Goal: Task Accomplishment & Management: Use online tool/utility

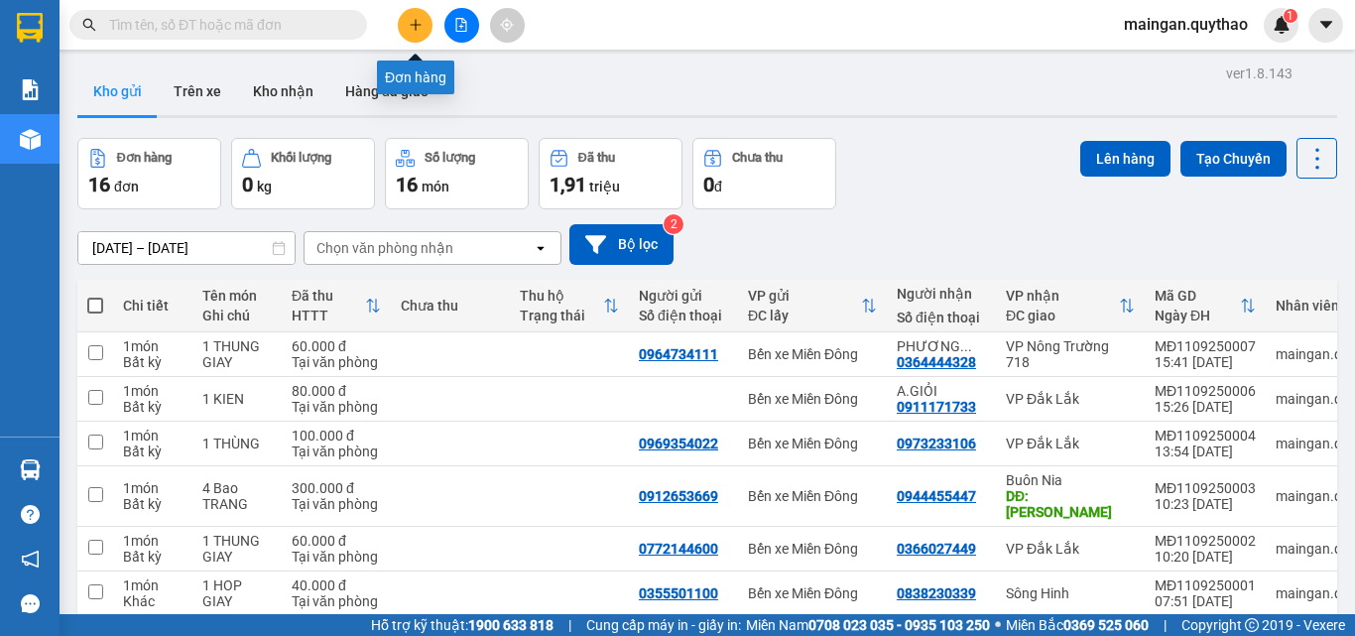
click at [417, 33] on button at bounding box center [415, 25] width 35 height 35
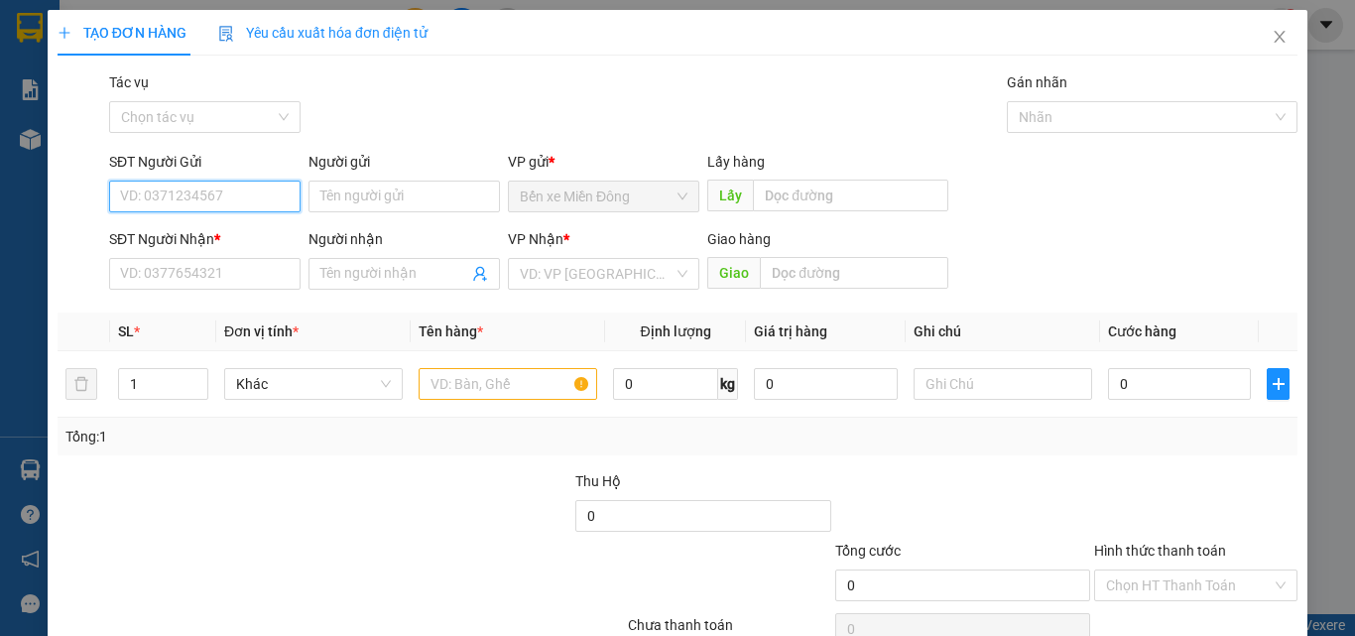
click at [218, 209] on input "SĐT Người Gửi" at bounding box center [204, 196] width 191 height 32
type input "0963425163"
click at [220, 228] on div "0963425163" at bounding box center [203, 236] width 166 height 22
type input "0961359314"
type input "EALAI"
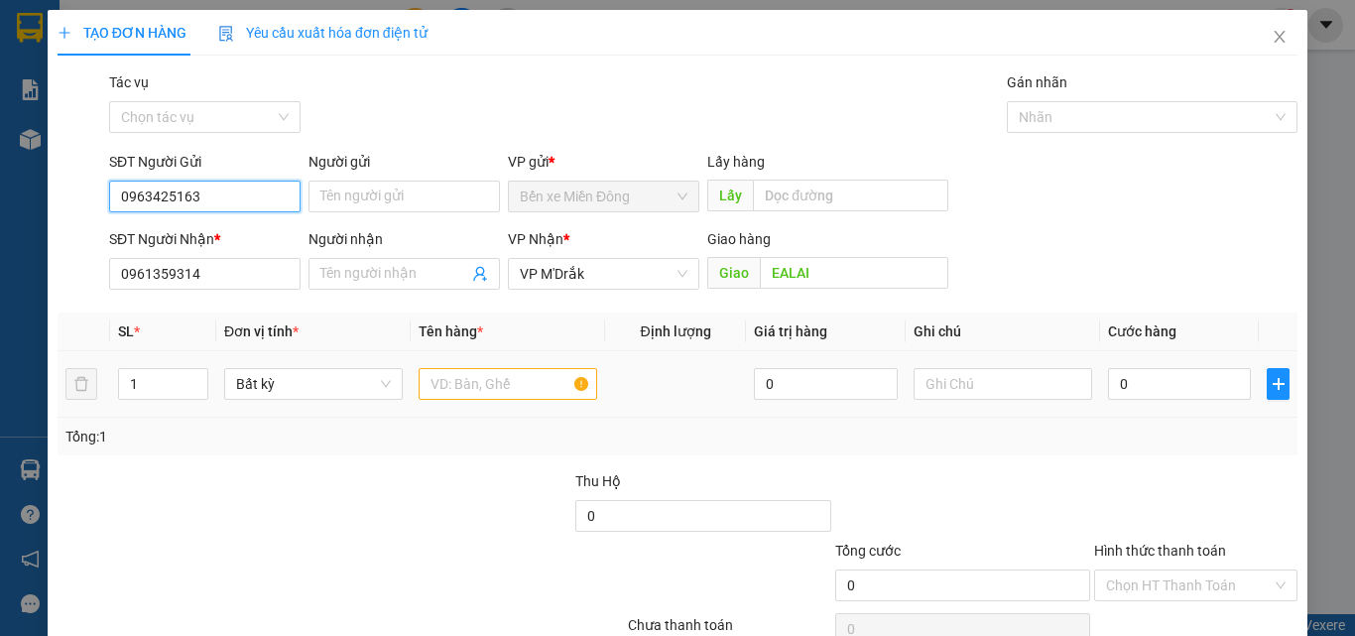
type input "0963425163"
click at [470, 385] on input "text" at bounding box center [507, 384] width 178 height 32
type input "Q"
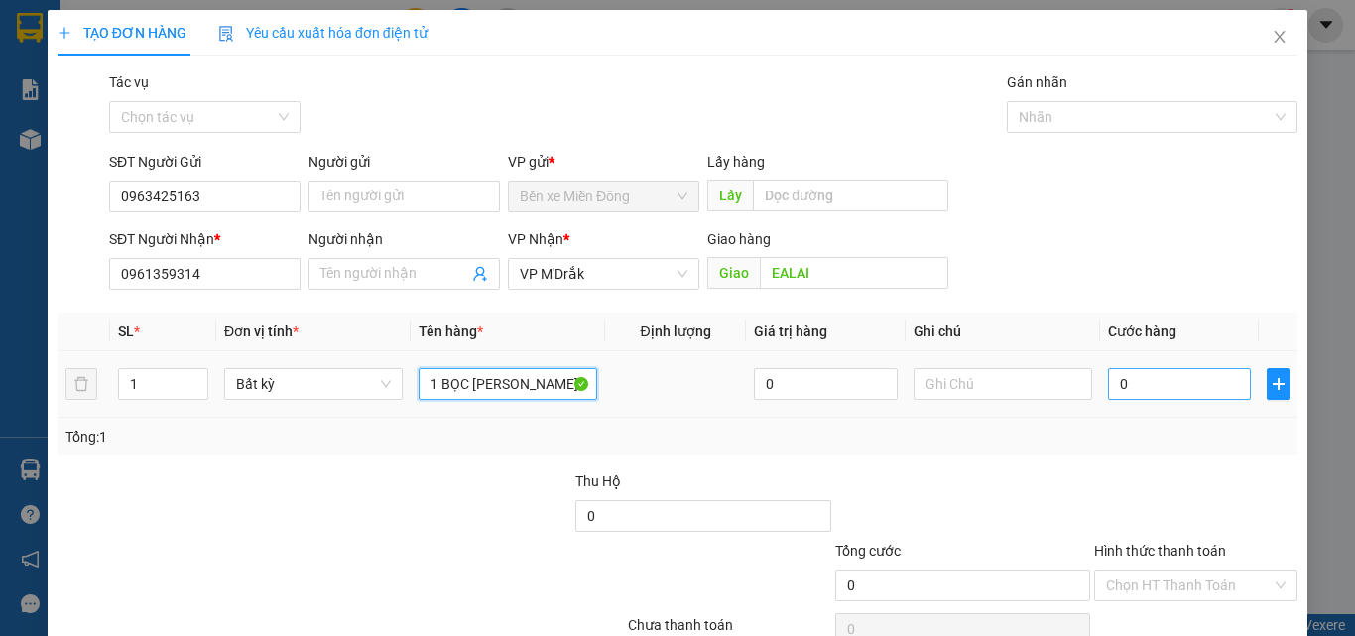
type input "1 BỌC [PERSON_NAME]"
click at [1143, 384] on input "0" at bounding box center [1179, 384] width 143 height 32
type input "1"
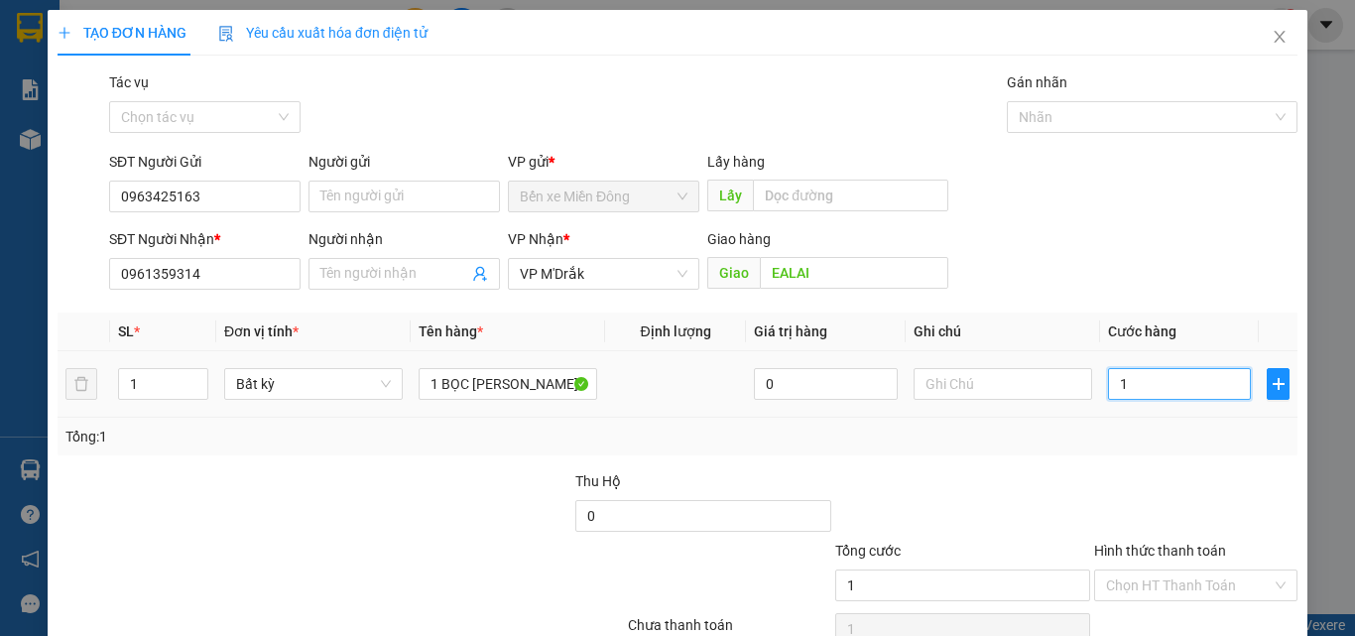
type input "0"
type input "02"
type input "2"
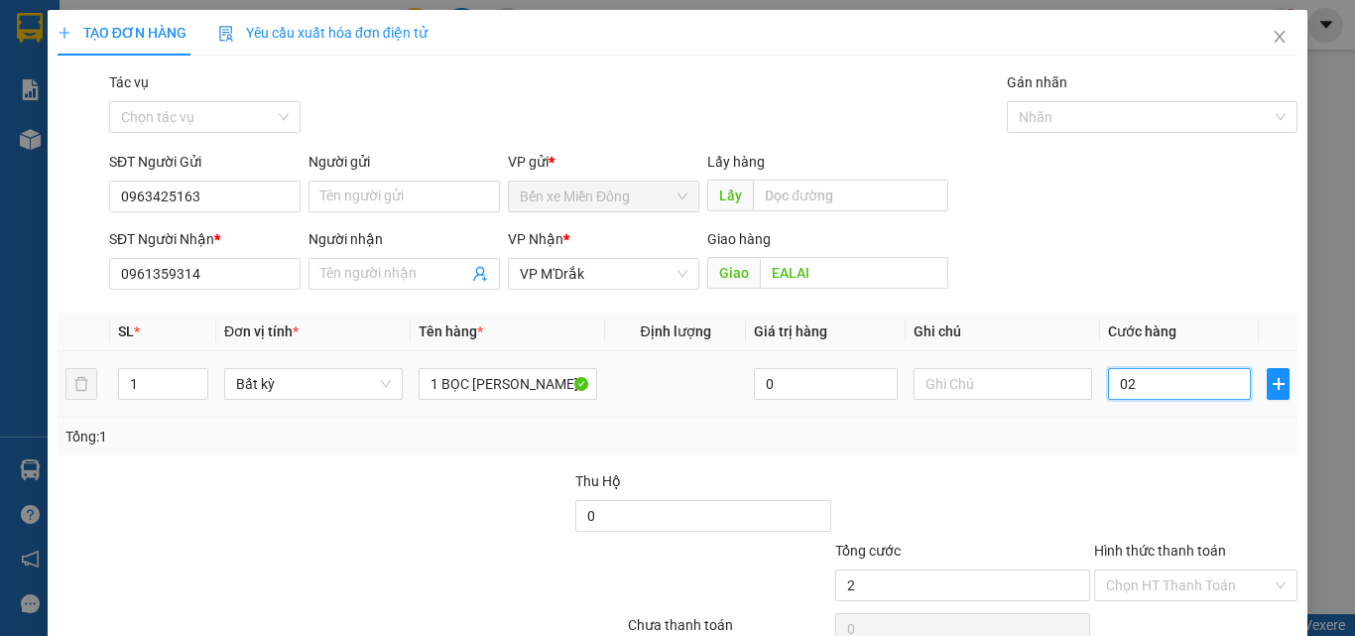
type input "2"
type input "020"
type input "20"
type input "0.200"
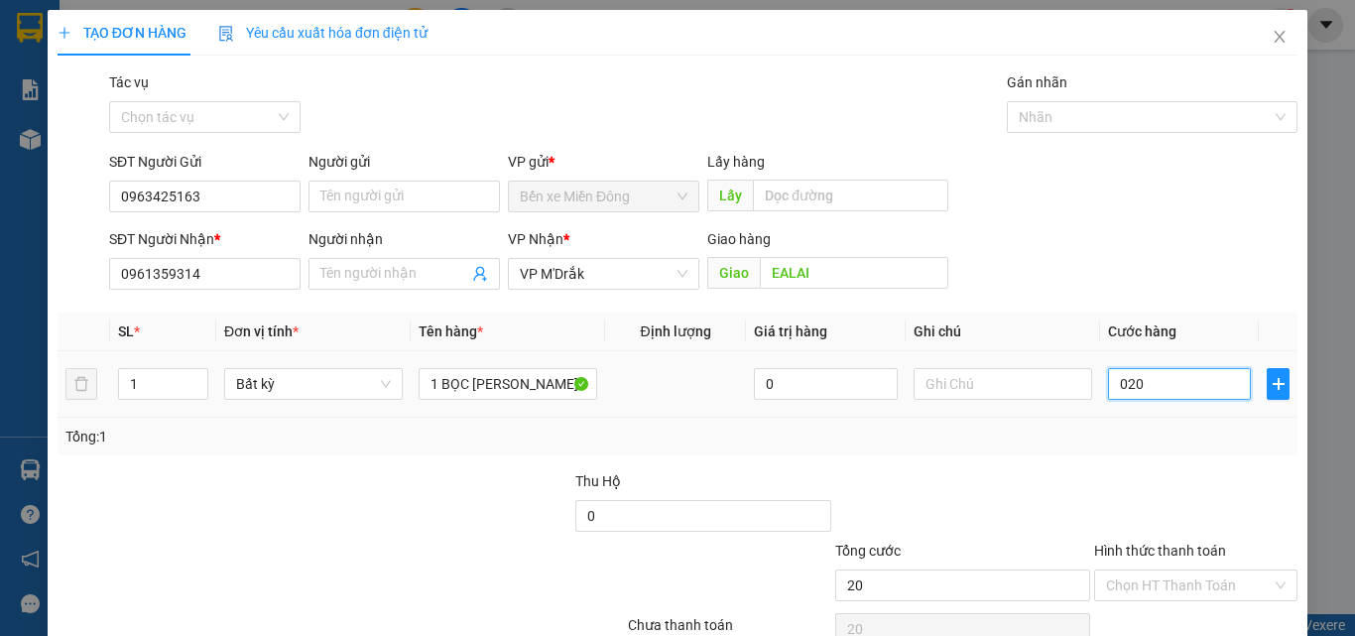
type input "200"
type input "020"
type input "20"
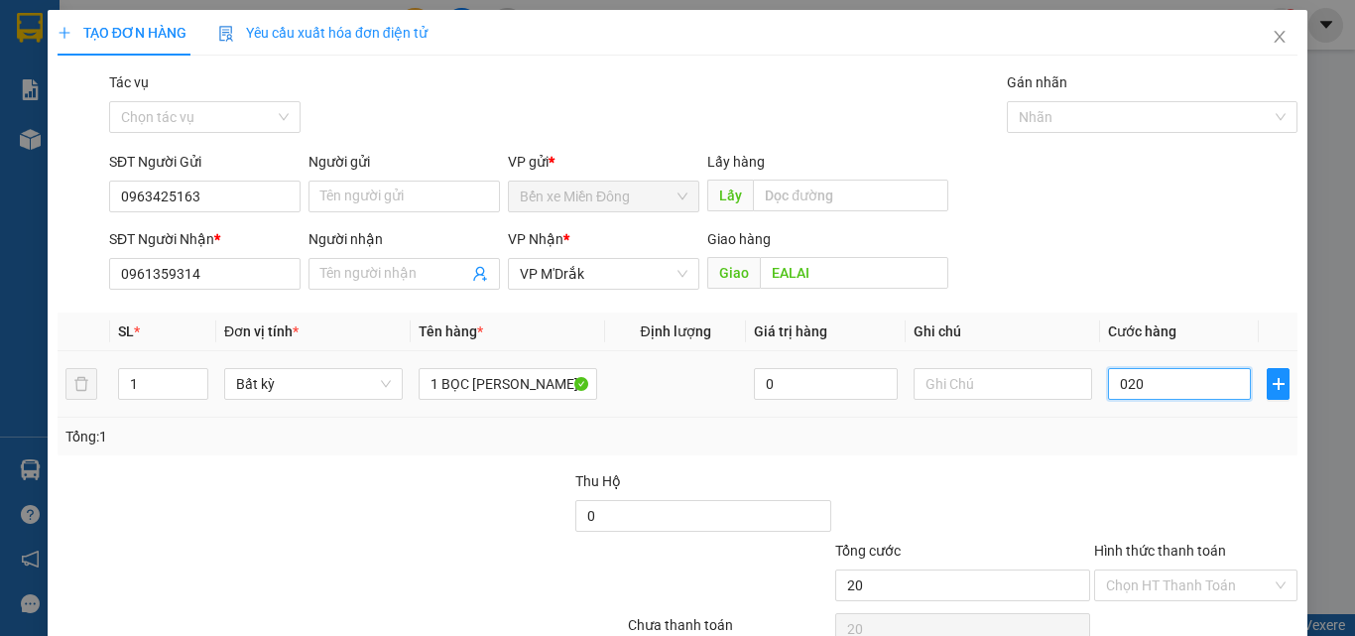
type input "02"
type input "2"
type input "0"
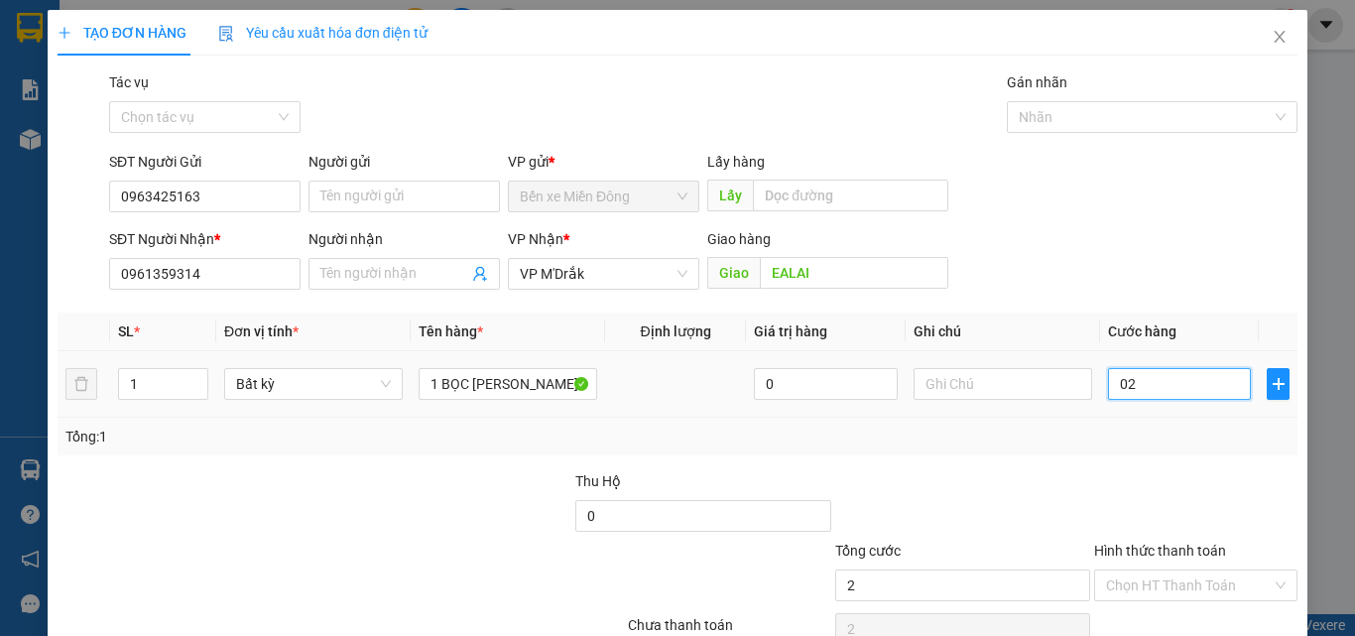
type input "0"
type input "01"
type input "1"
type input "010"
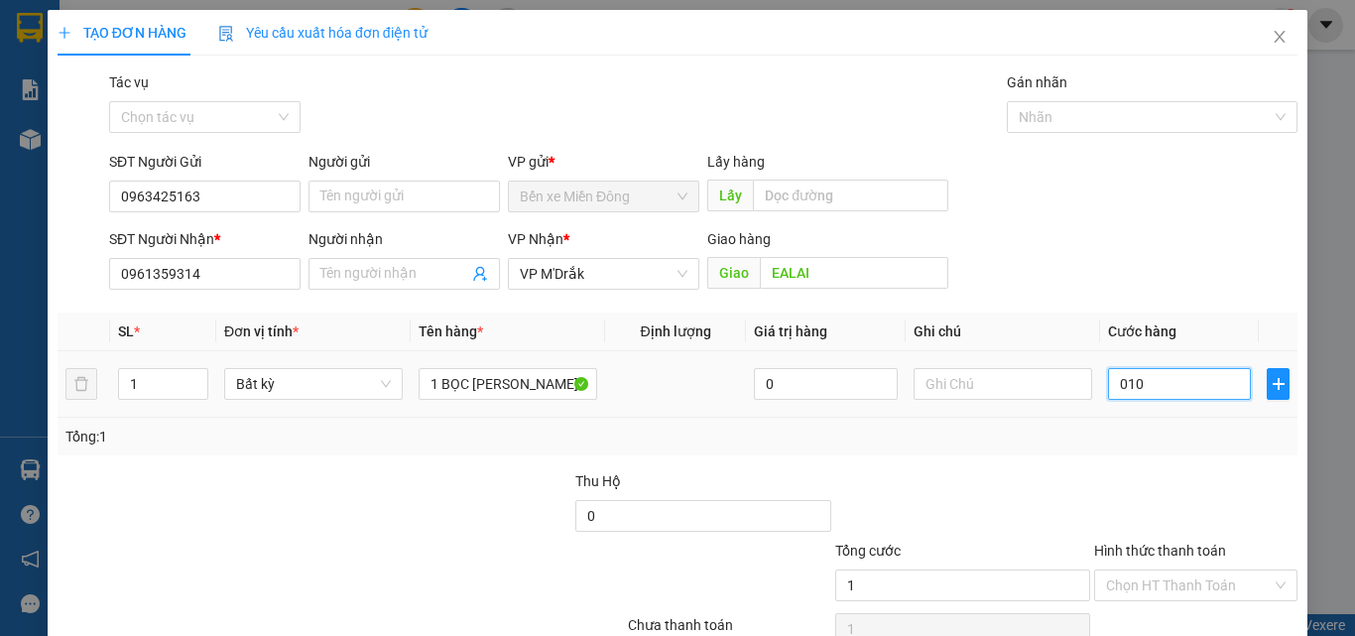
type input "10"
type input "0.100"
type input "100"
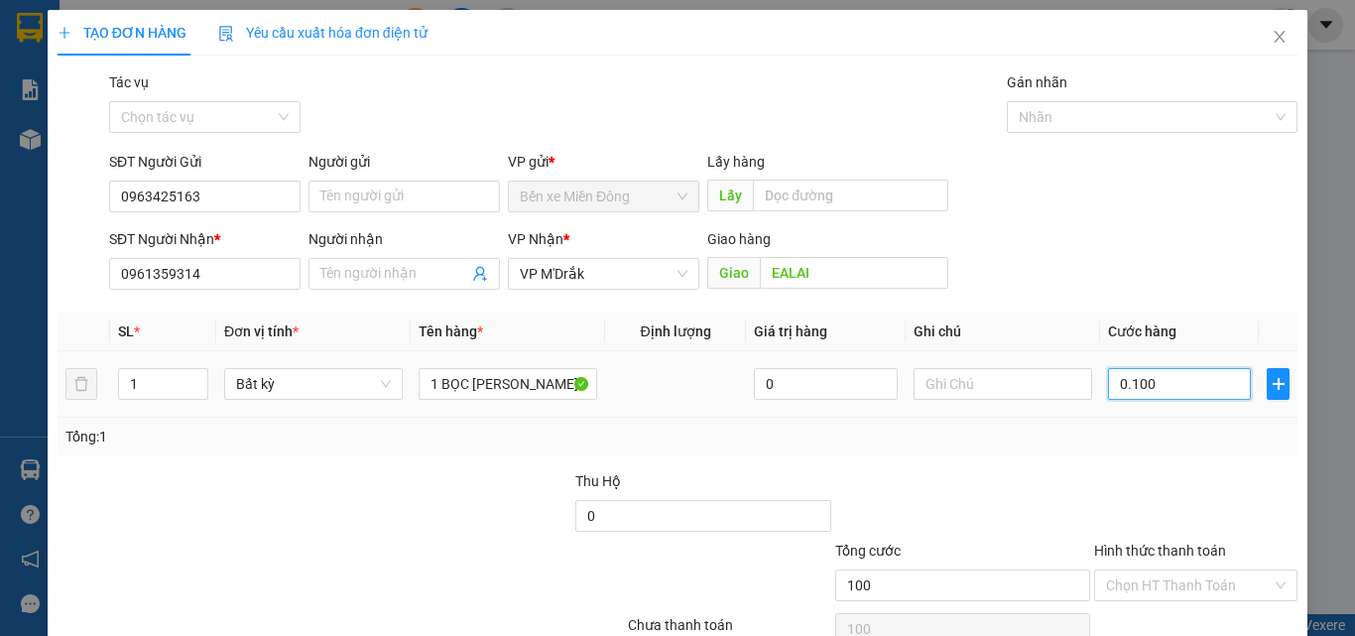
type input "01.000"
type input "1.000"
type input "010.000"
type input "10.000"
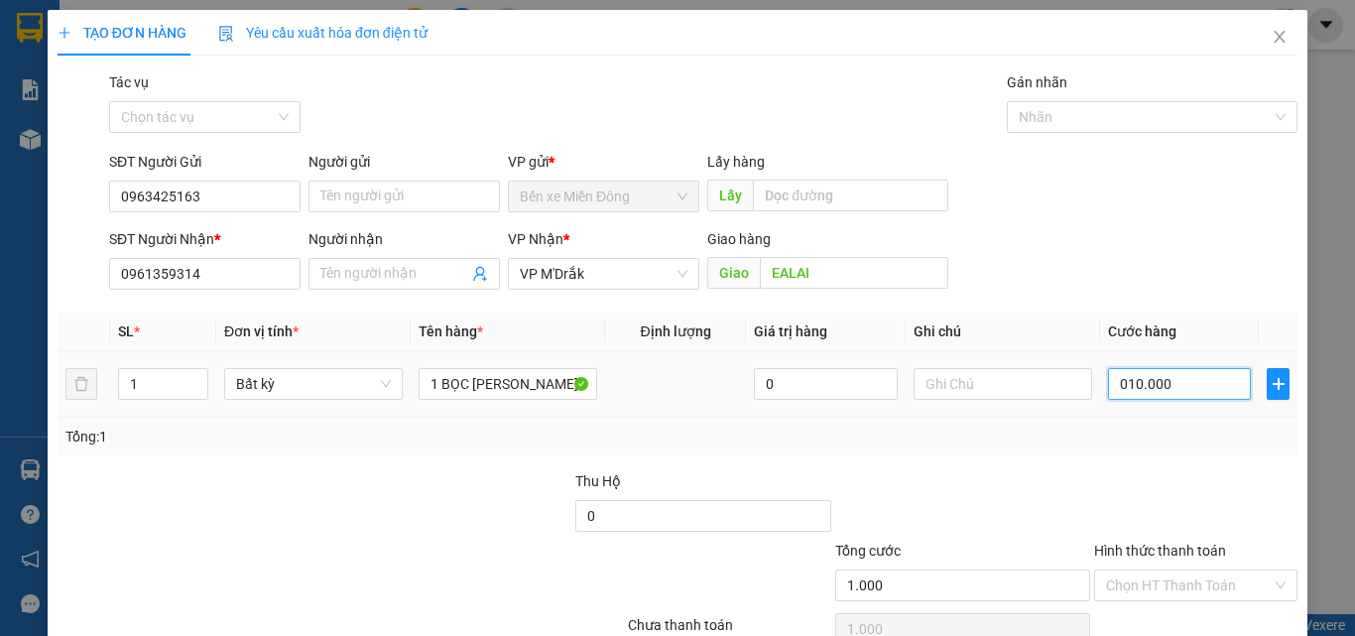
type input "10.000"
type input "0.100.000"
type input "100.000"
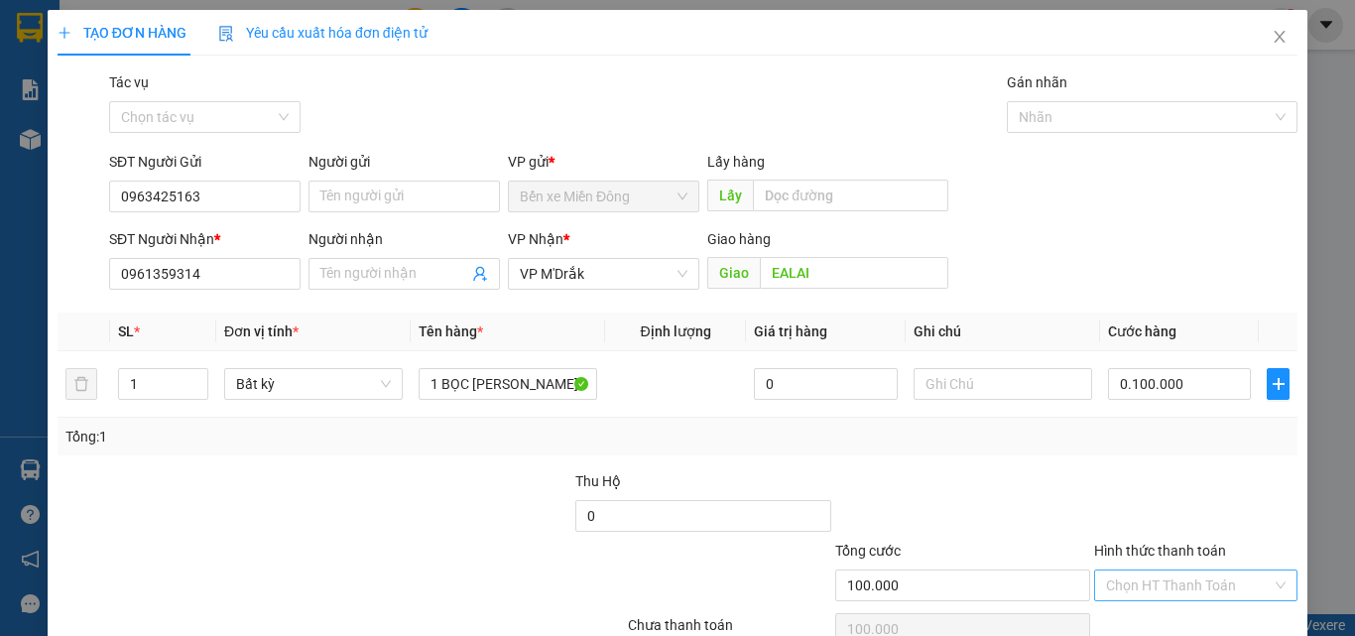
type input "100.000"
click at [1159, 578] on input "Hình thức thanh toán" at bounding box center [1189, 585] width 166 height 30
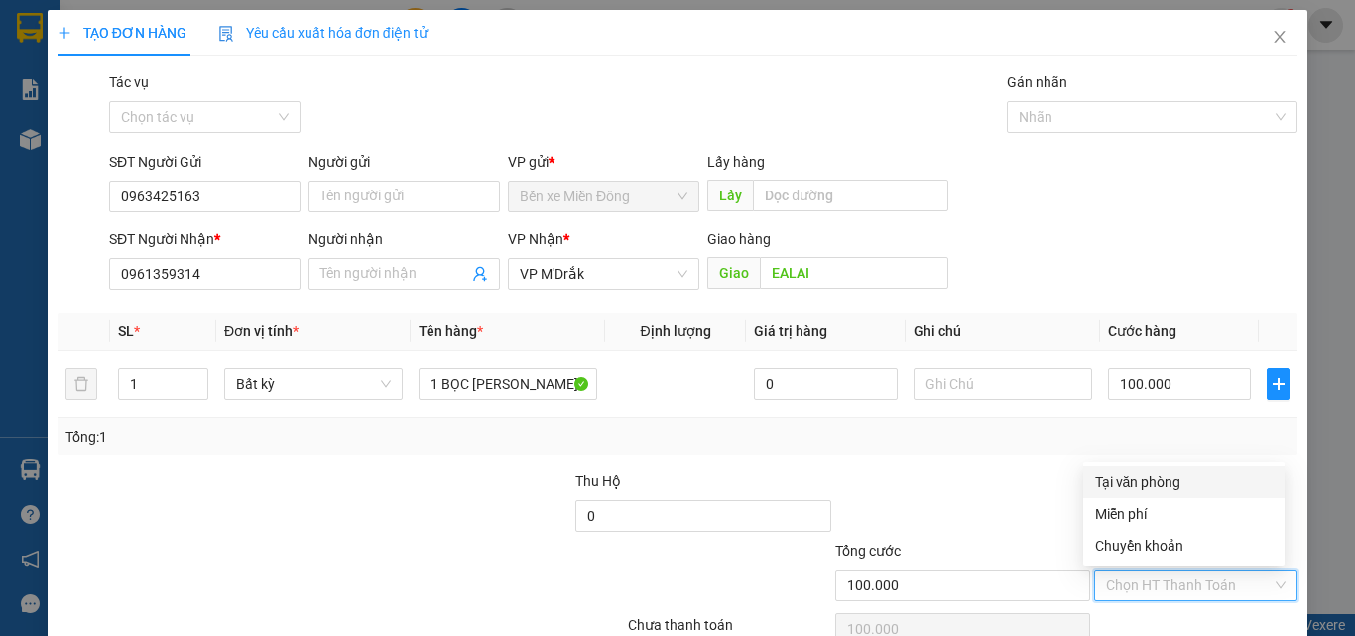
click at [1153, 483] on div "Tại văn phòng" at bounding box center [1184, 482] width 178 height 22
type input "0"
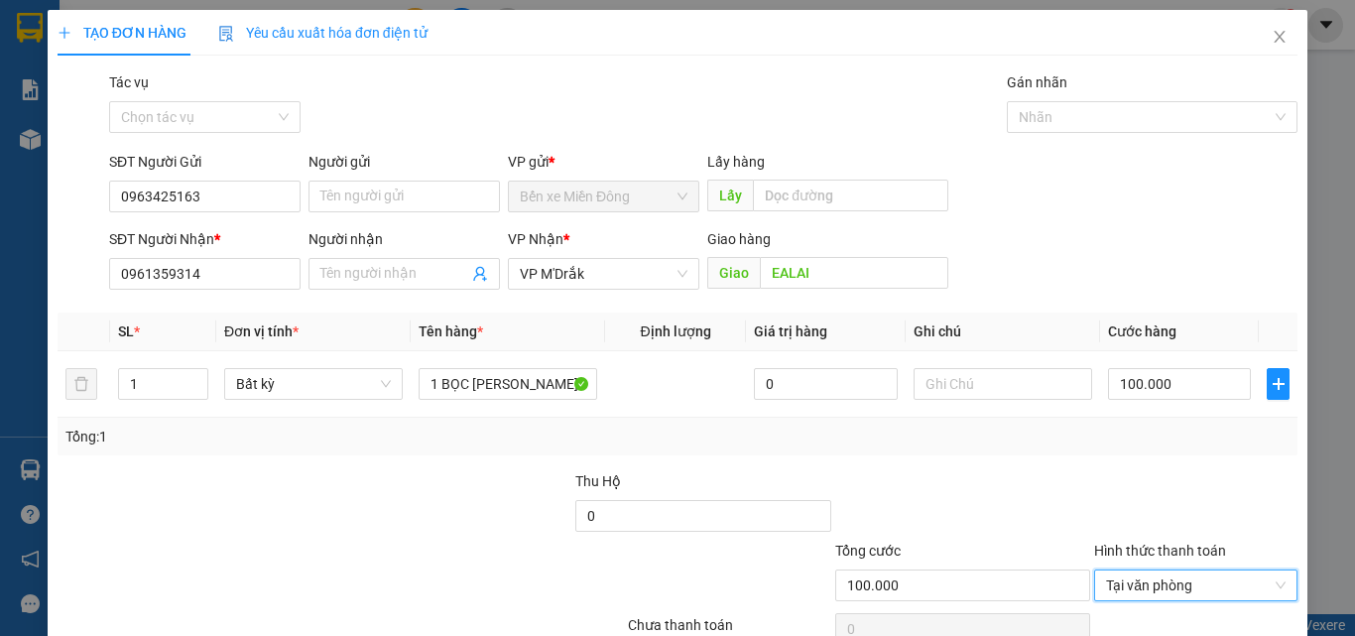
scroll to position [98, 0]
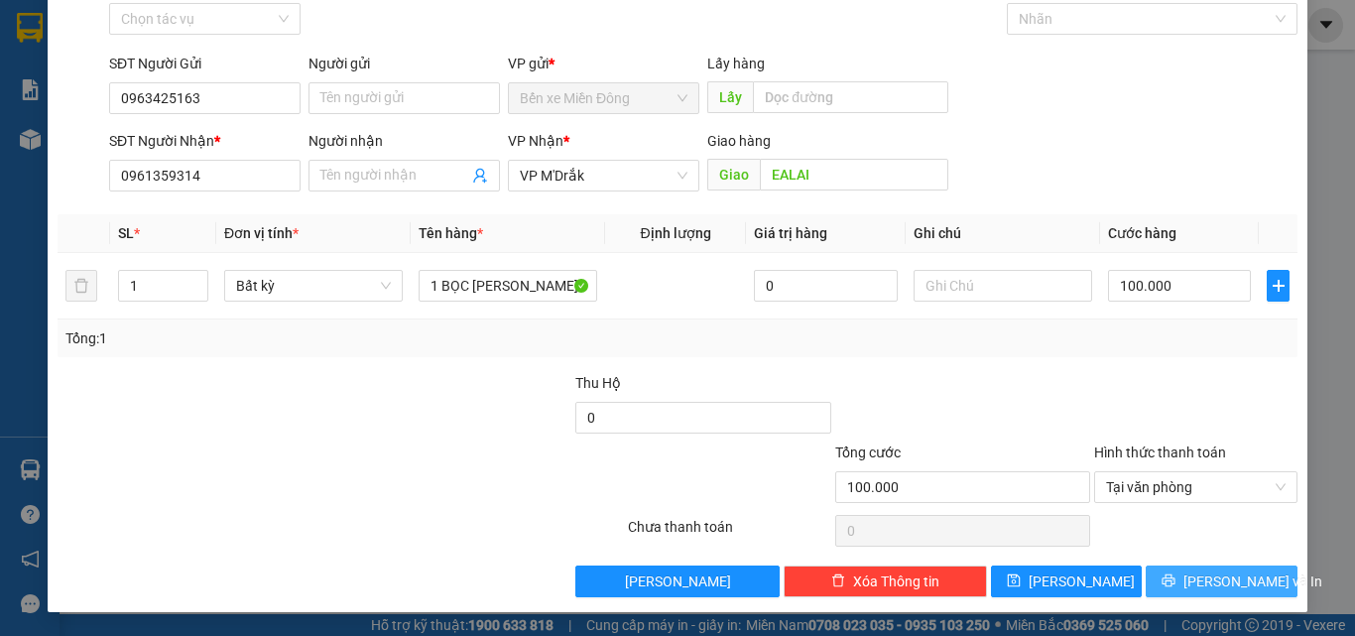
click at [1195, 583] on span "[PERSON_NAME] và In" at bounding box center [1252, 581] width 139 height 22
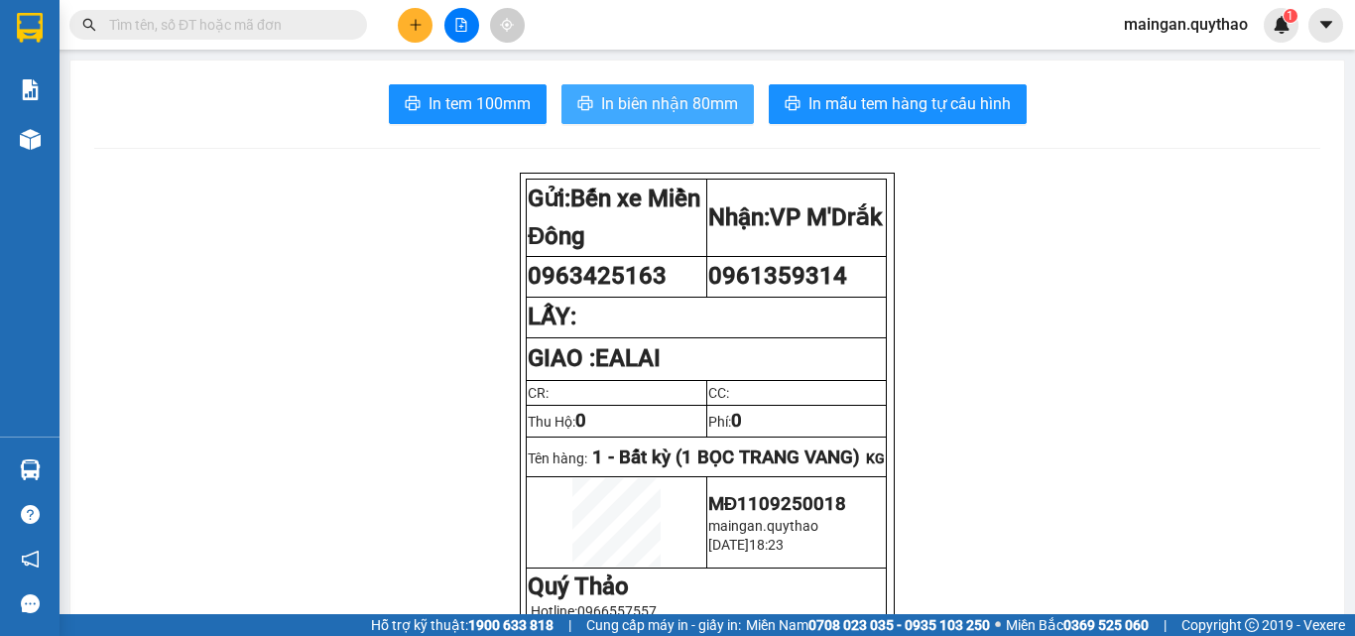
click at [619, 114] on span "In biên nhận 80mm" at bounding box center [669, 103] width 137 height 25
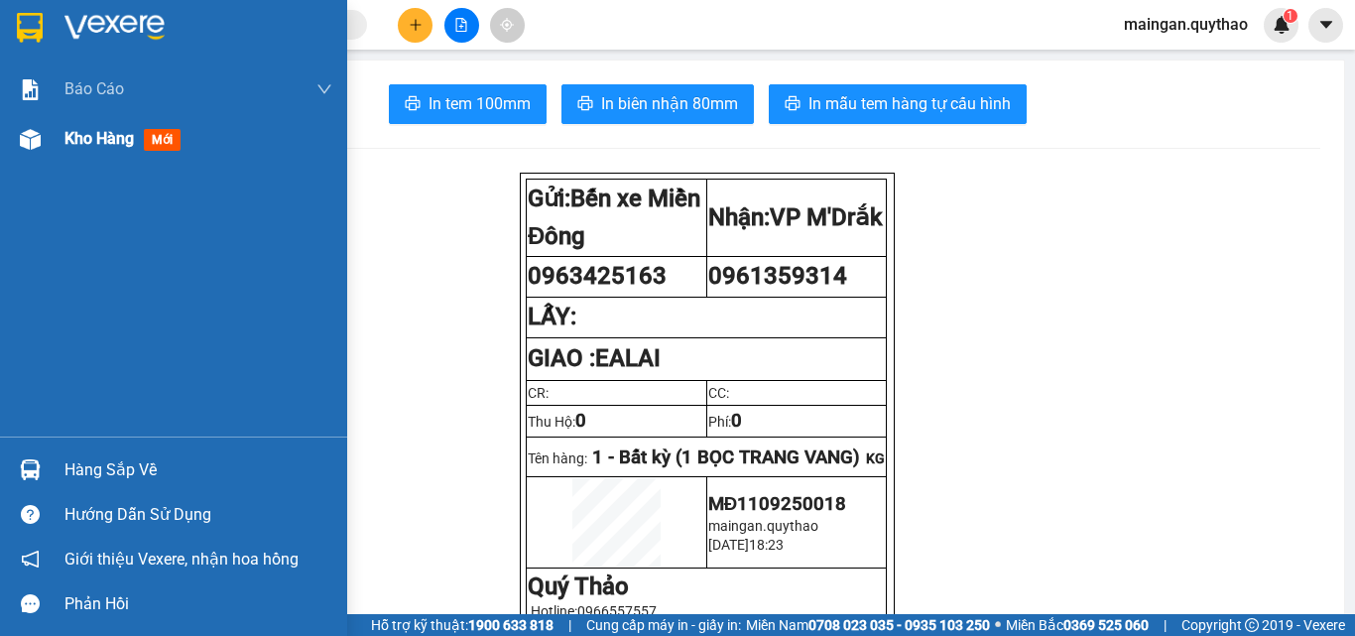
click at [61, 135] on div "Kho hàng mới" at bounding box center [173, 139] width 347 height 50
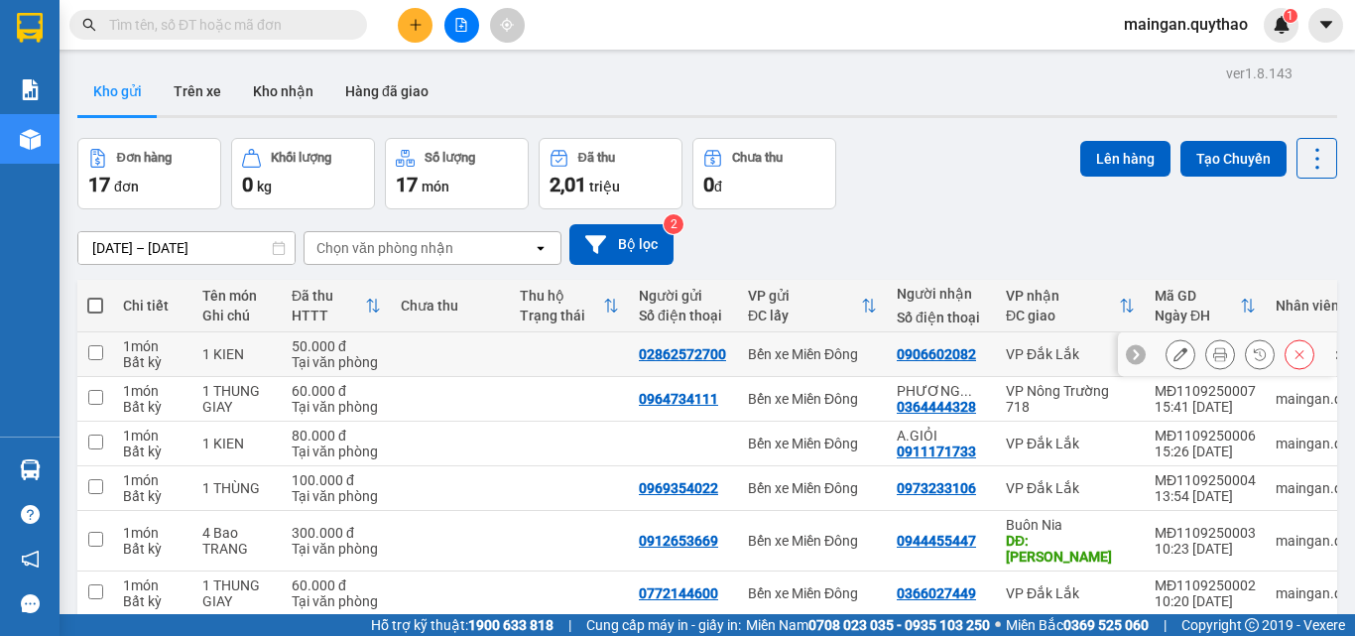
click at [238, 351] on div "1 KIEN" at bounding box center [236, 354] width 69 height 16
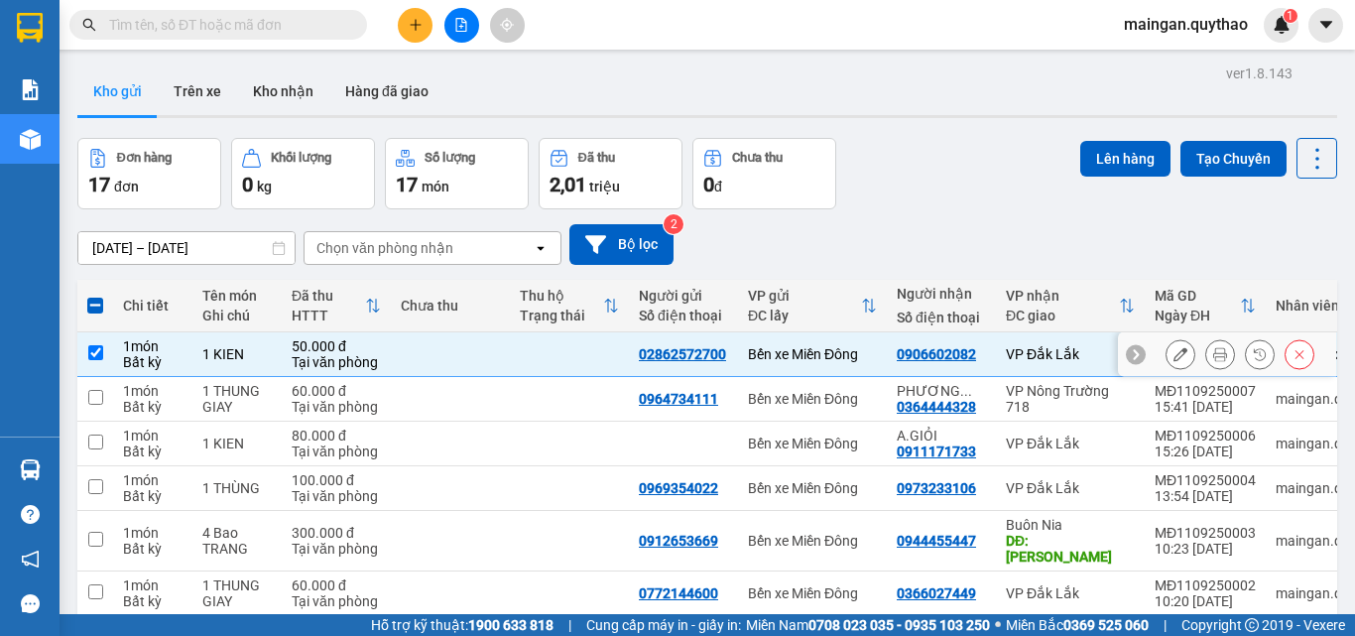
click at [310, 350] on div "50.000 đ" at bounding box center [336, 346] width 89 height 16
checkbox input "false"
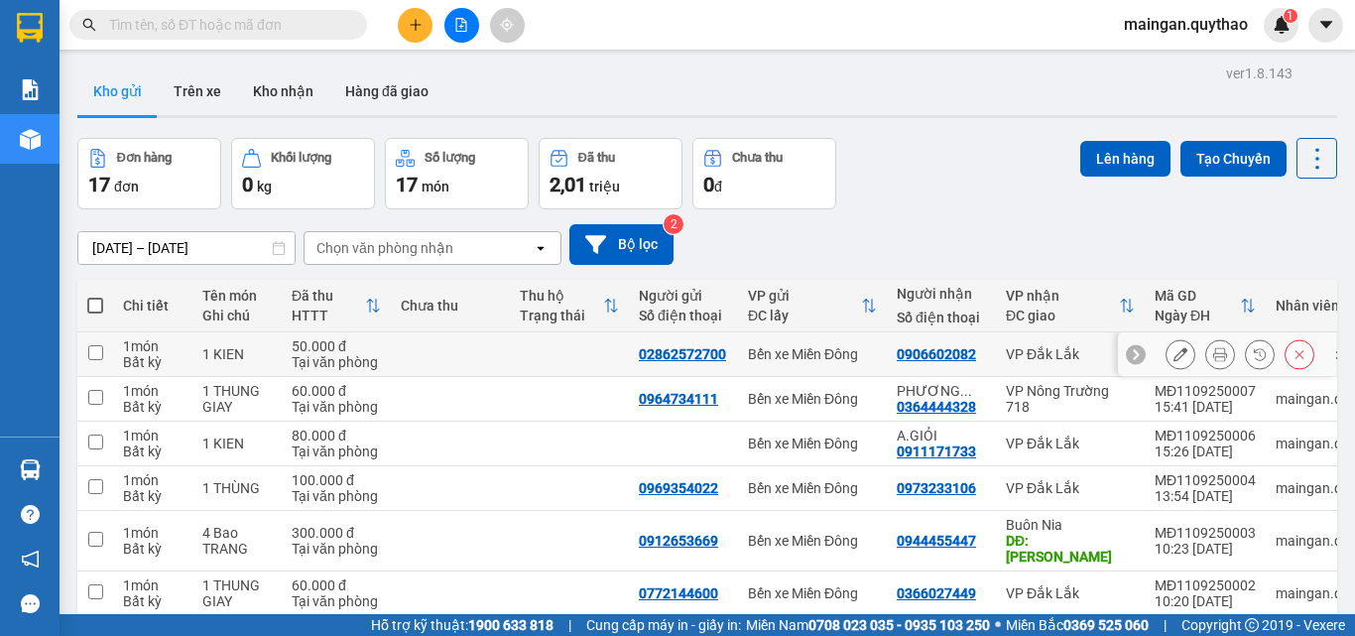
click at [1173, 354] on icon at bounding box center [1180, 354] width 14 height 14
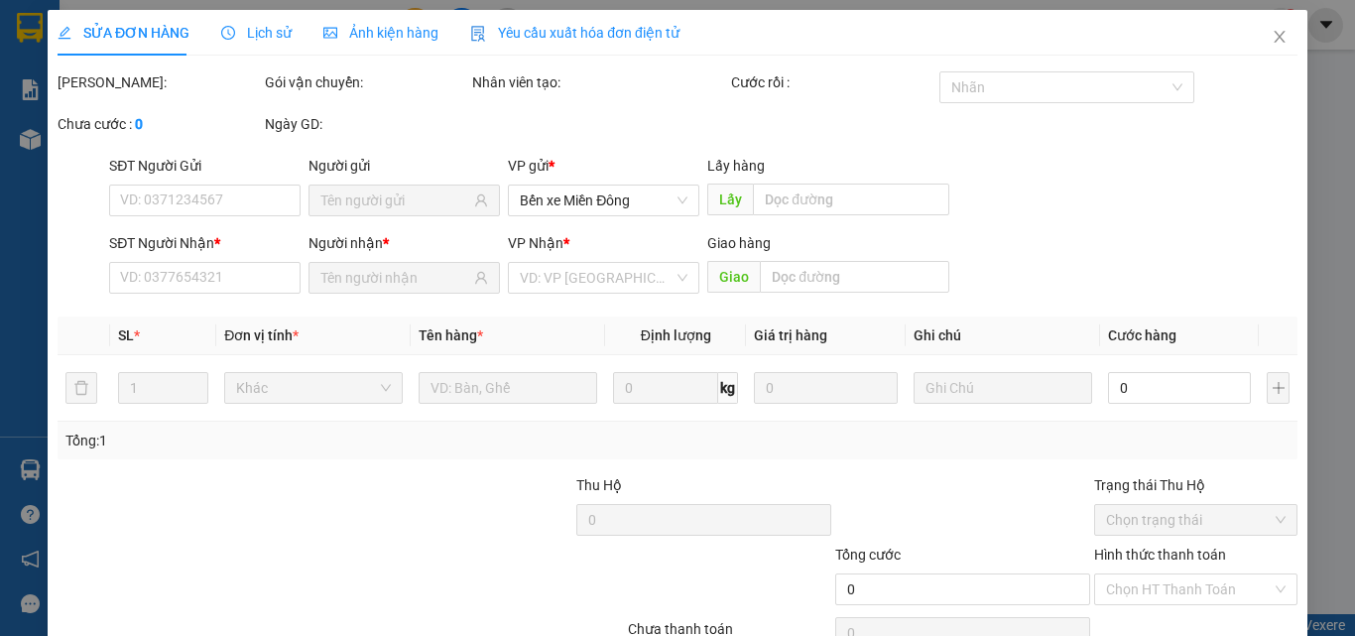
type input "02862572700"
type input "0906602082"
type input "50.000"
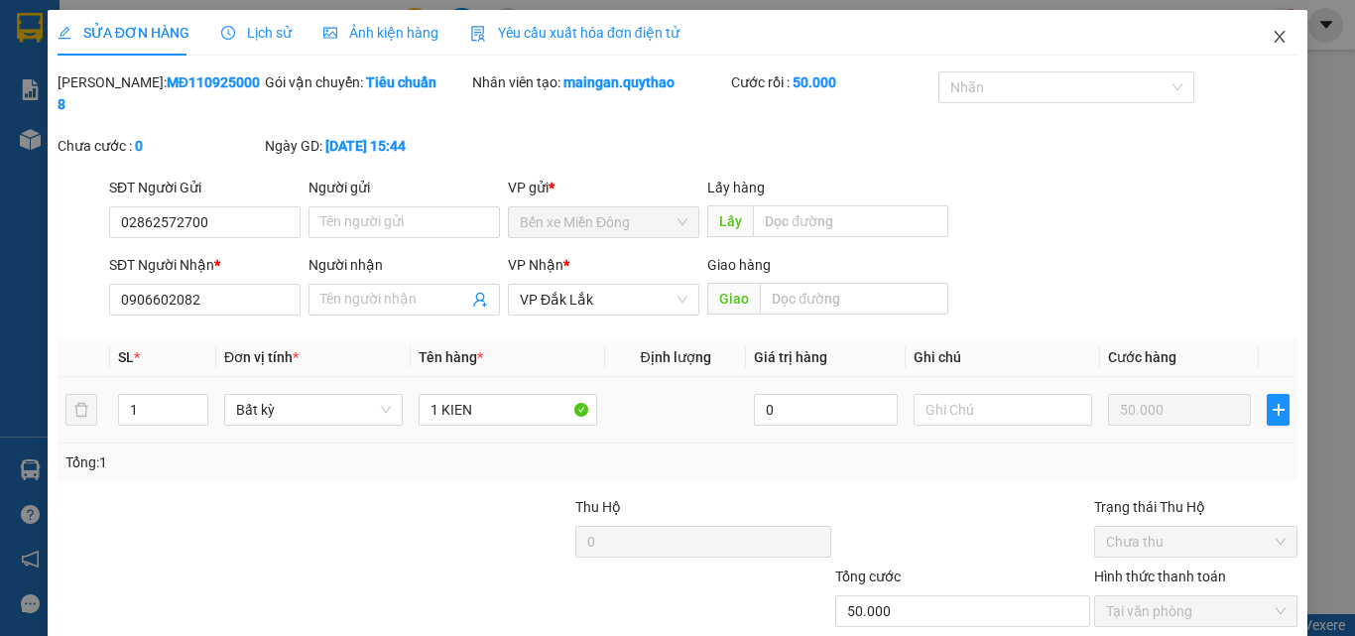
click at [1271, 37] on icon "close" at bounding box center [1279, 37] width 16 height 16
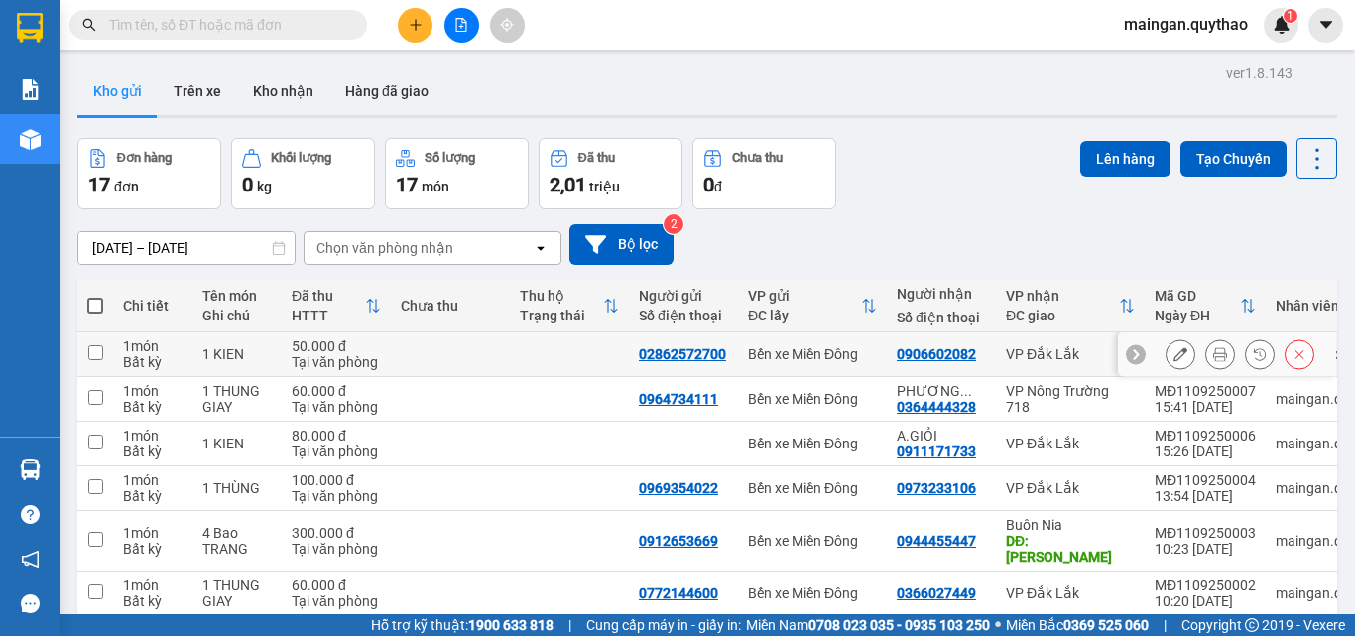
scroll to position [120, 0]
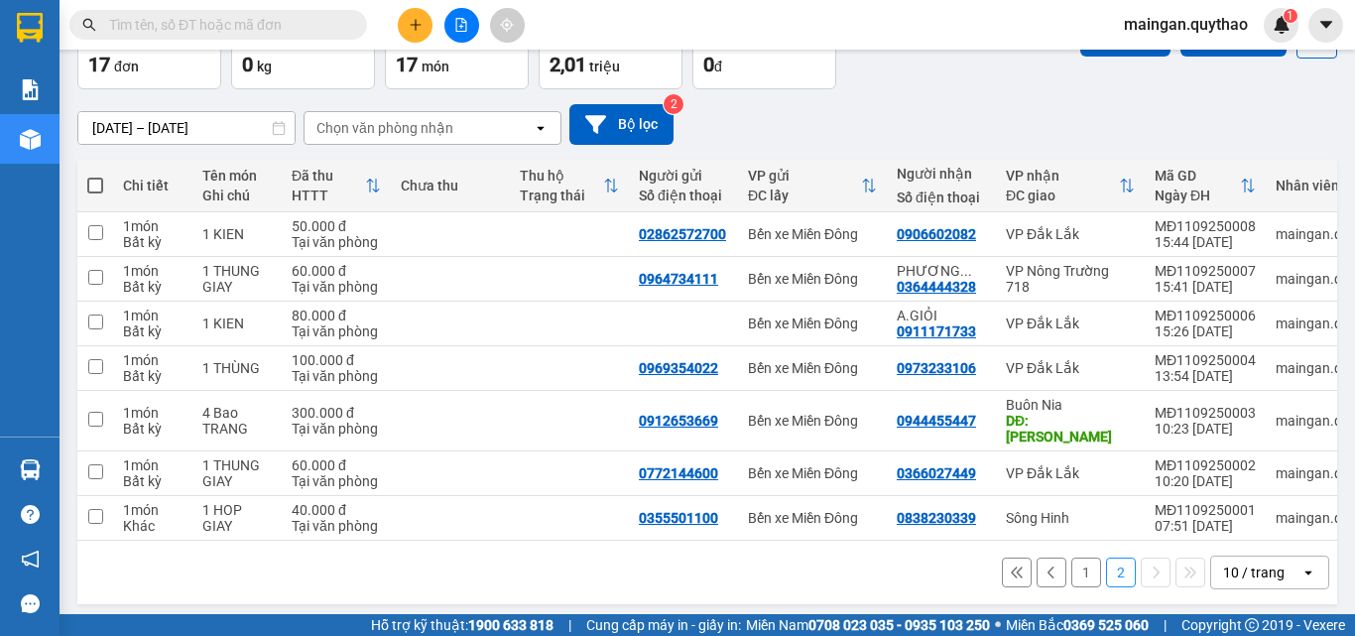
click at [1071, 557] on button "1" at bounding box center [1086, 572] width 30 height 30
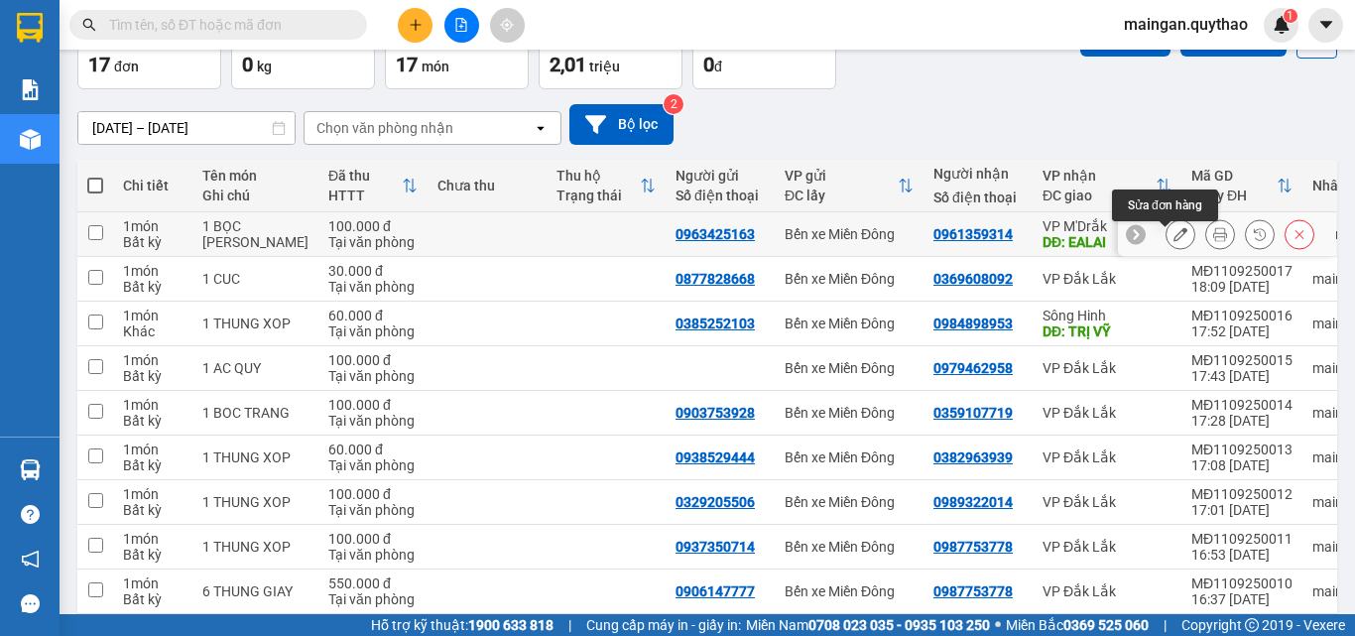
click at [1213, 239] on icon at bounding box center [1220, 234] width 14 height 14
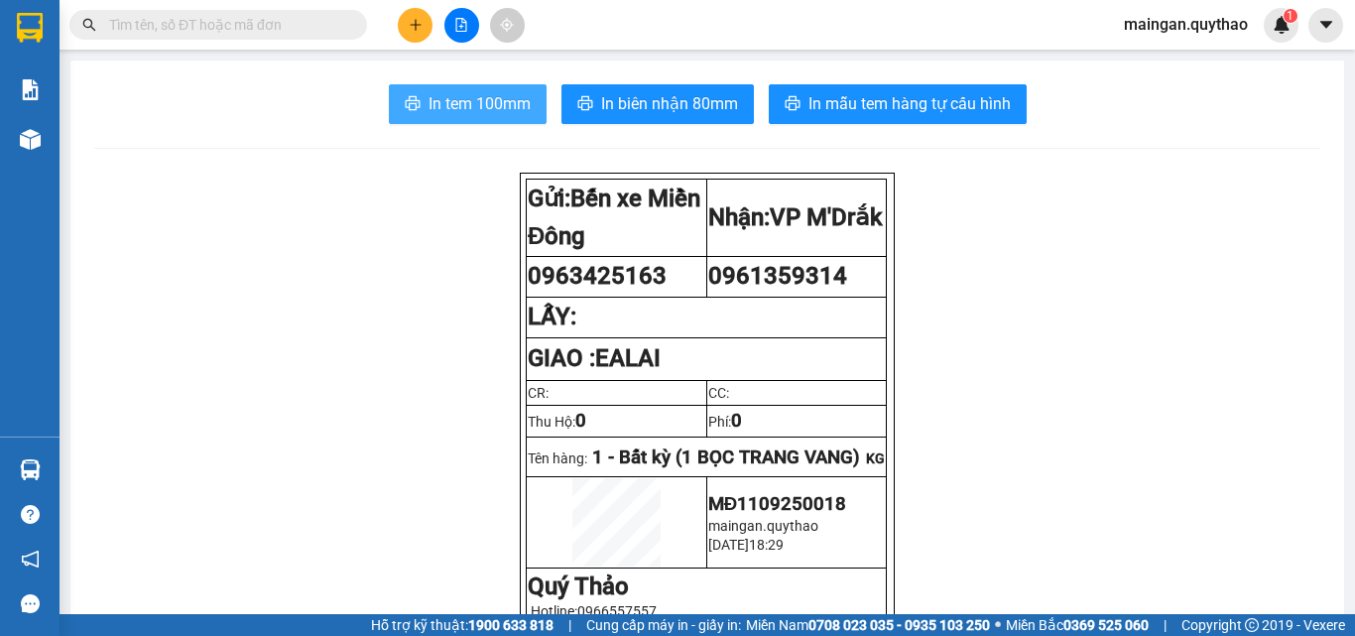
click at [473, 112] on span "In tem 100mm" at bounding box center [479, 103] width 102 height 25
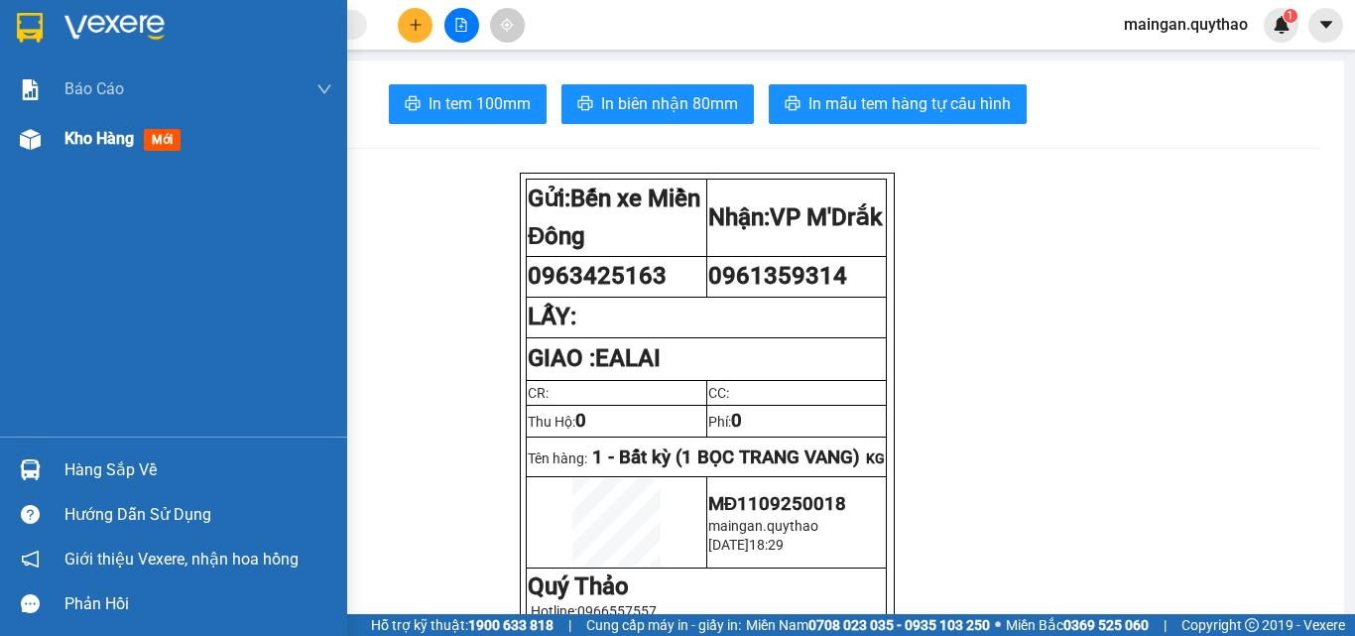
click at [38, 145] on img at bounding box center [30, 139] width 21 height 21
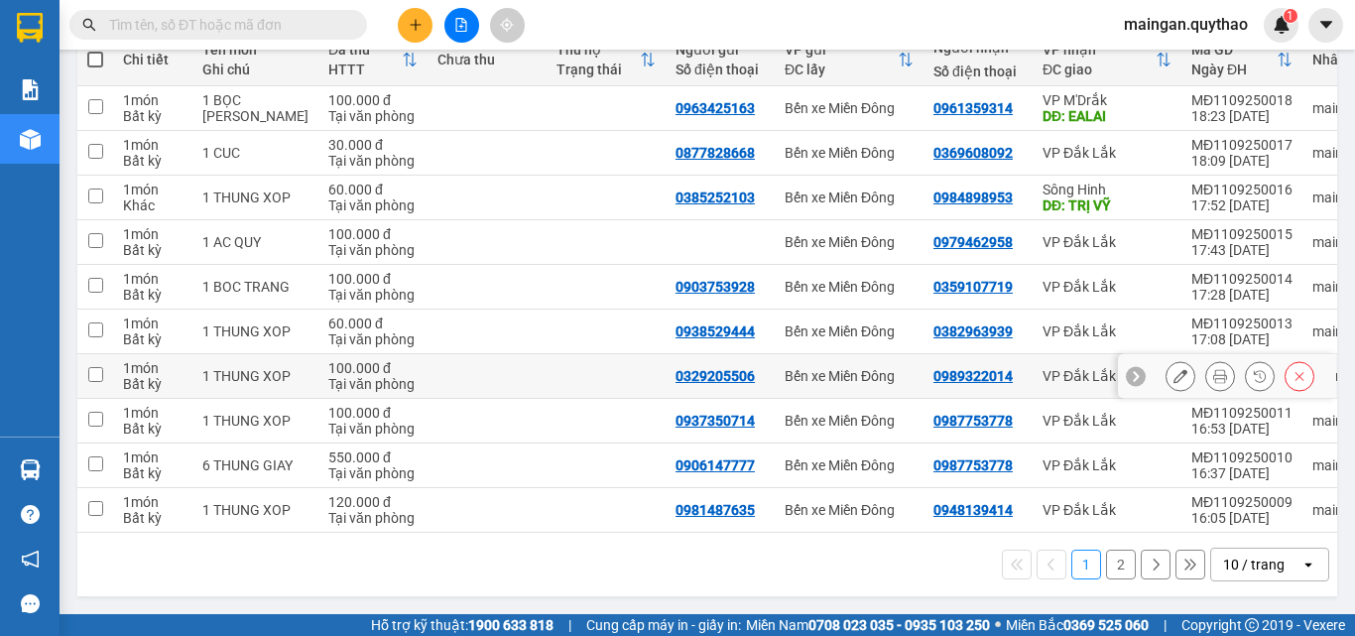
scroll to position [270, 0]
click at [1106, 566] on button "2" at bounding box center [1121, 564] width 30 height 30
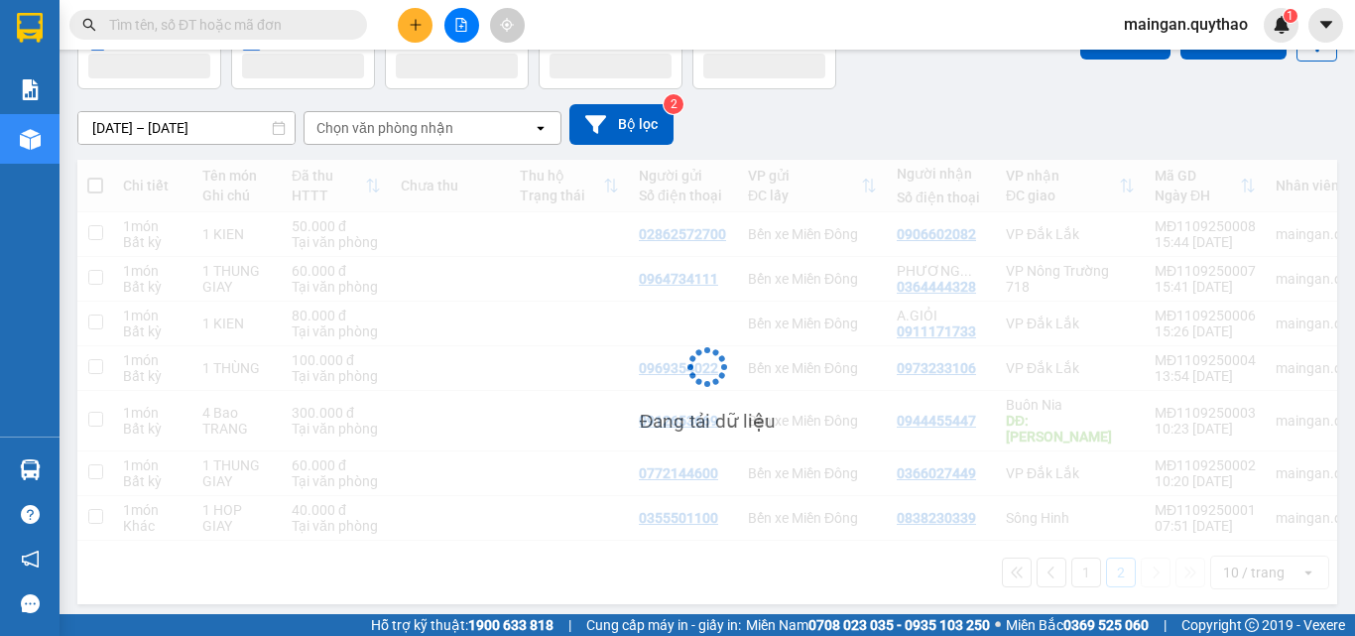
scroll to position [120, 0]
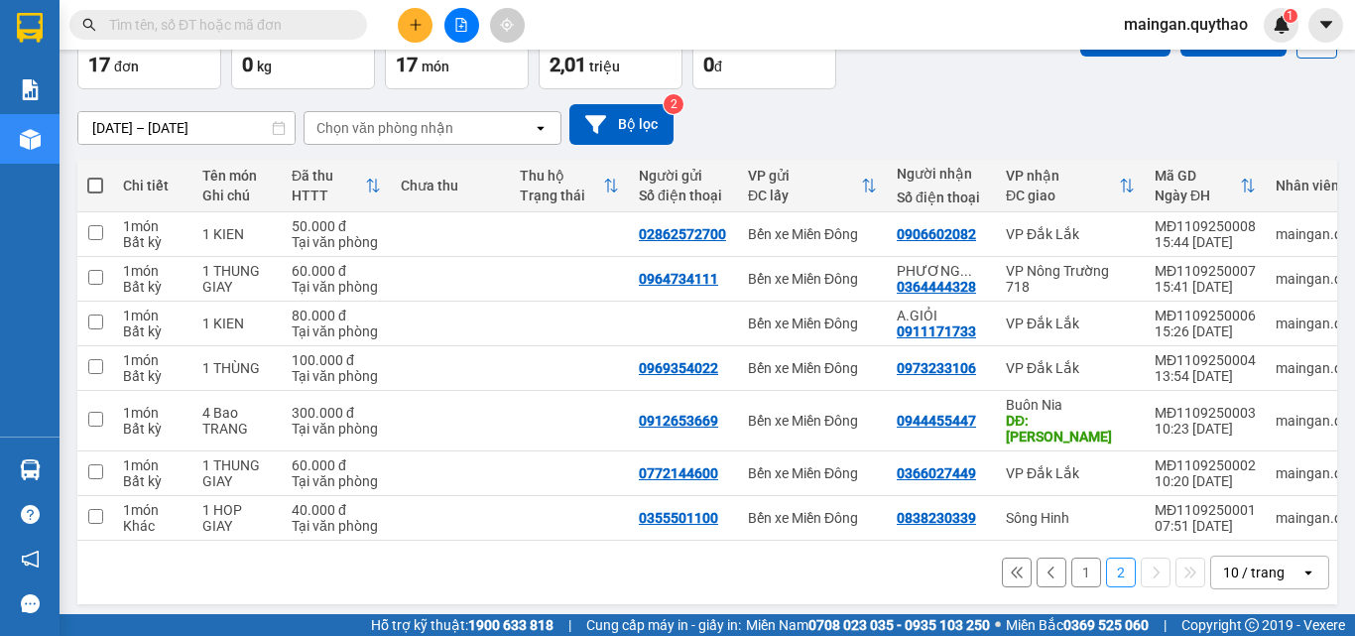
click at [1074, 557] on button "1" at bounding box center [1086, 572] width 30 height 30
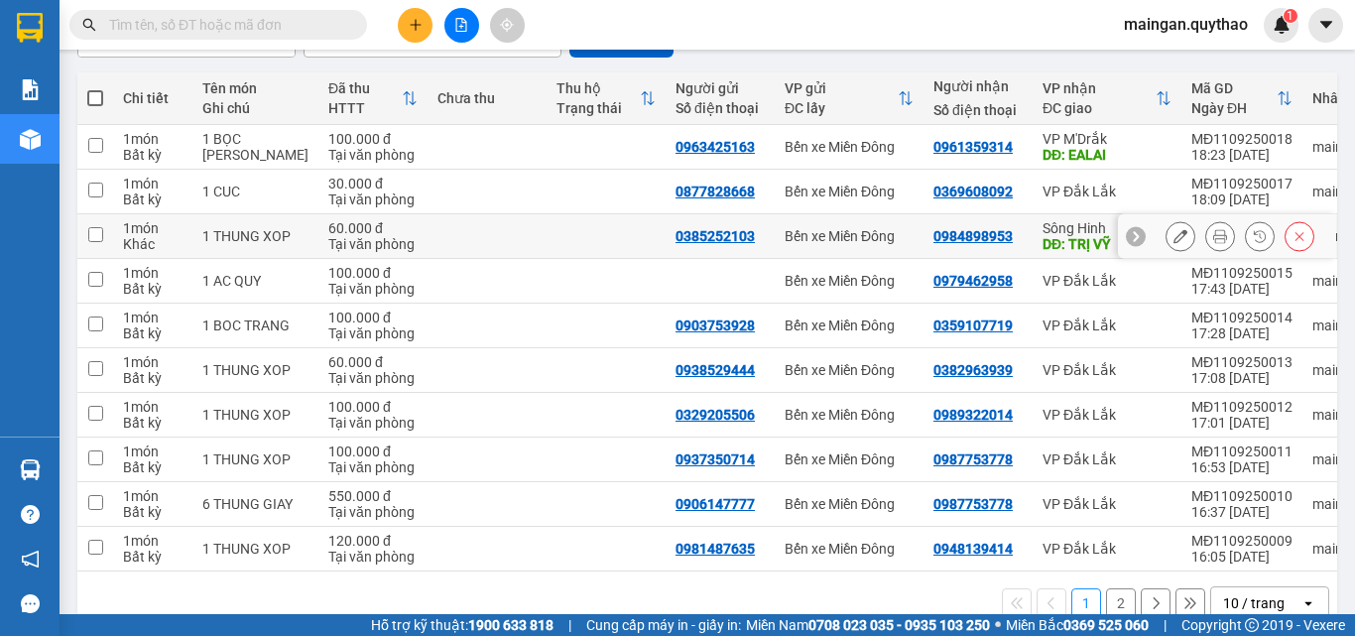
scroll to position [270, 0]
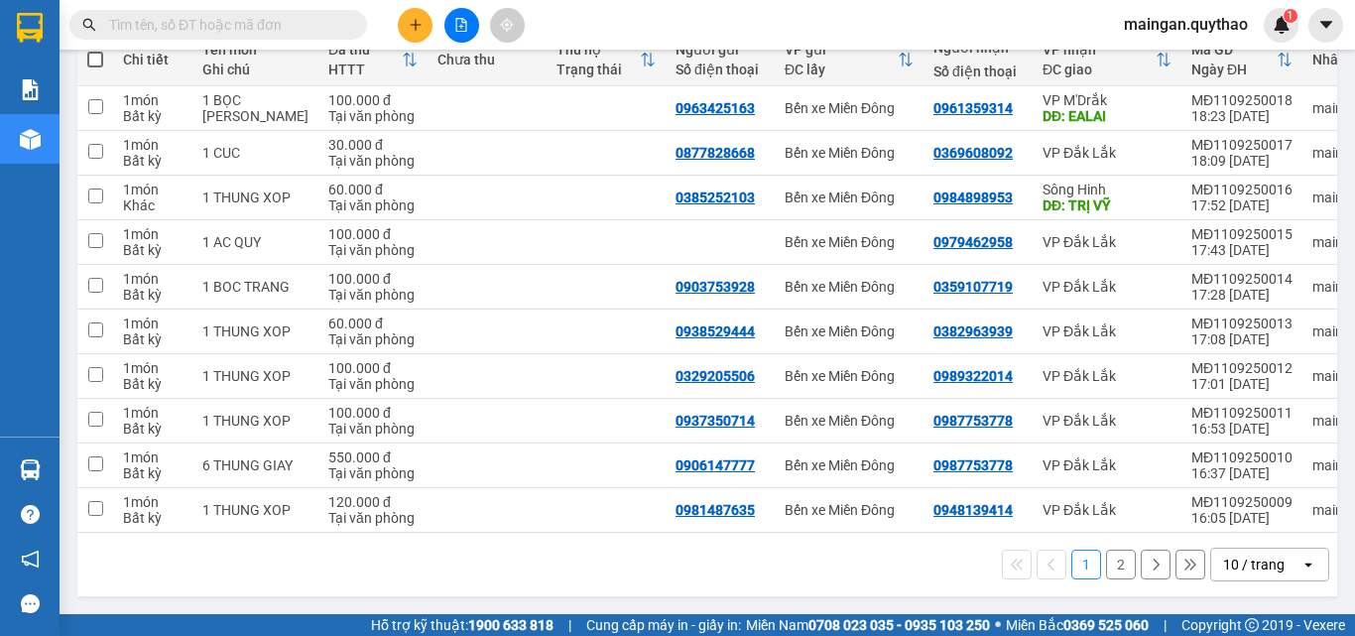
click at [1106, 563] on button "2" at bounding box center [1121, 564] width 30 height 30
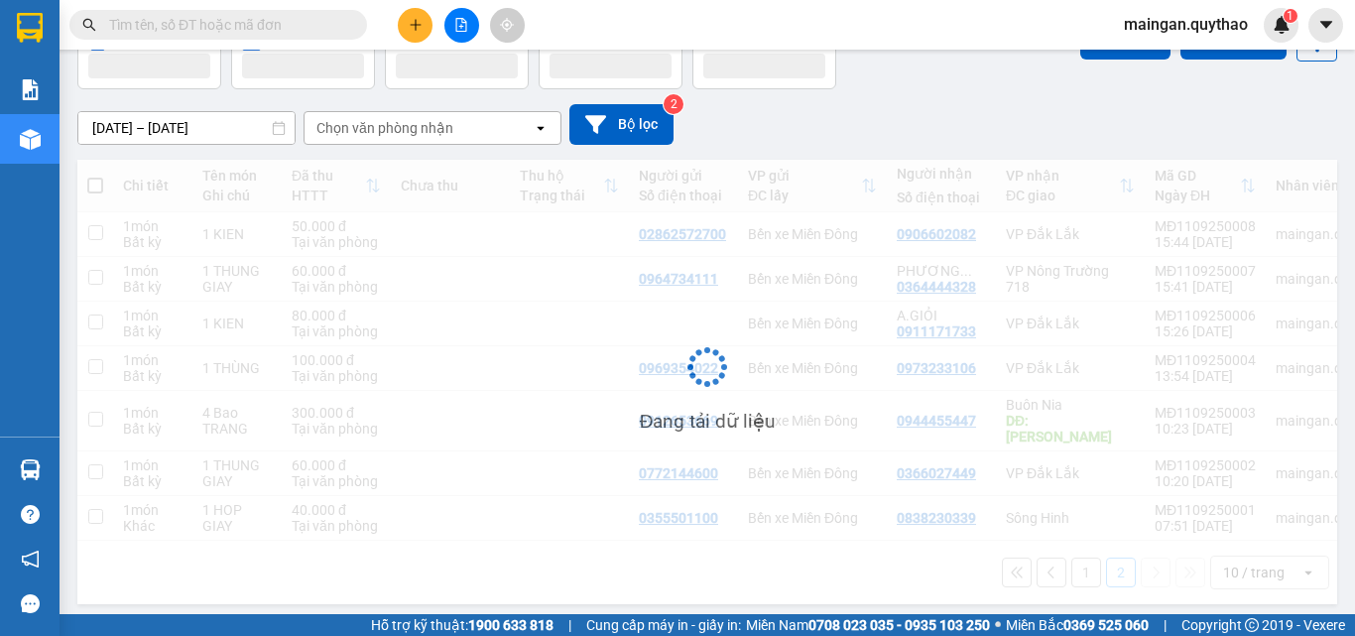
scroll to position [120, 0]
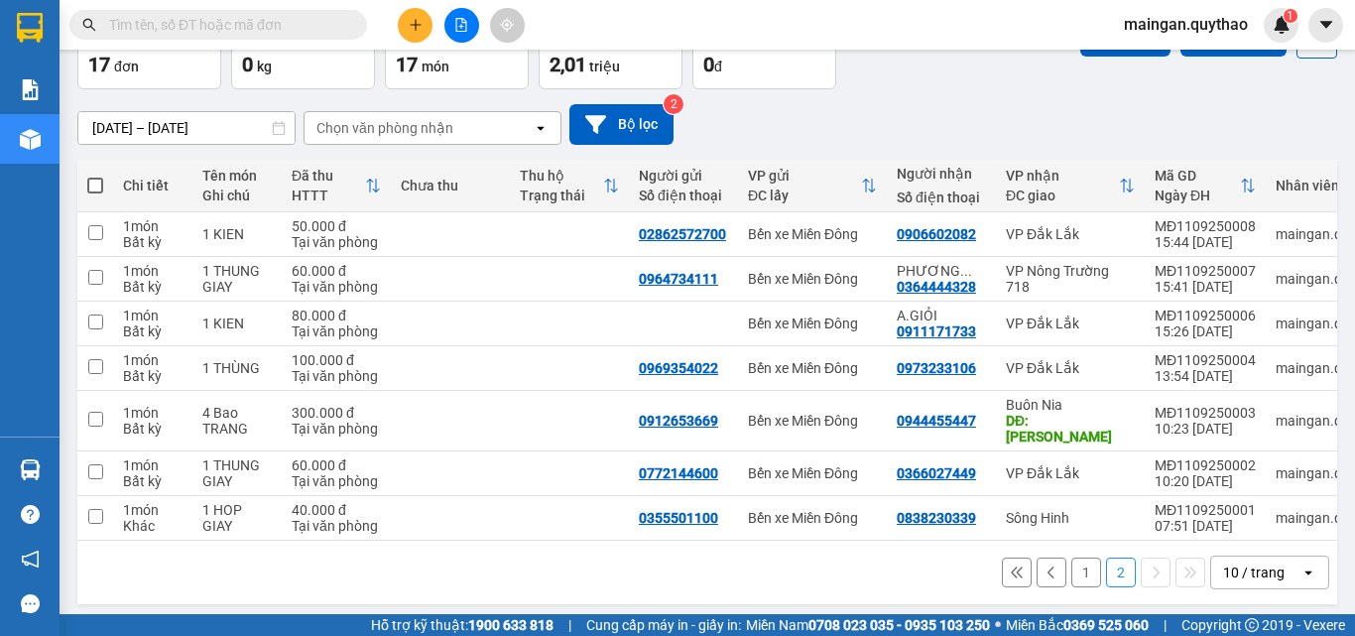
click at [1071, 566] on button "1" at bounding box center [1086, 572] width 30 height 30
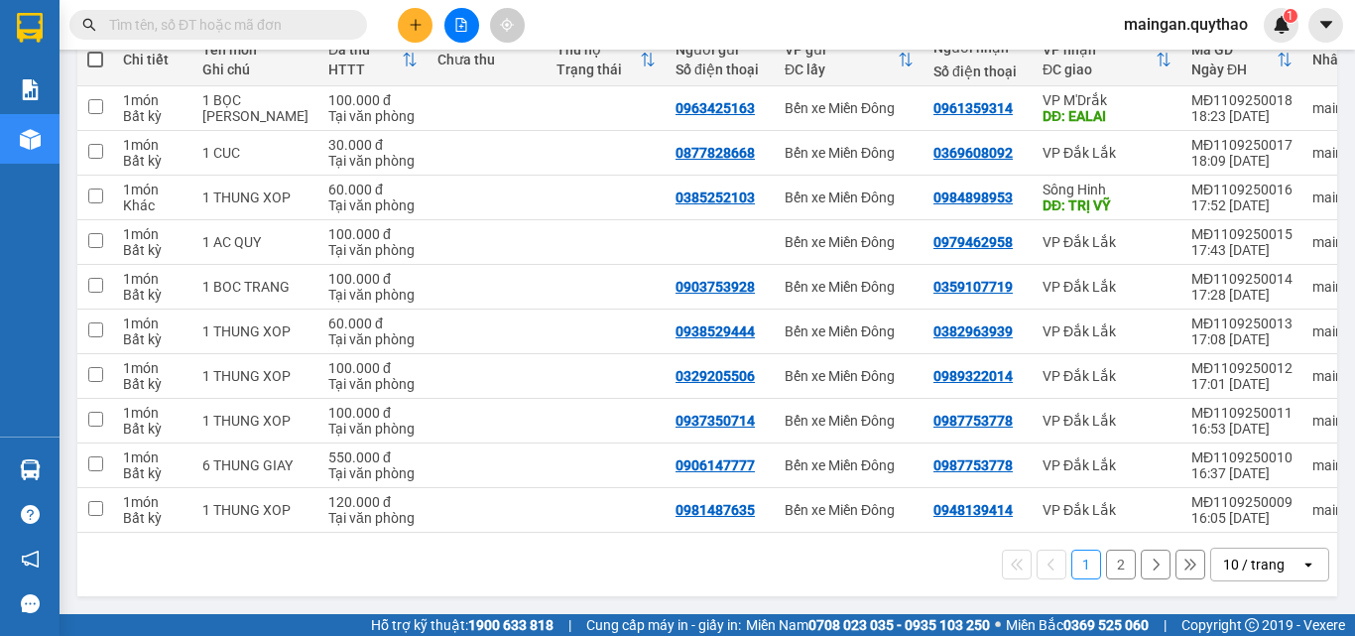
scroll to position [270, 0]
click at [1213, 504] on icon at bounding box center [1220, 510] width 14 height 14
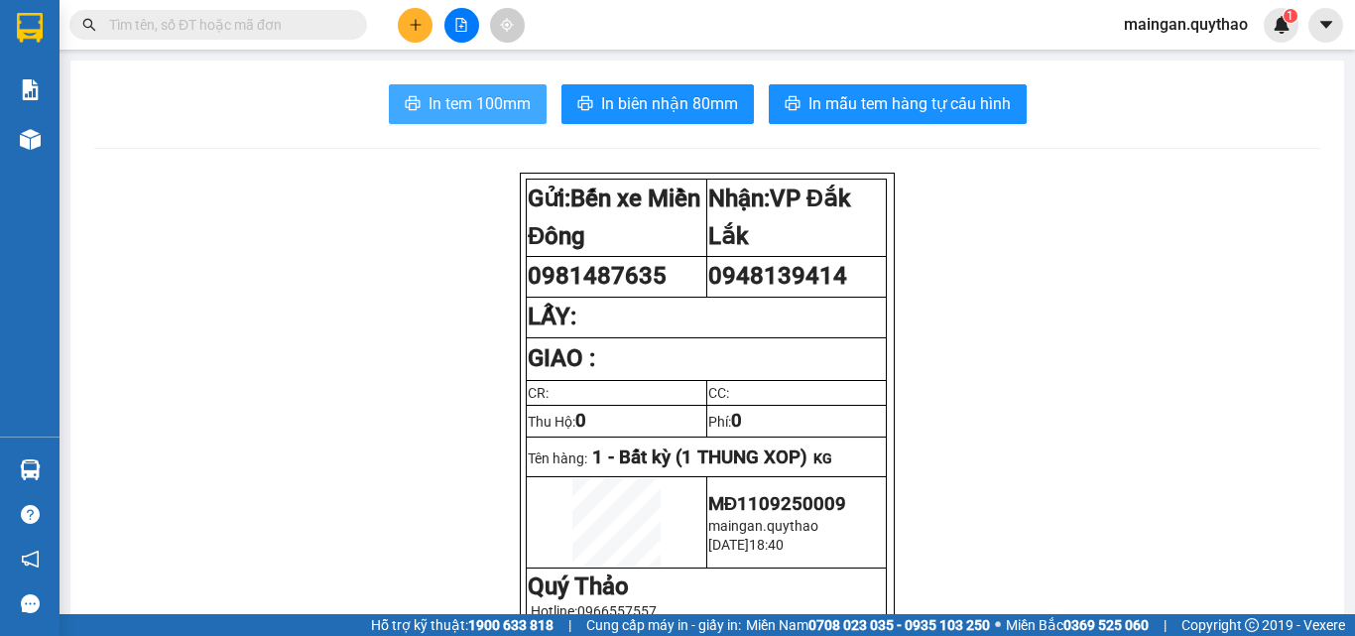
click at [480, 105] on span "In tem 100mm" at bounding box center [479, 103] width 102 height 25
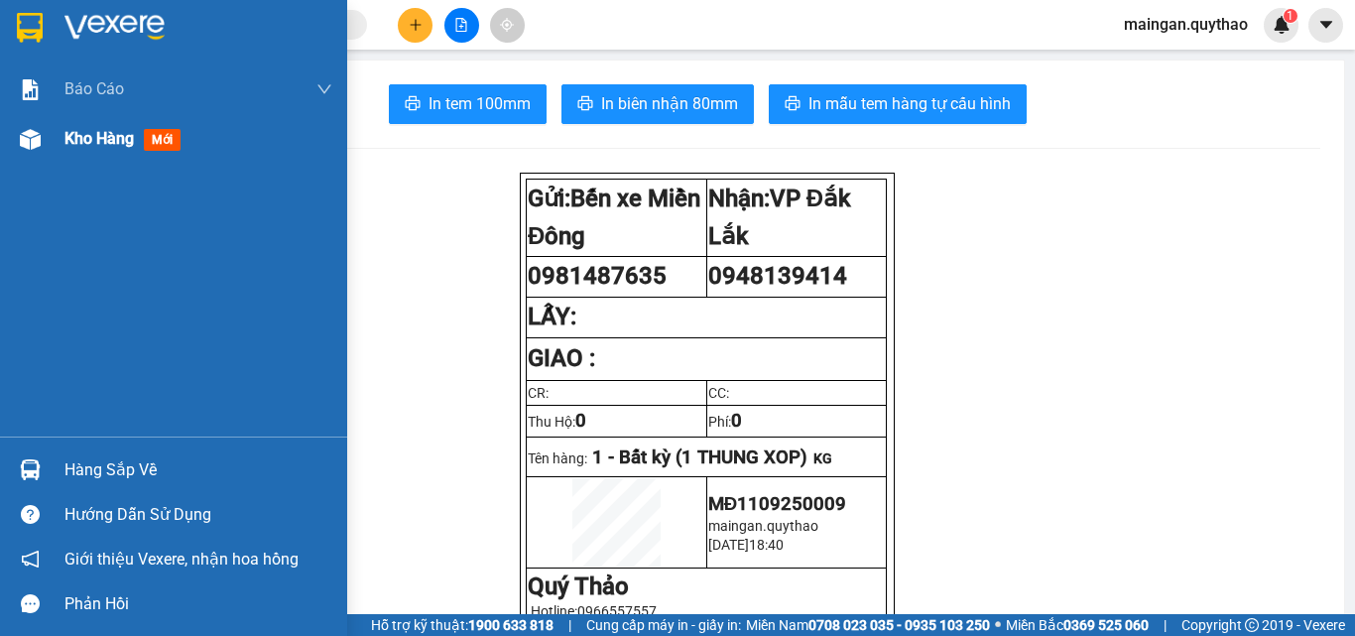
click at [27, 151] on div at bounding box center [30, 139] width 35 height 35
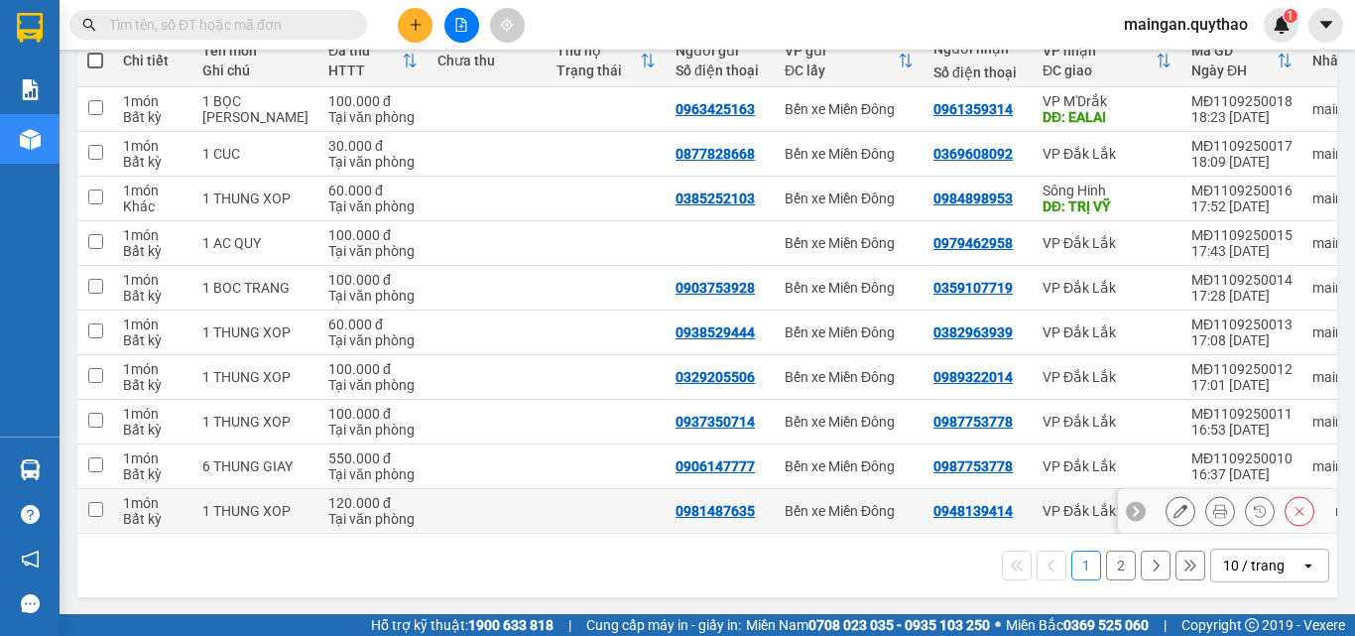
scroll to position [270, 0]
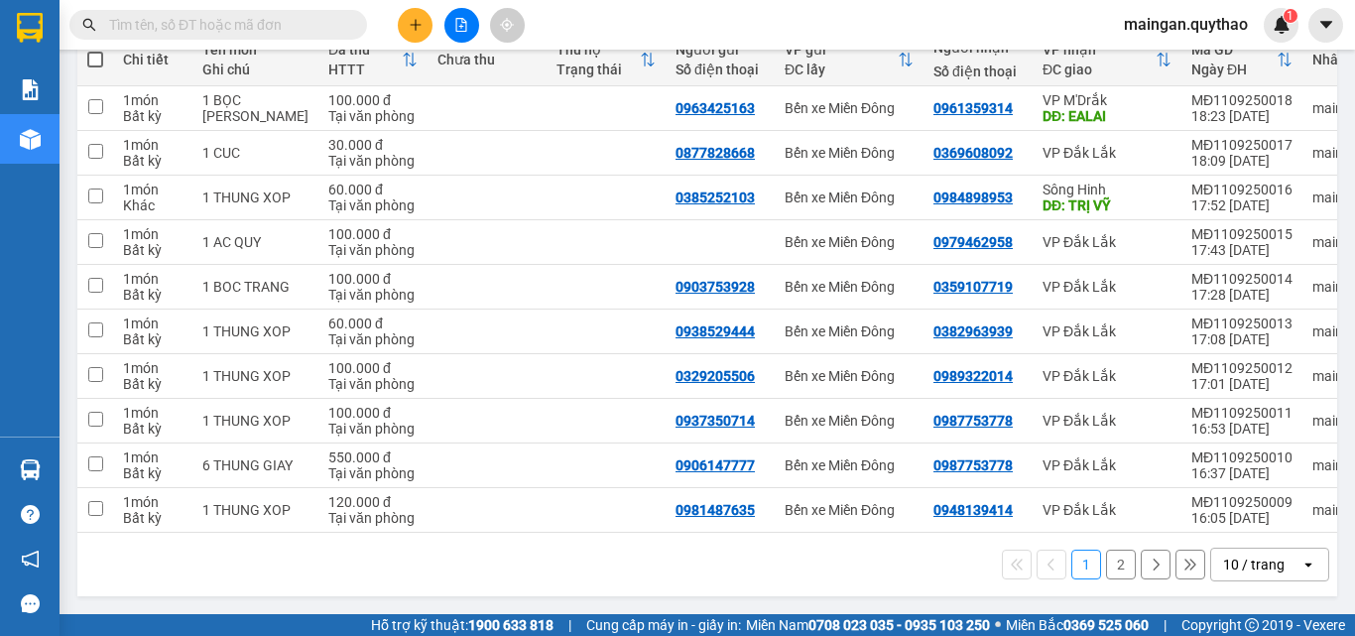
click at [1106, 559] on button "2" at bounding box center [1121, 564] width 30 height 30
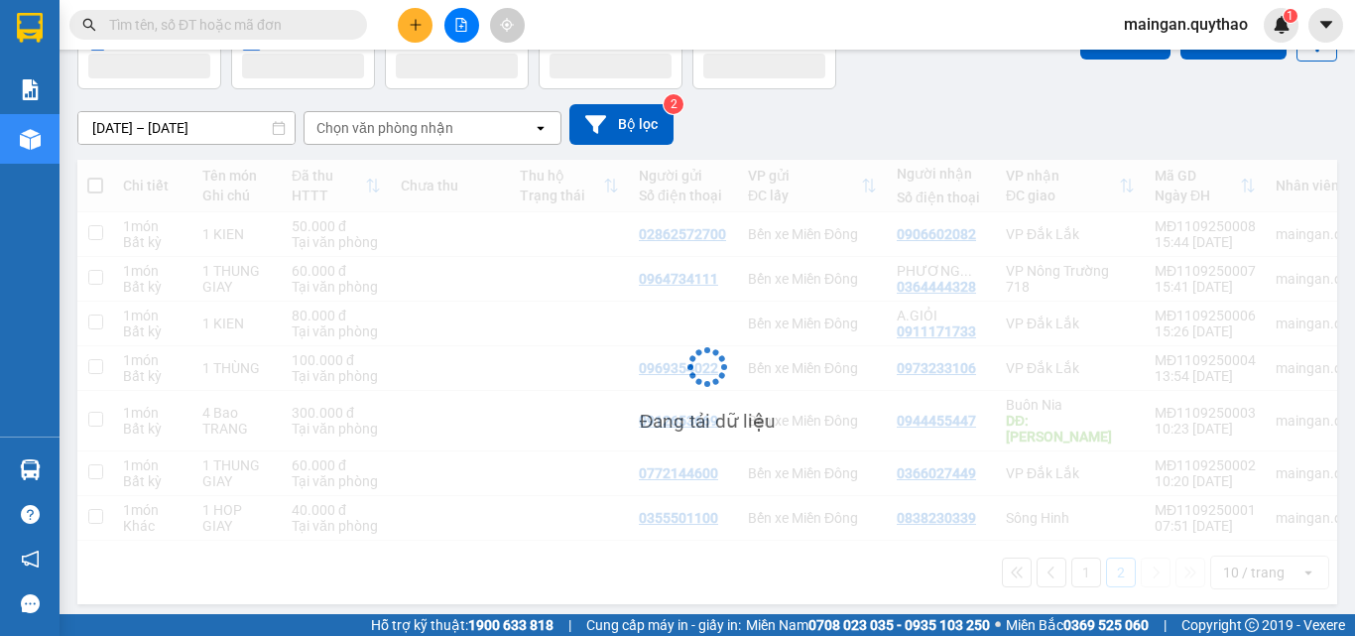
scroll to position [120, 0]
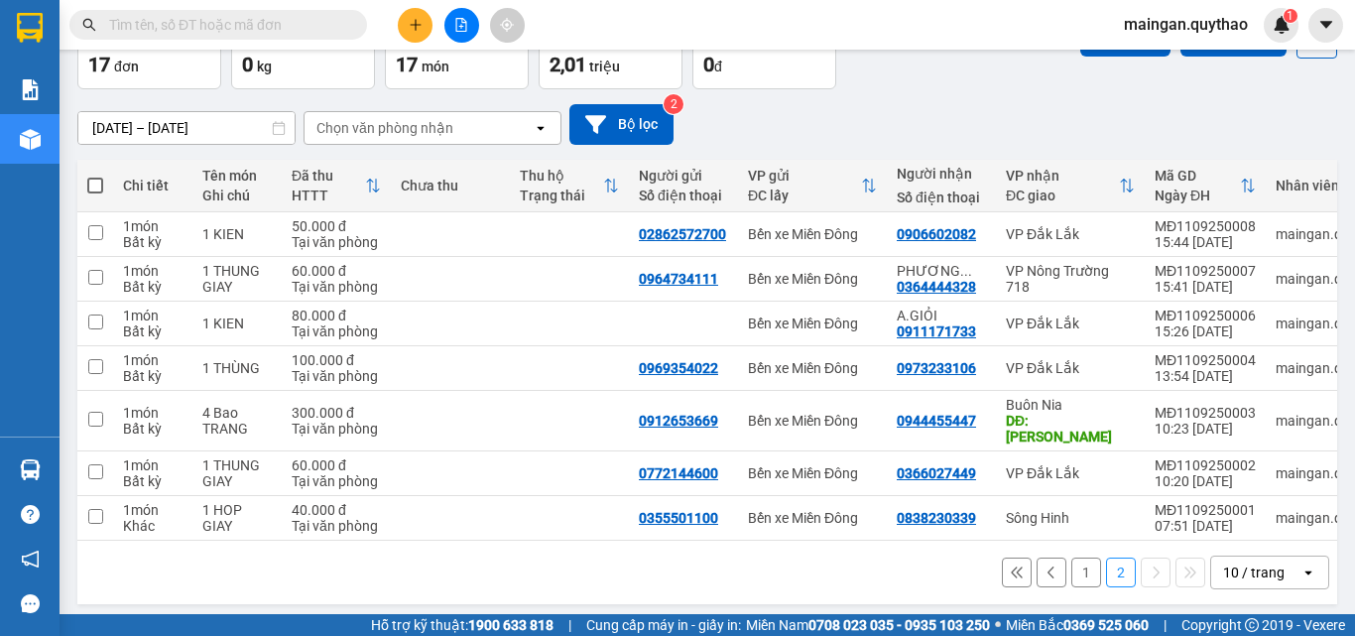
click at [1071, 566] on button "1" at bounding box center [1086, 572] width 30 height 30
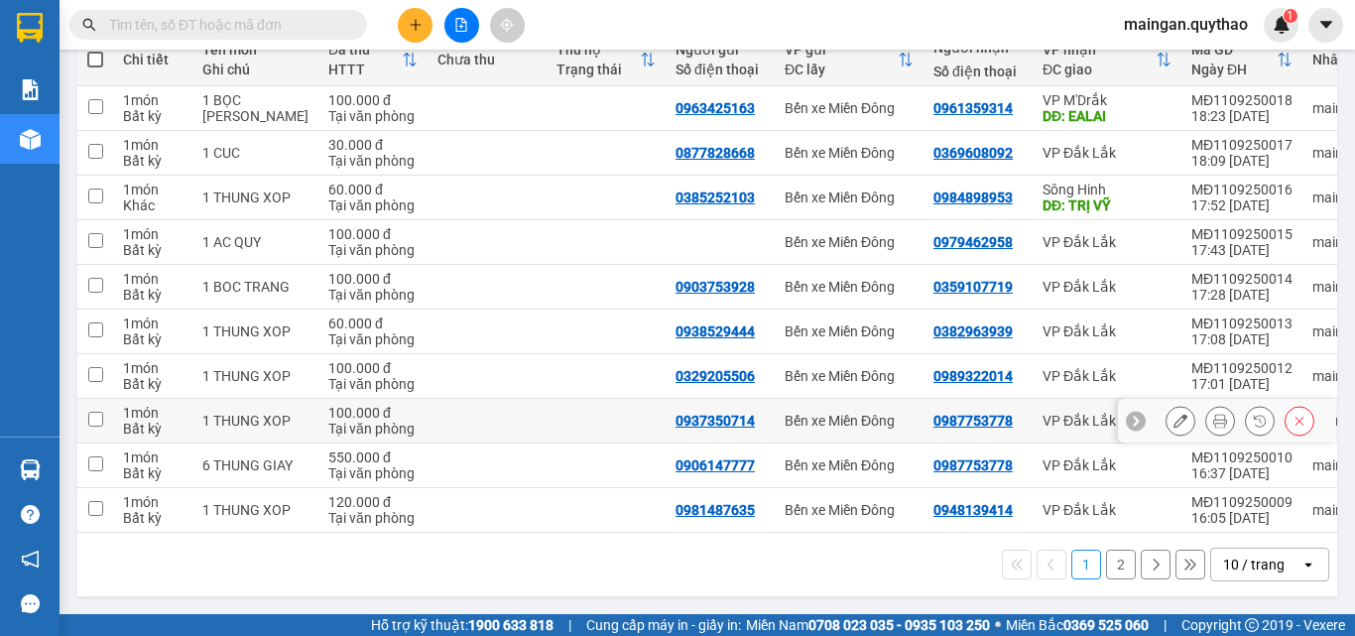
scroll to position [270, 0]
click at [1116, 564] on button "2" at bounding box center [1121, 564] width 30 height 30
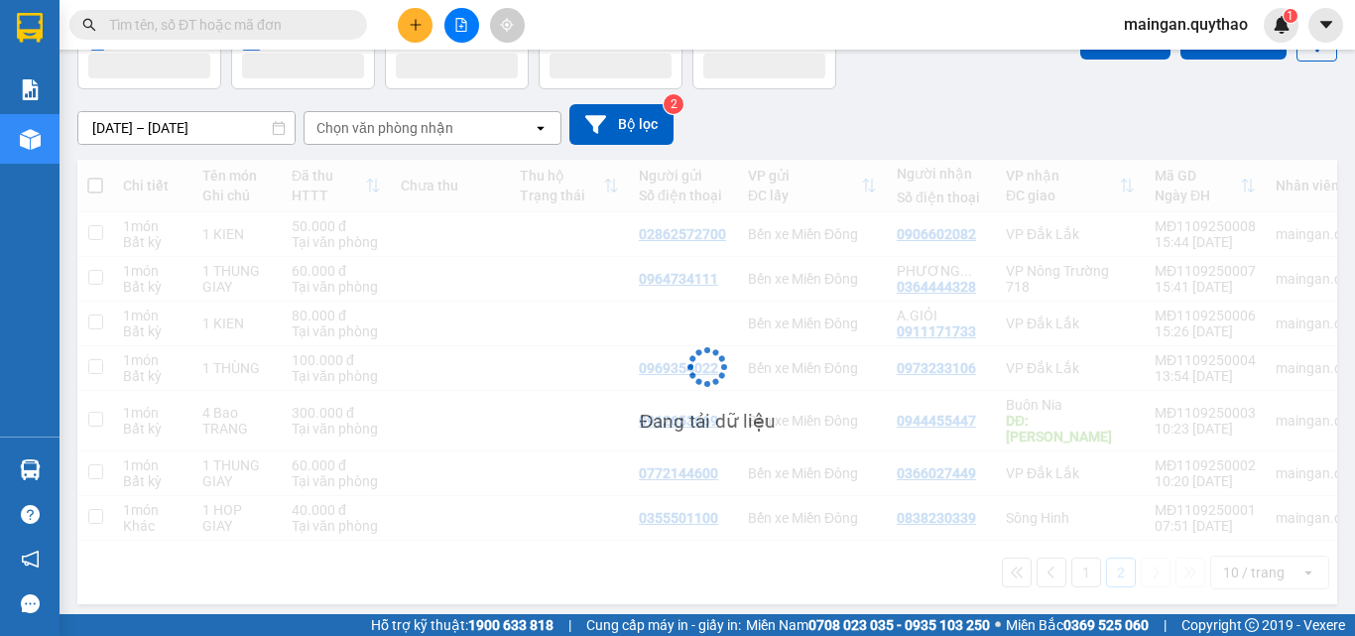
scroll to position [120, 0]
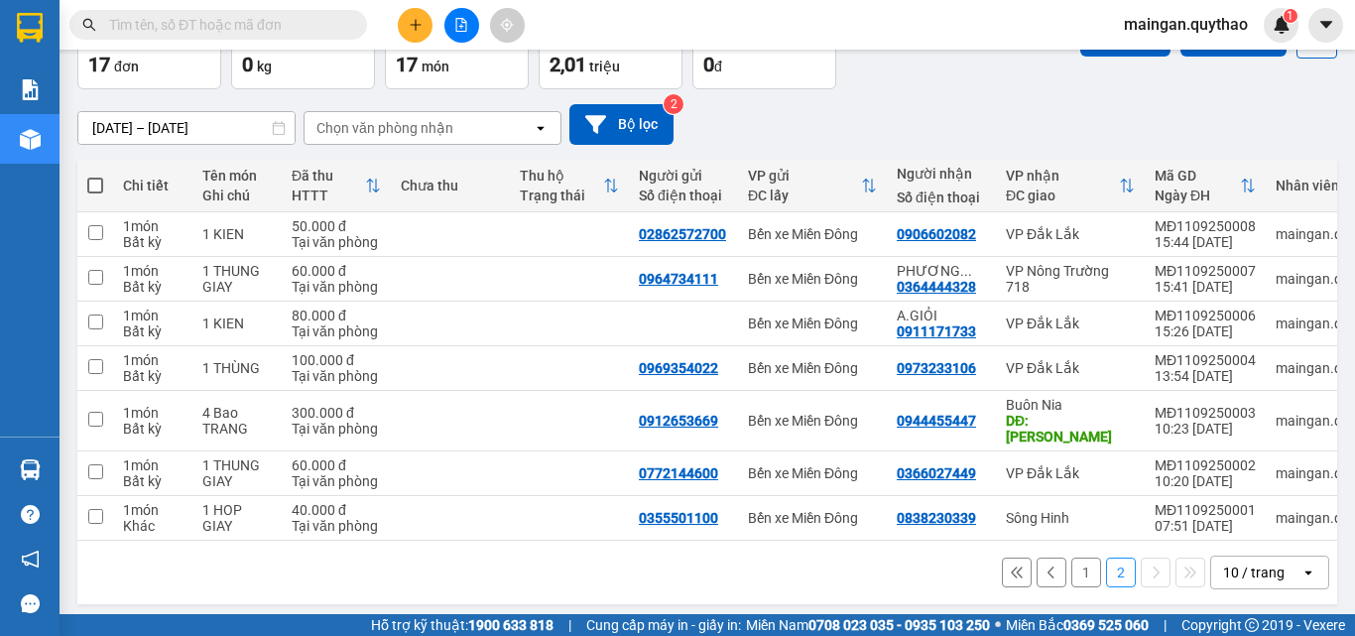
click at [1071, 566] on button "1" at bounding box center [1086, 572] width 30 height 30
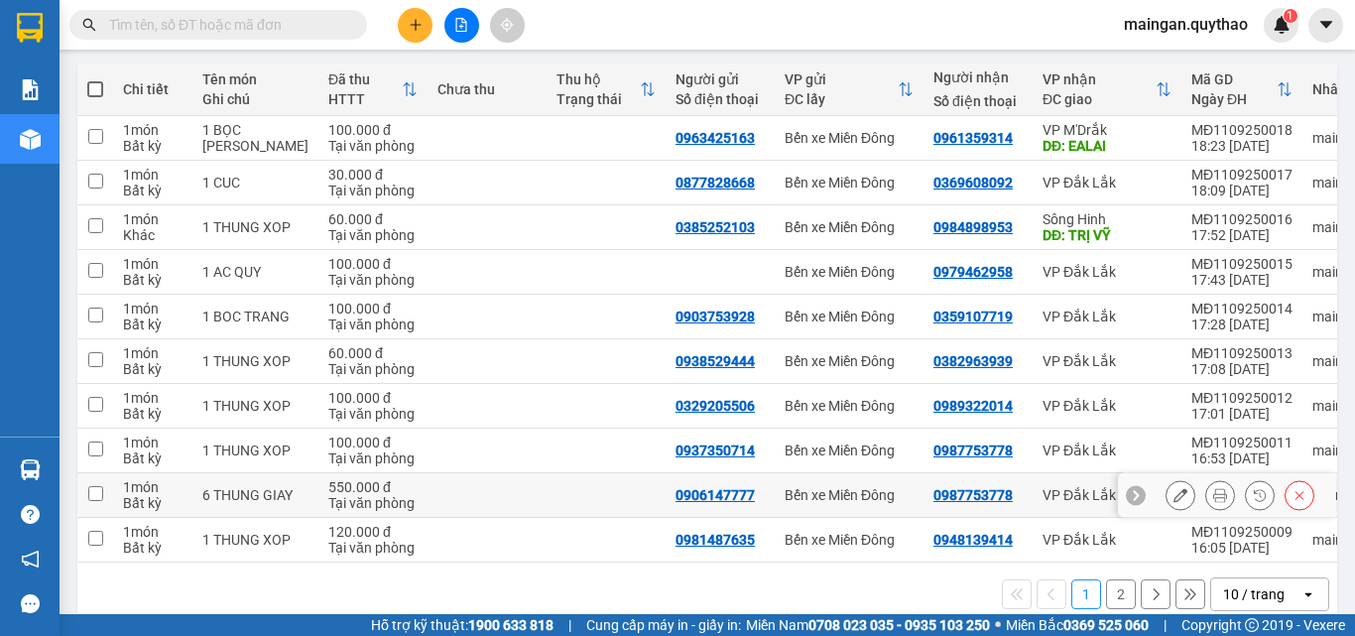
scroll to position [270, 0]
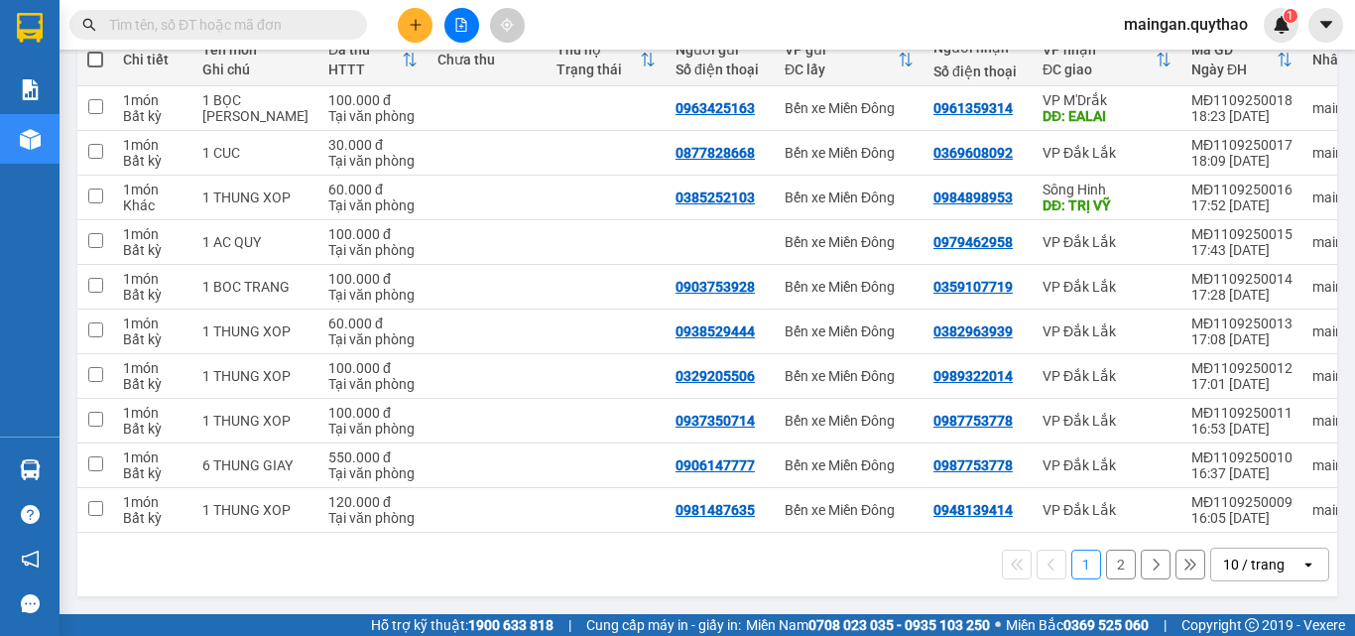
click at [1109, 565] on button "2" at bounding box center [1121, 564] width 30 height 30
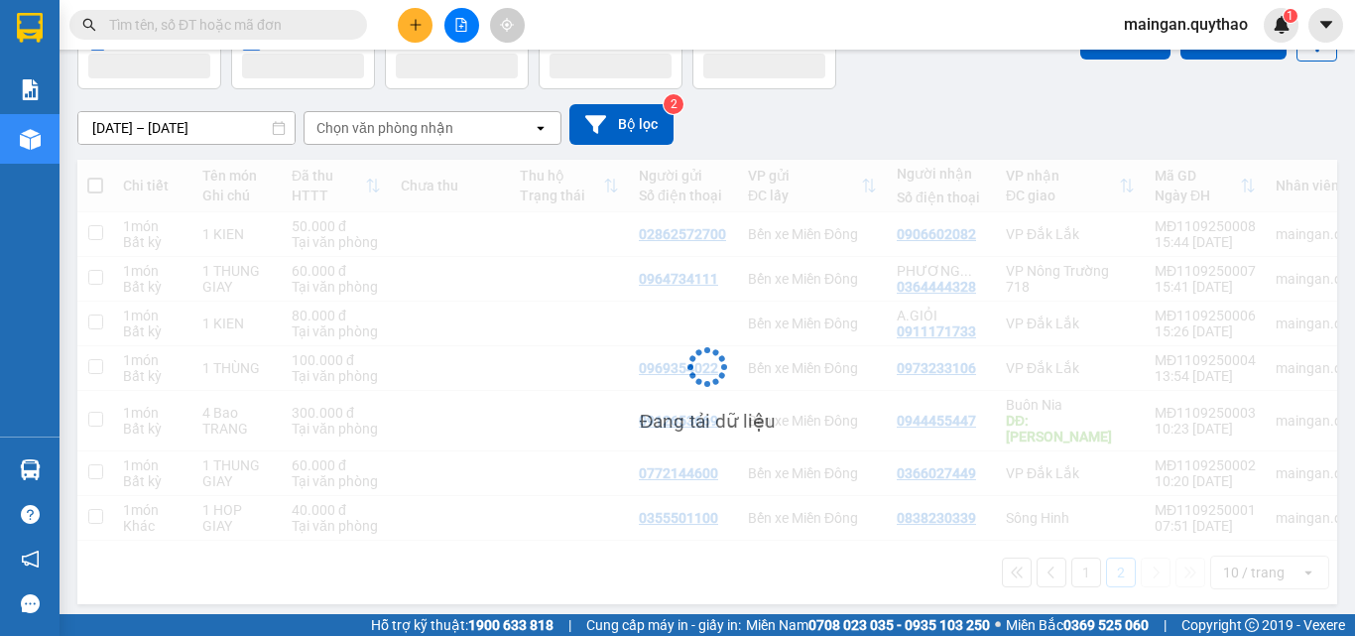
scroll to position [120, 0]
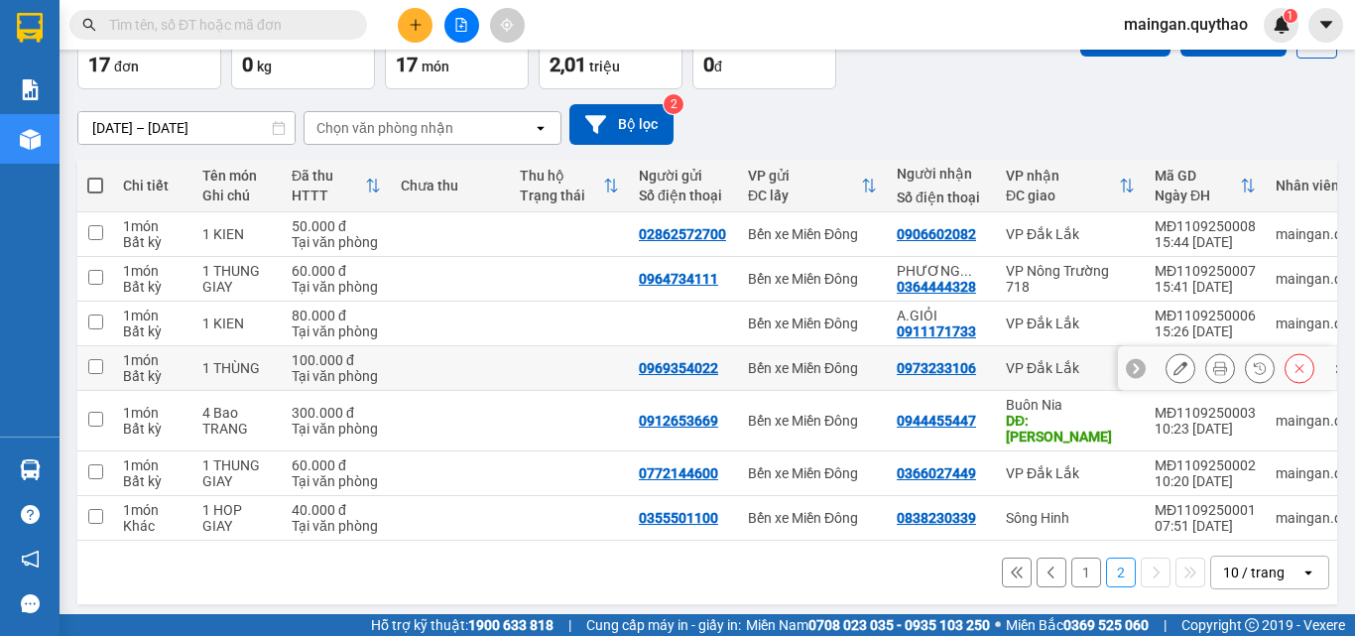
click at [168, 365] on div "1 món" at bounding box center [152, 360] width 59 height 16
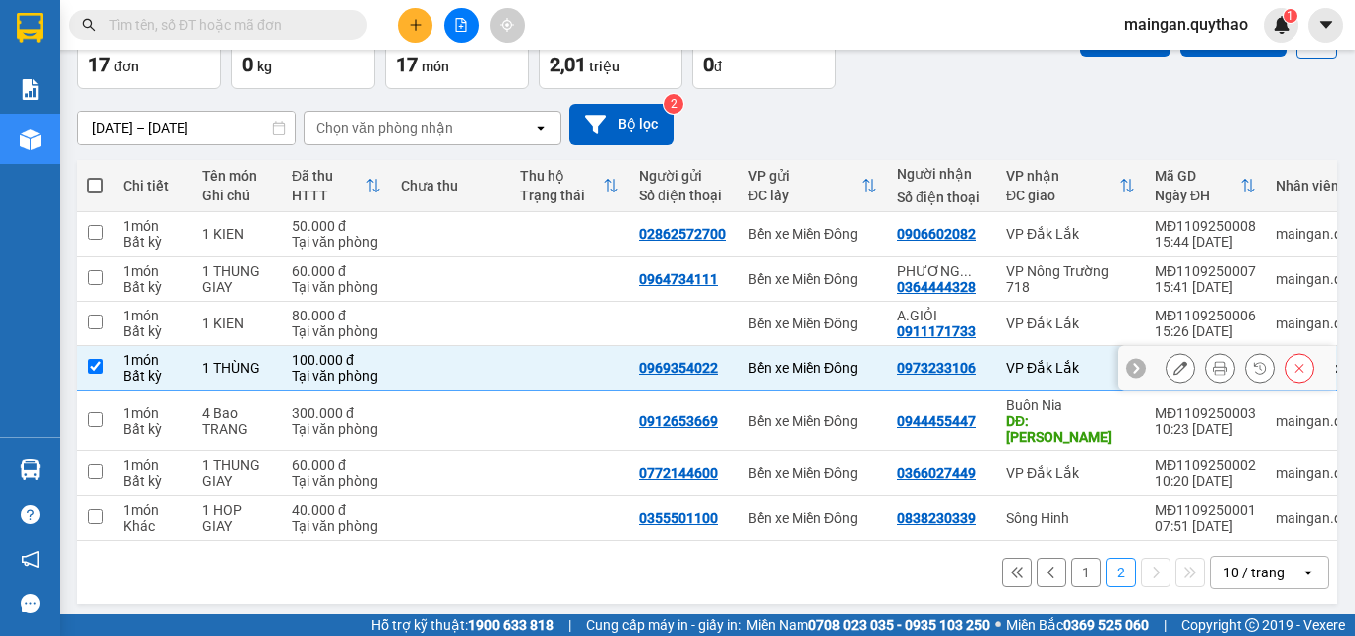
click at [168, 365] on div "1 món" at bounding box center [152, 360] width 59 height 16
checkbox input "false"
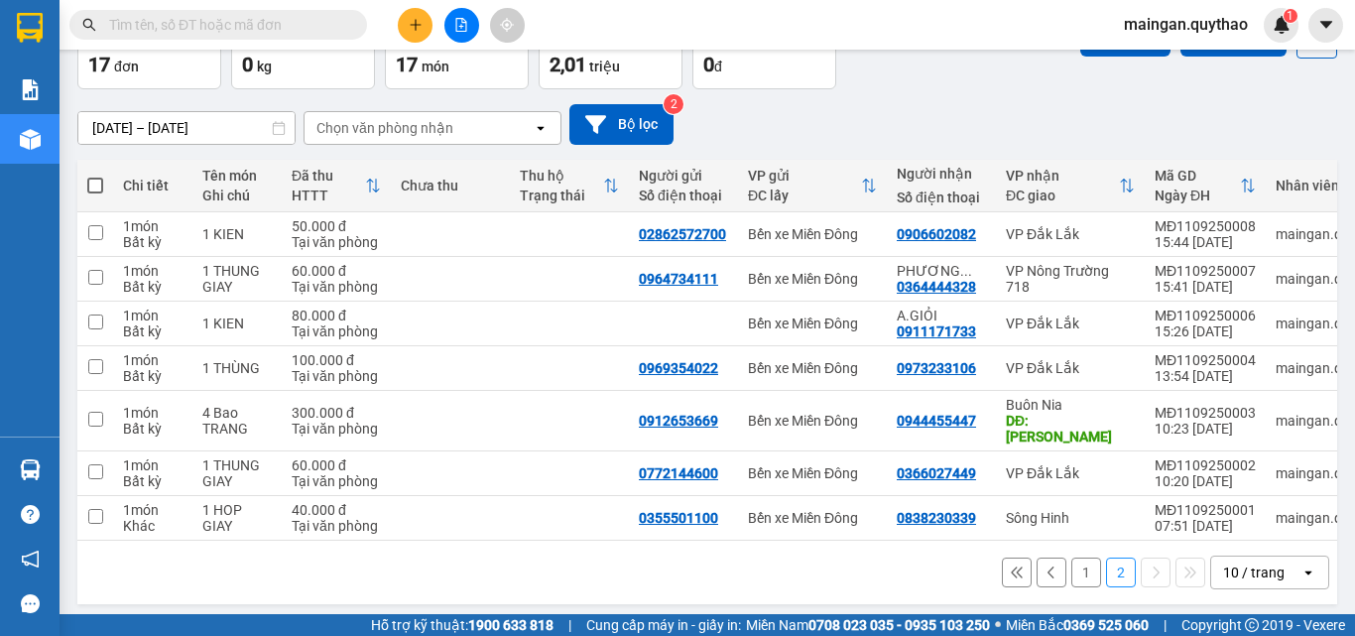
click at [908, 129] on div "[DATE] – [DATE] Press the down arrow key to interact with the calendar and sele…" at bounding box center [706, 124] width 1259 height 41
click at [1213, 365] on icon at bounding box center [1220, 368] width 14 height 14
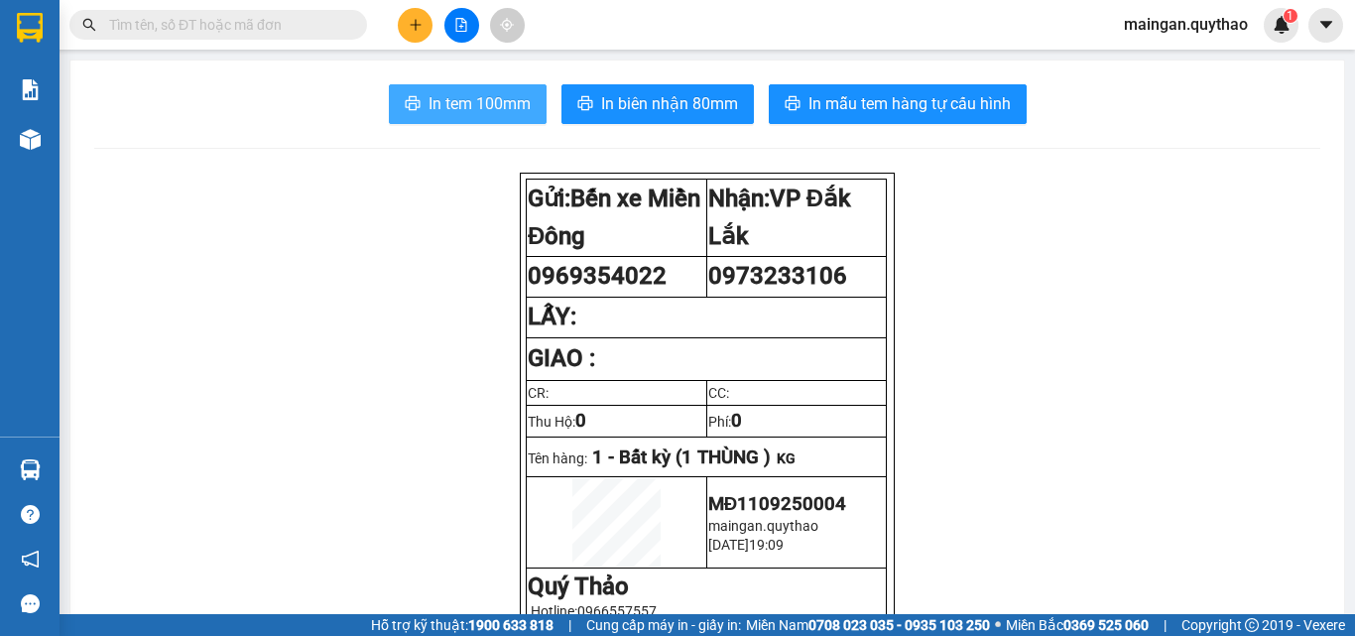
click at [476, 107] on span "In tem 100mm" at bounding box center [479, 103] width 102 height 25
click at [480, 122] on button "In tem 100mm" at bounding box center [468, 104] width 158 height 40
click at [449, 123] on button "In tem 100mm" at bounding box center [468, 104] width 158 height 40
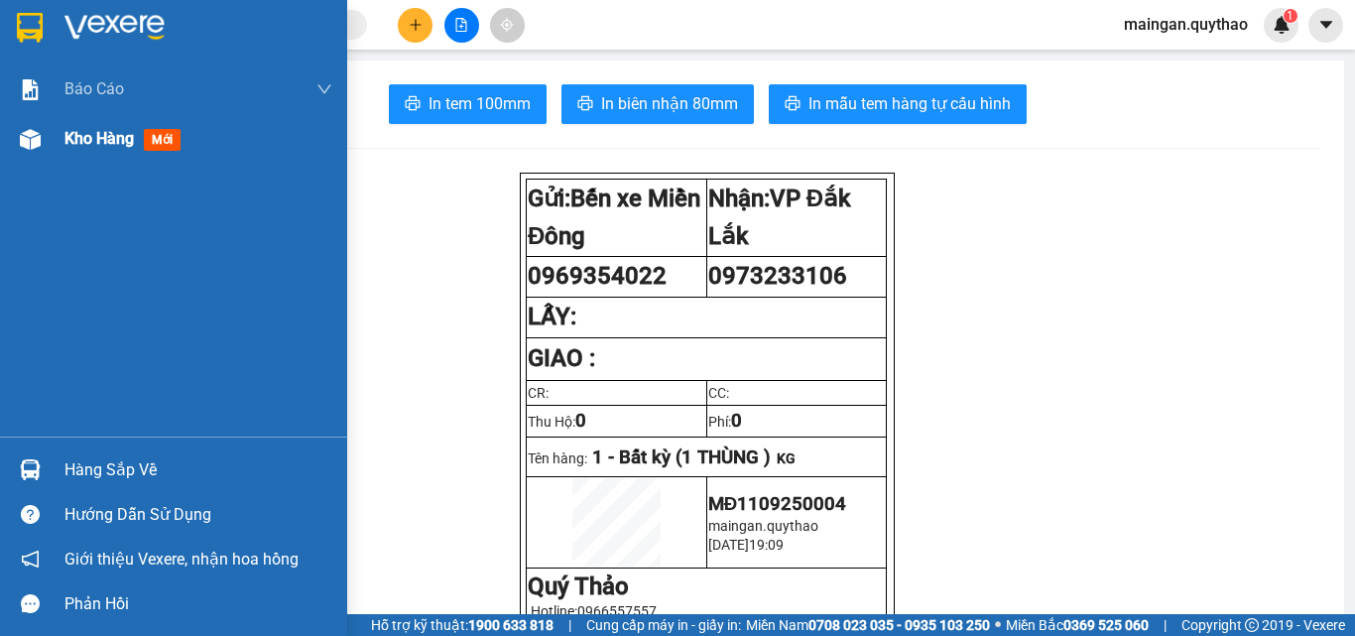
click at [45, 148] on div at bounding box center [30, 139] width 35 height 35
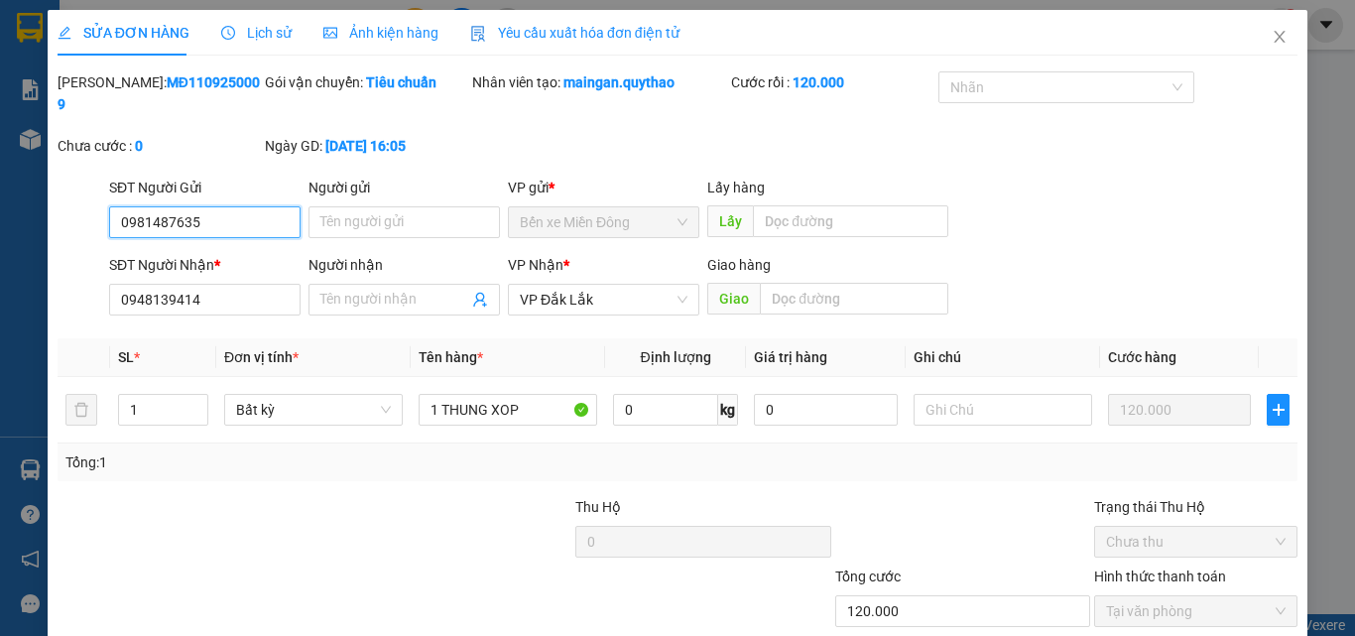
type input "0981487635"
type input "0948139414"
type input "120.000"
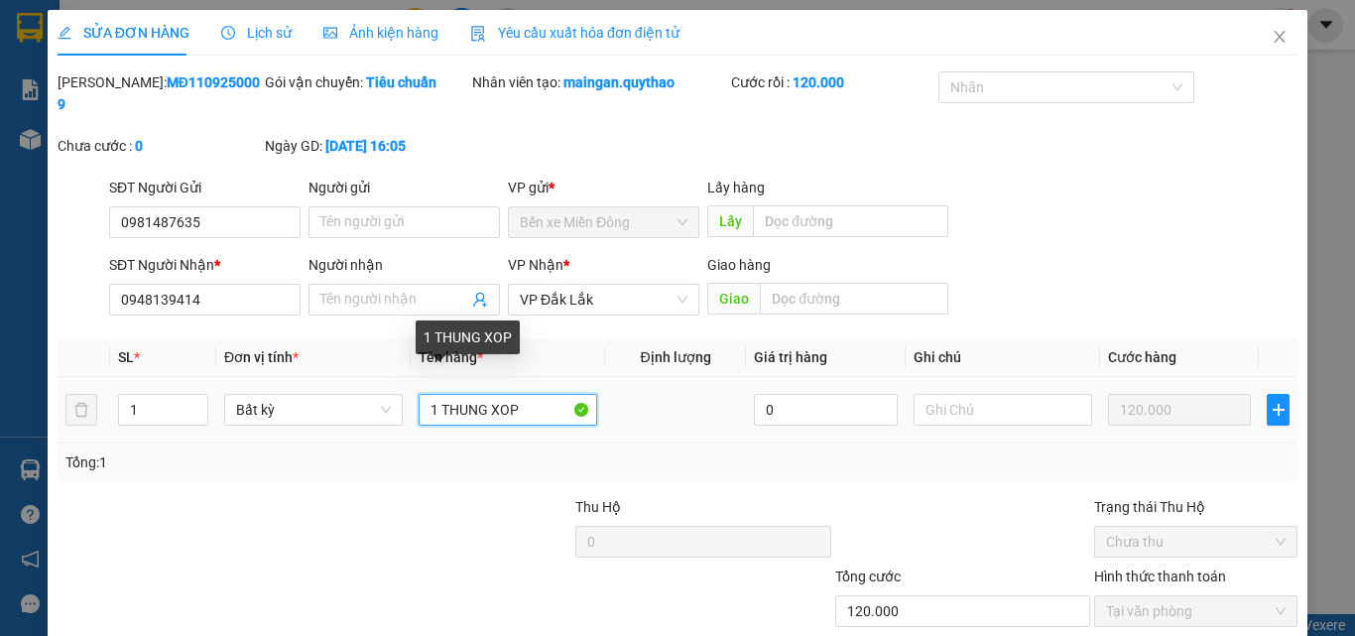
click at [421, 394] on input "1 THUNG XOP" at bounding box center [507, 410] width 178 height 32
click at [527, 394] on input "2 THUNG XOP" at bounding box center [507, 410] width 178 height 32
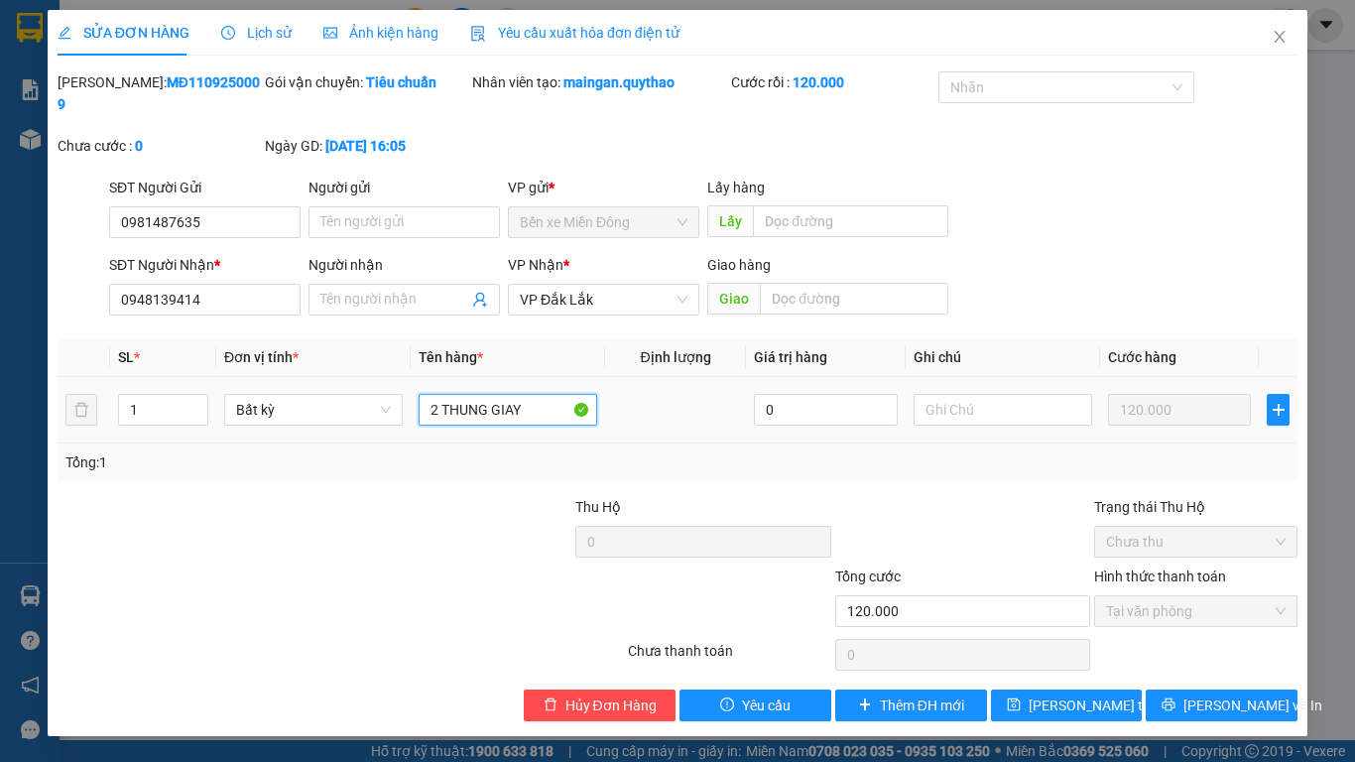
type input "2 THUNG GIAY"
click at [1027, 496] on div at bounding box center [962, 530] width 259 height 69
click at [1094, 601] on span "[PERSON_NAME] thay đổi" at bounding box center [1107, 705] width 159 height 22
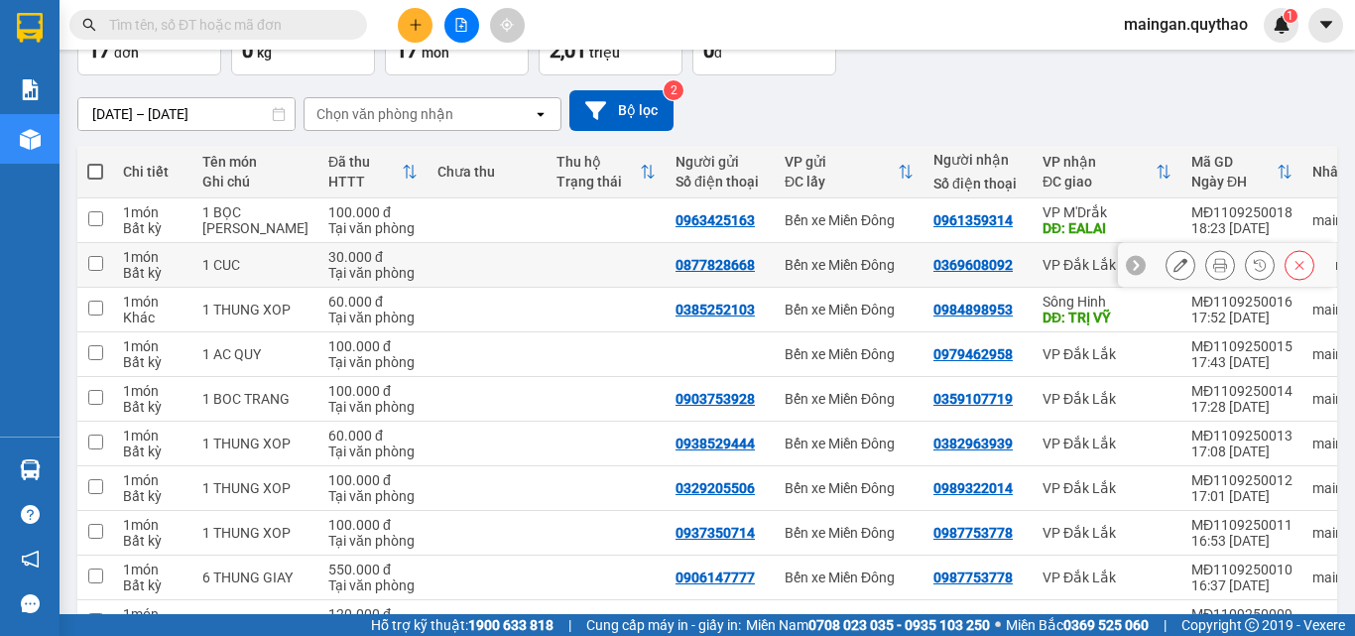
scroll to position [270, 0]
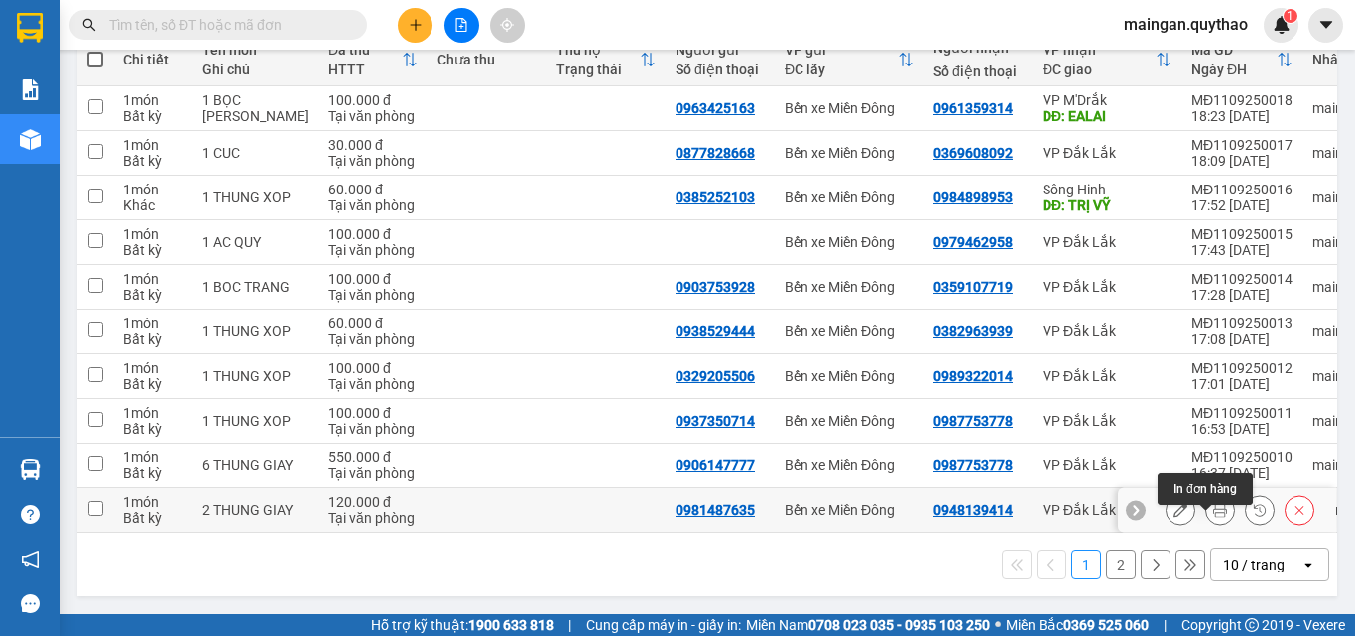
click at [1213, 504] on icon at bounding box center [1220, 510] width 14 height 14
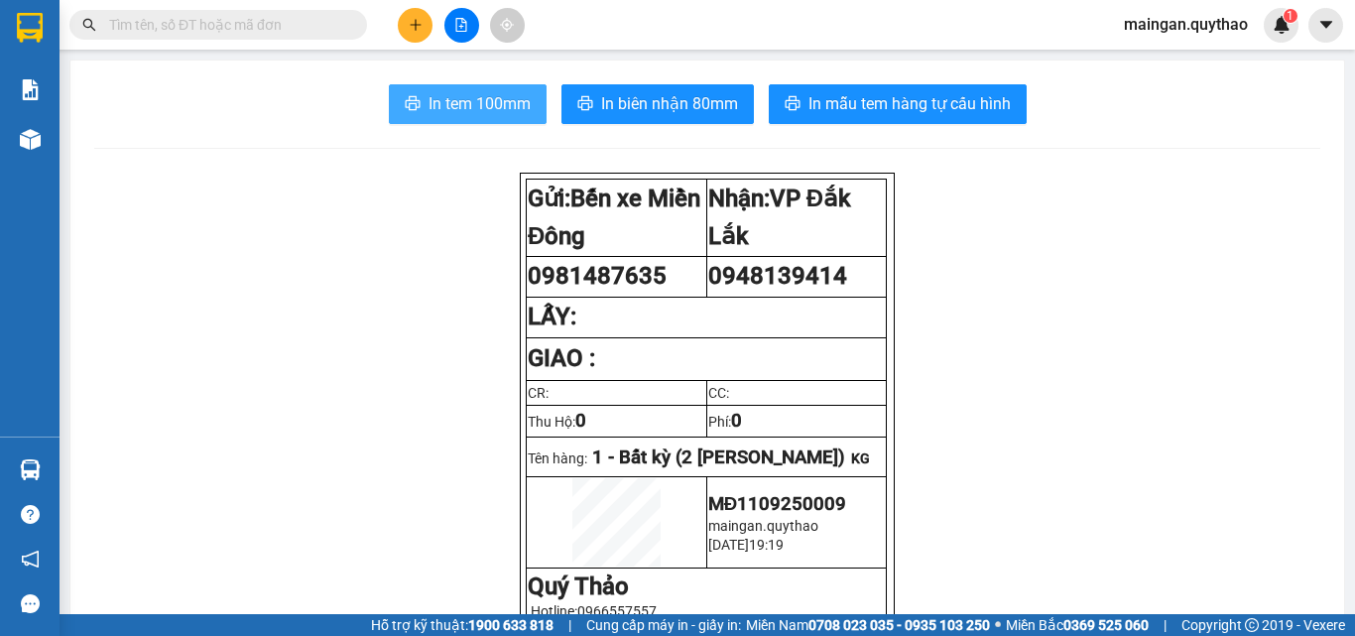
click at [501, 111] on span "In tem 100mm" at bounding box center [479, 103] width 102 height 25
click at [484, 112] on span "In tem 100mm" at bounding box center [479, 103] width 102 height 25
click at [411, 30] on icon "plus" at bounding box center [416, 25] width 14 height 14
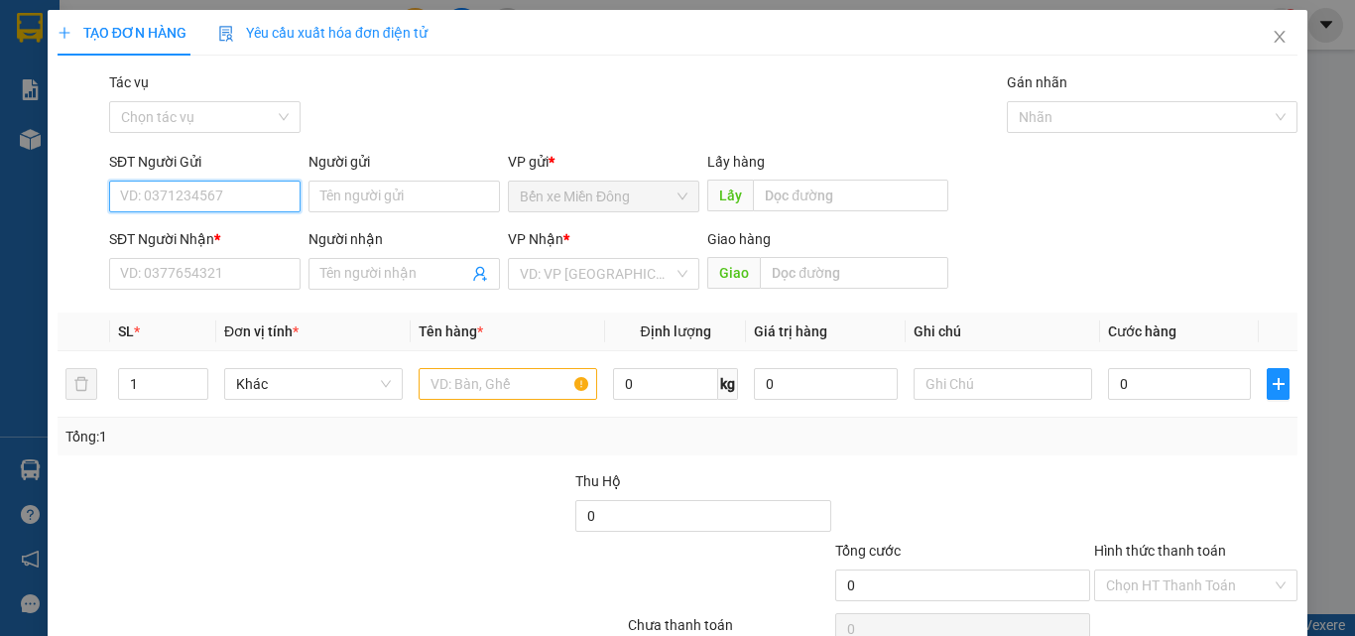
click at [212, 194] on input "SĐT Người Gửi" at bounding box center [204, 196] width 191 height 32
click at [222, 229] on div "0964734111" at bounding box center [203, 236] width 166 height 22
type input "0964734111"
type input "0364444328"
type input "[PERSON_NAME]"
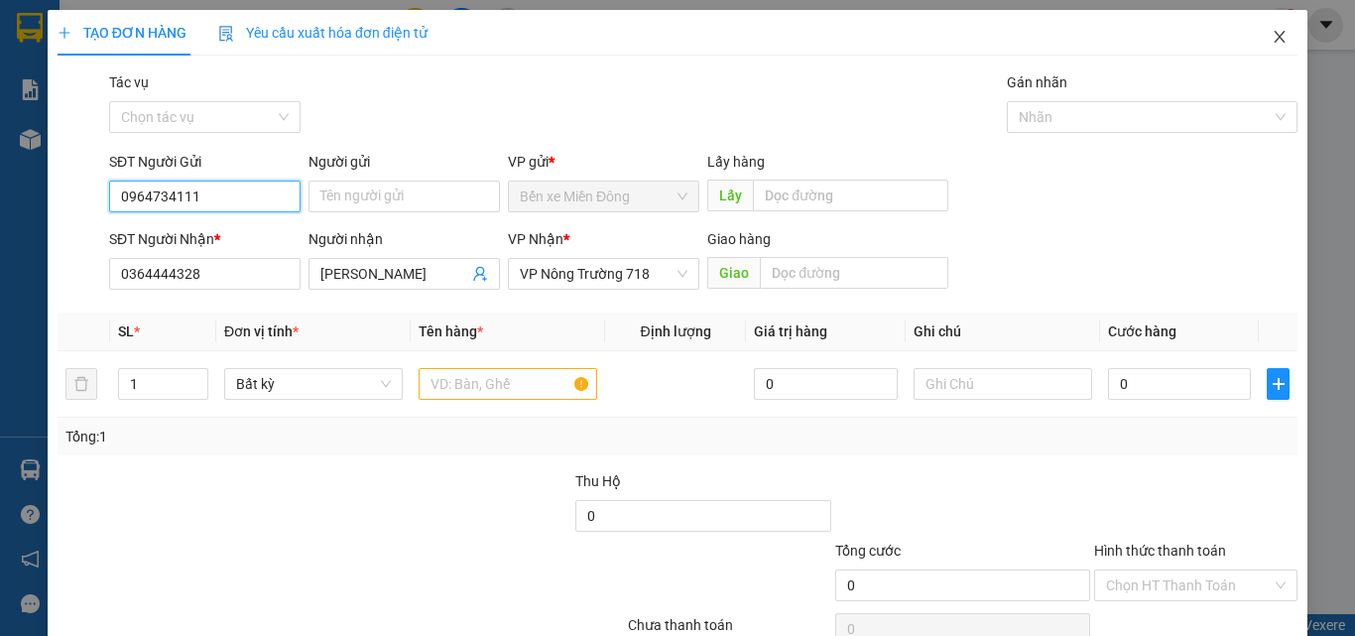
type input "0964734111"
click at [1271, 42] on icon "close" at bounding box center [1279, 37] width 16 height 16
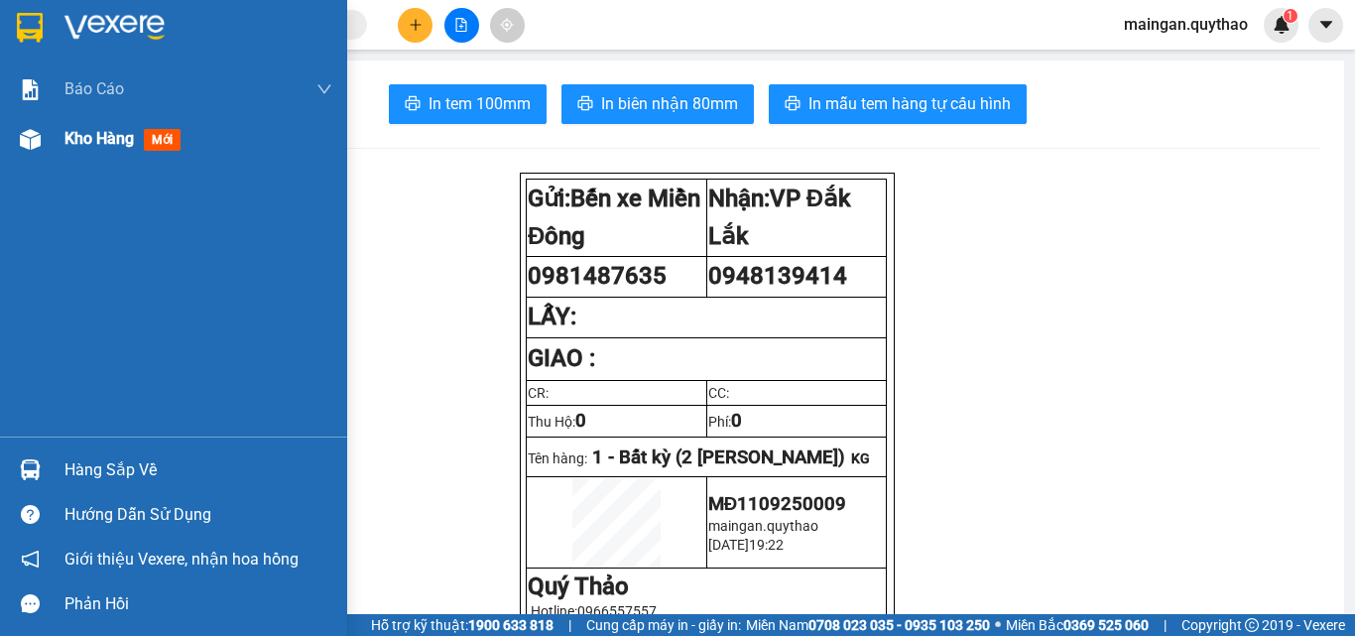
click at [33, 149] on img at bounding box center [30, 139] width 21 height 21
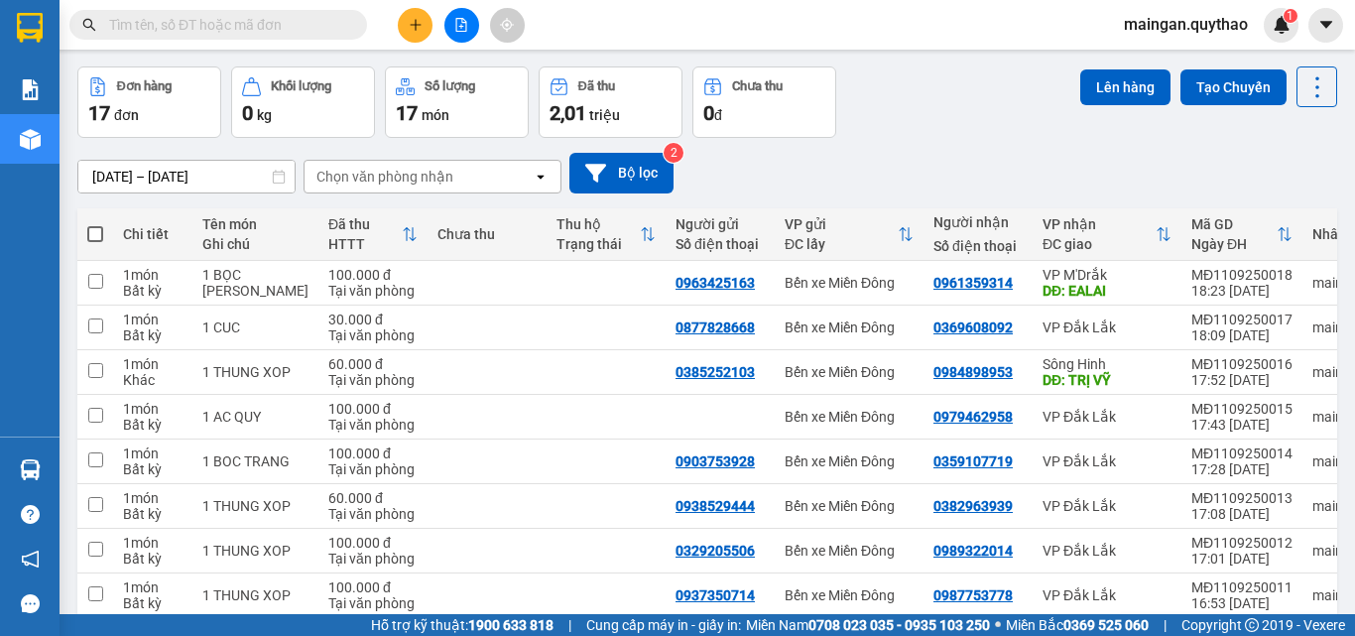
scroll to position [270, 0]
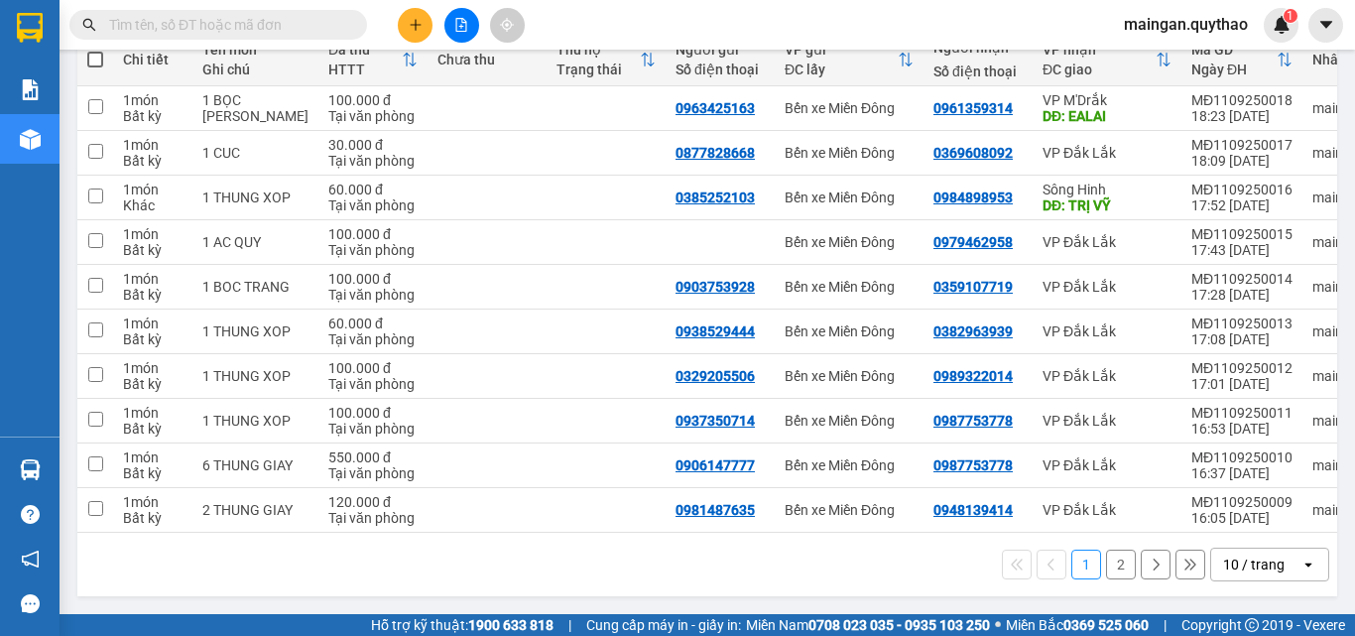
click at [1110, 562] on button "2" at bounding box center [1121, 564] width 30 height 30
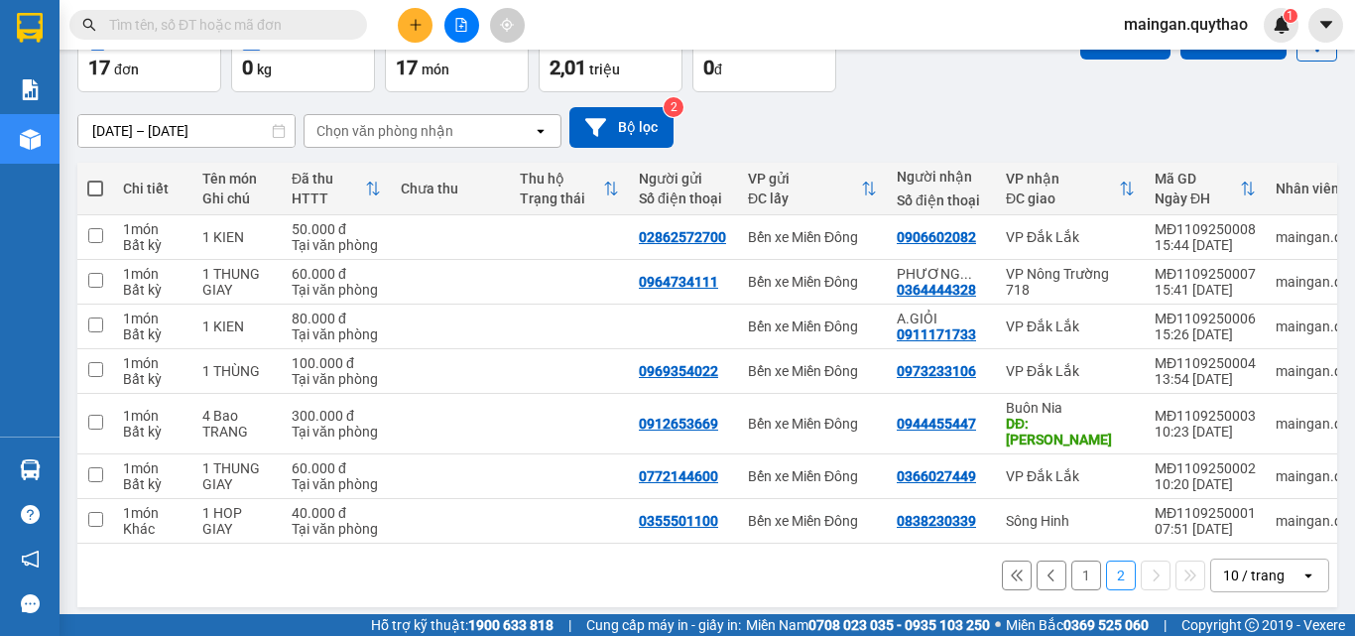
scroll to position [120, 0]
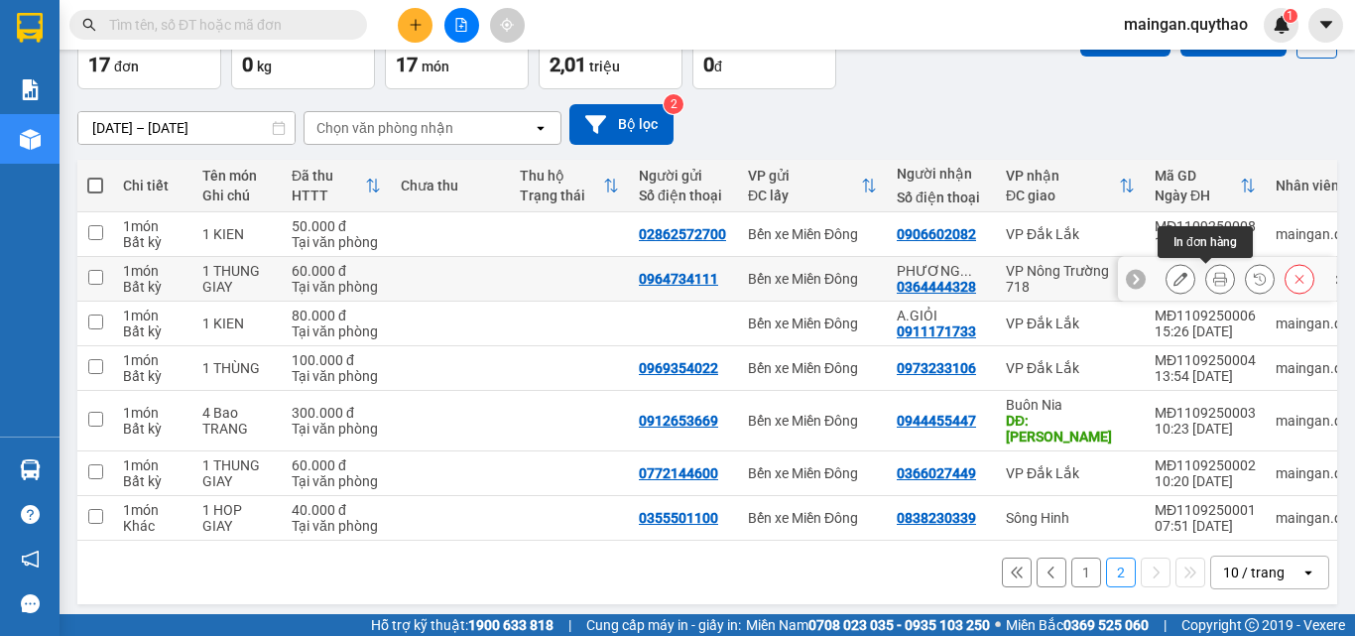
click at [1213, 280] on icon at bounding box center [1220, 279] width 14 height 14
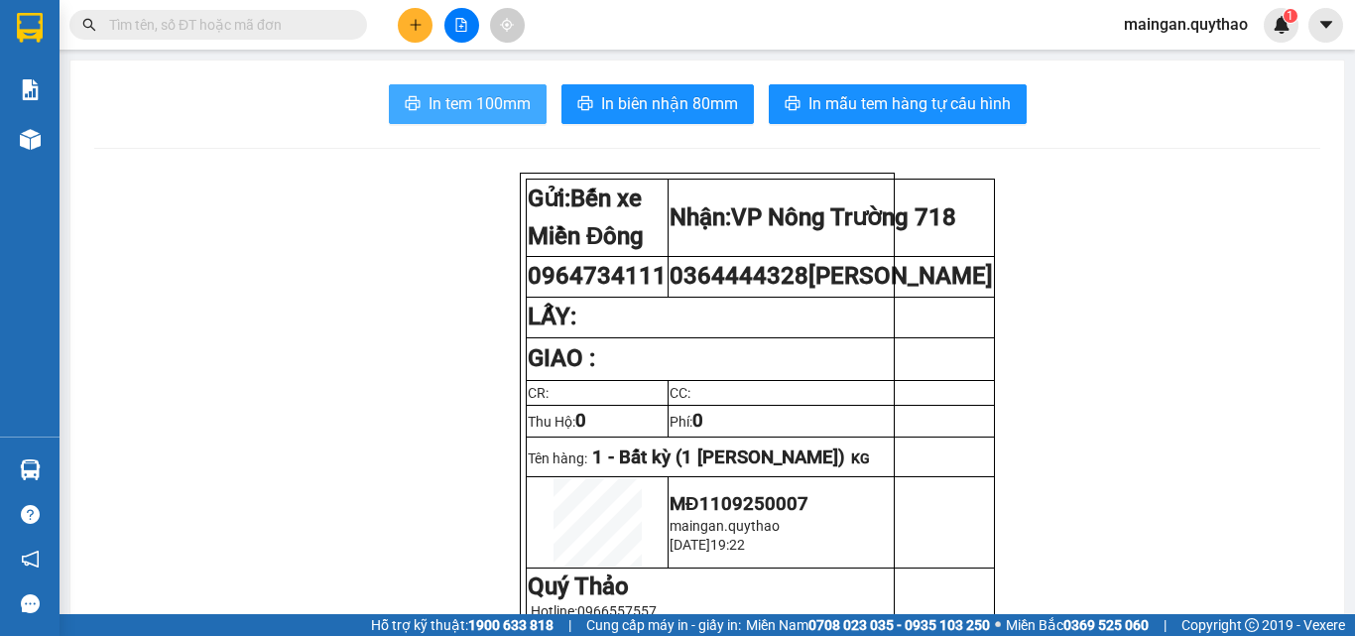
click at [516, 115] on span "In tem 100mm" at bounding box center [479, 103] width 102 height 25
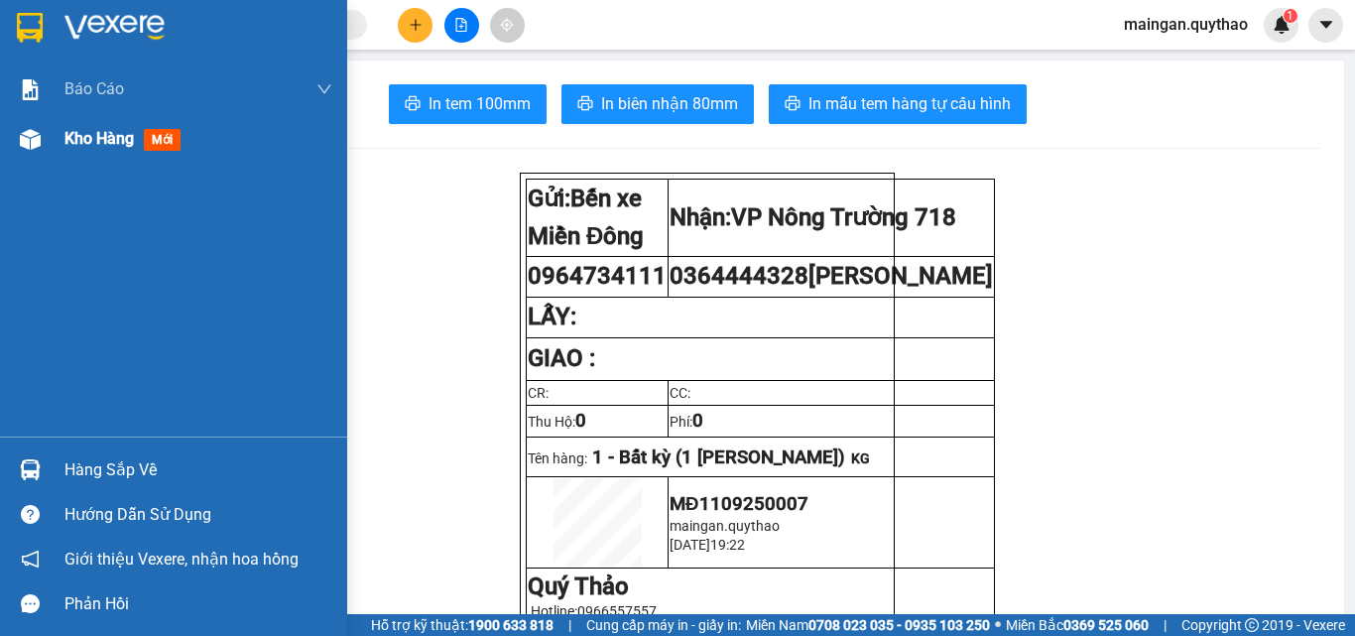
click at [71, 145] on span "Kho hàng" at bounding box center [98, 138] width 69 height 19
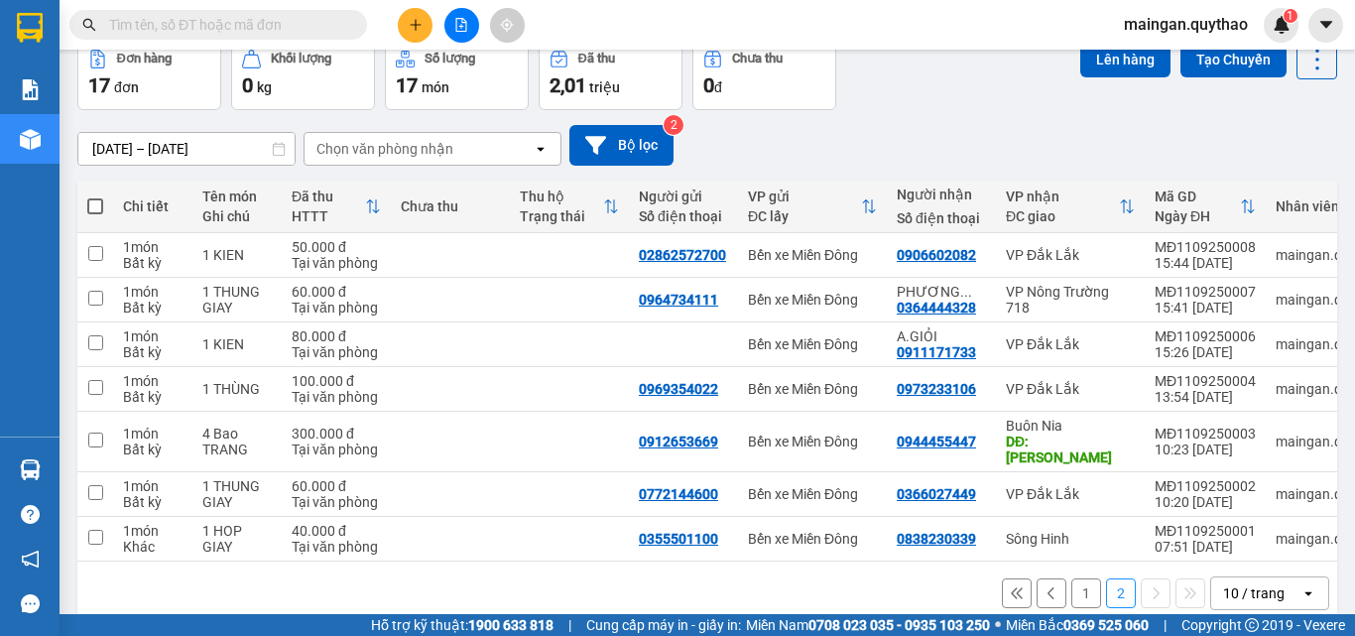
scroll to position [120, 0]
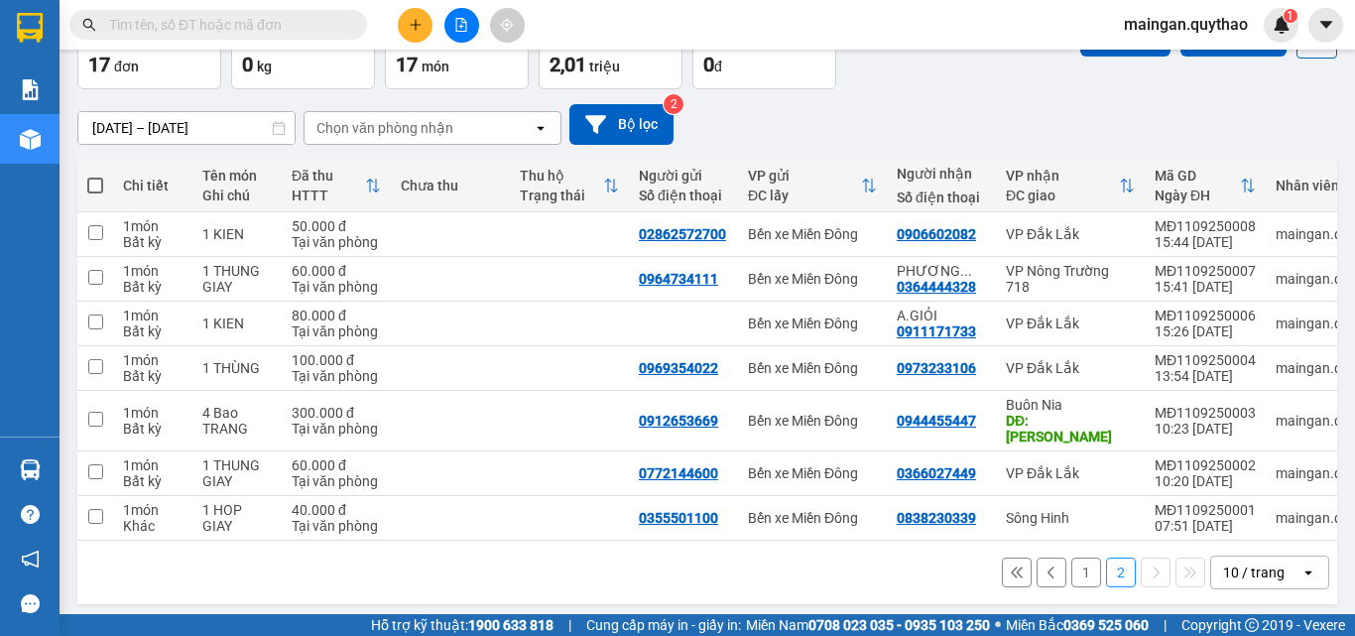
click at [1071, 563] on button "1" at bounding box center [1086, 572] width 30 height 30
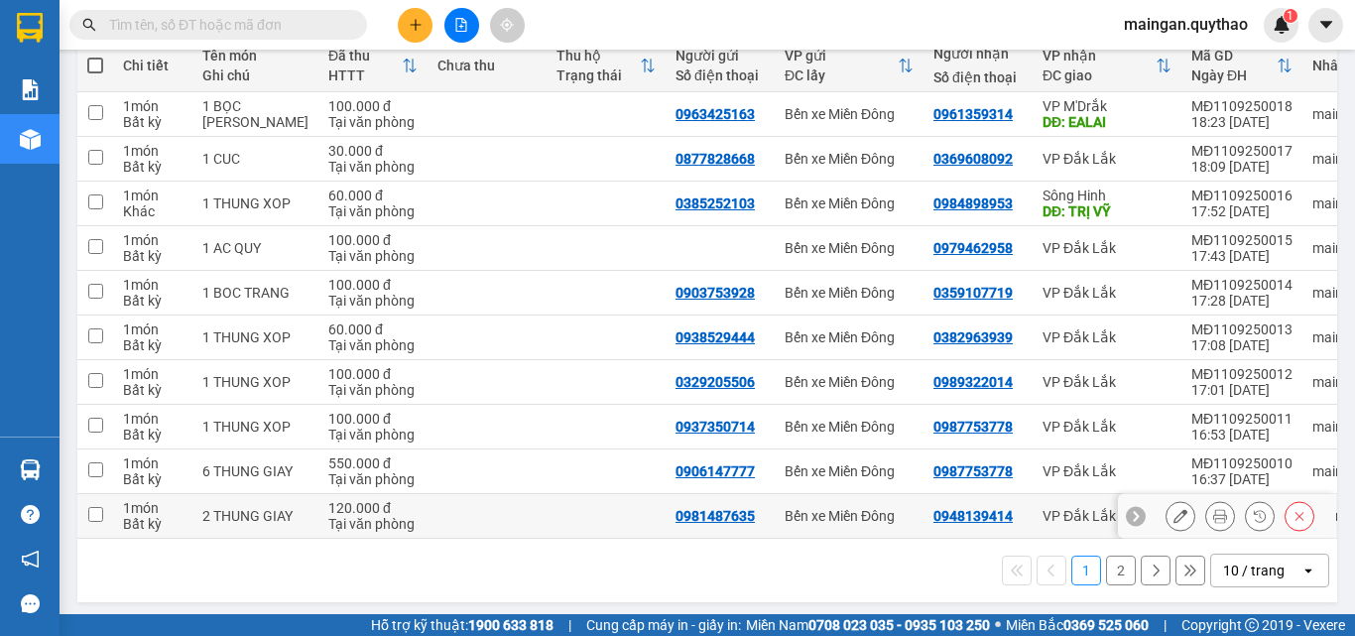
scroll to position [270, 0]
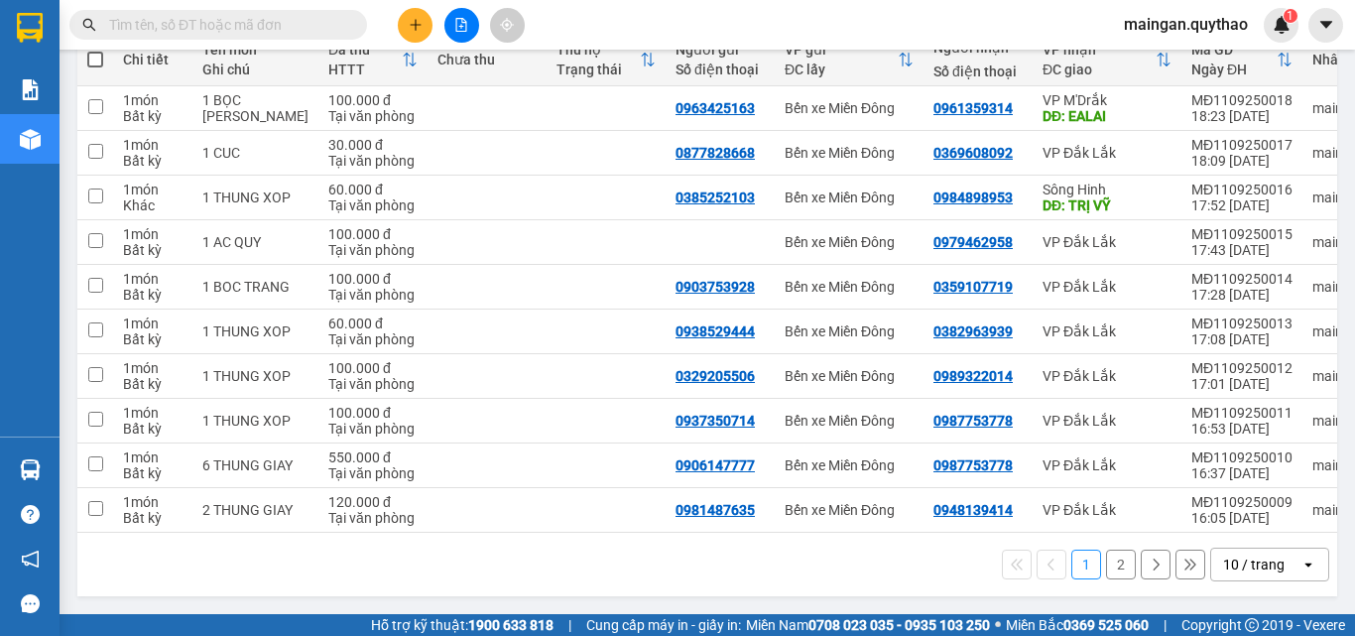
drag, startPoint x: 396, startPoint y: 487, endPoint x: 309, endPoint y: 674, distance: 206.3
drag, startPoint x: 309, startPoint y: 674, endPoint x: 572, endPoint y: 104, distance: 627.8
click at [573, 104] on td at bounding box center [605, 108] width 119 height 45
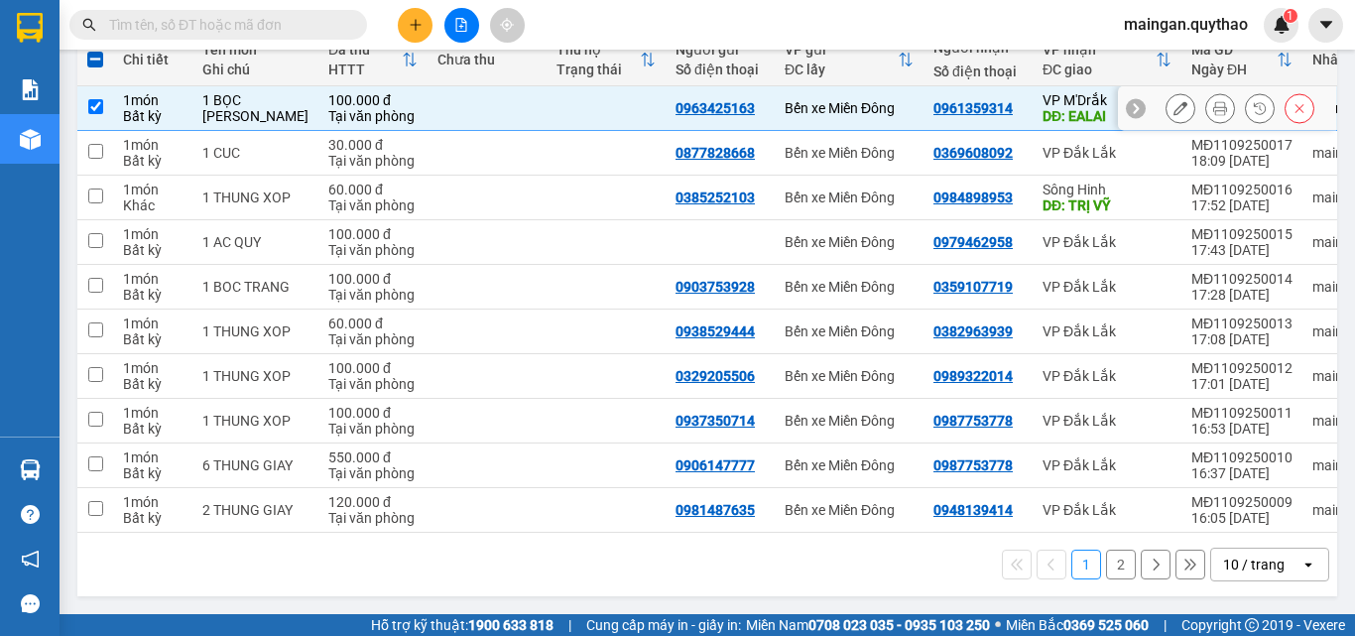
click at [101, 86] on td at bounding box center [95, 108] width 36 height 45
checkbox input "false"
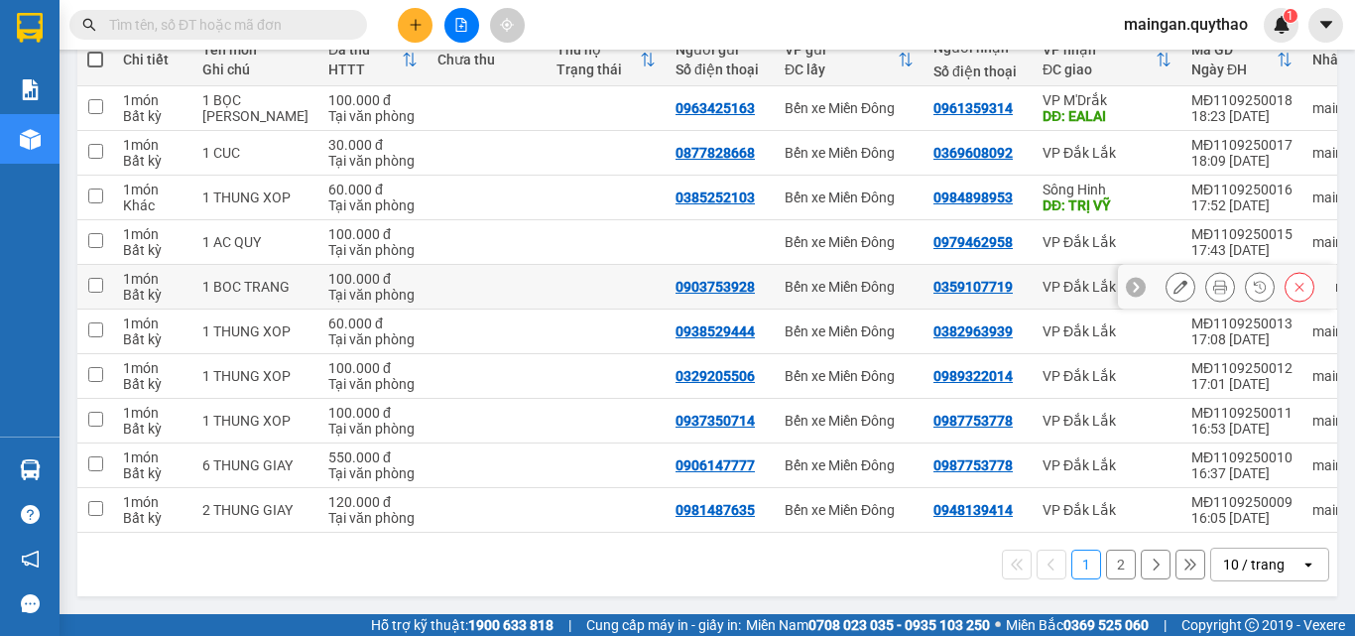
click at [98, 278] on input "checkbox" at bounding box center [95, 285] width 15 height 15
checkbox input "true"
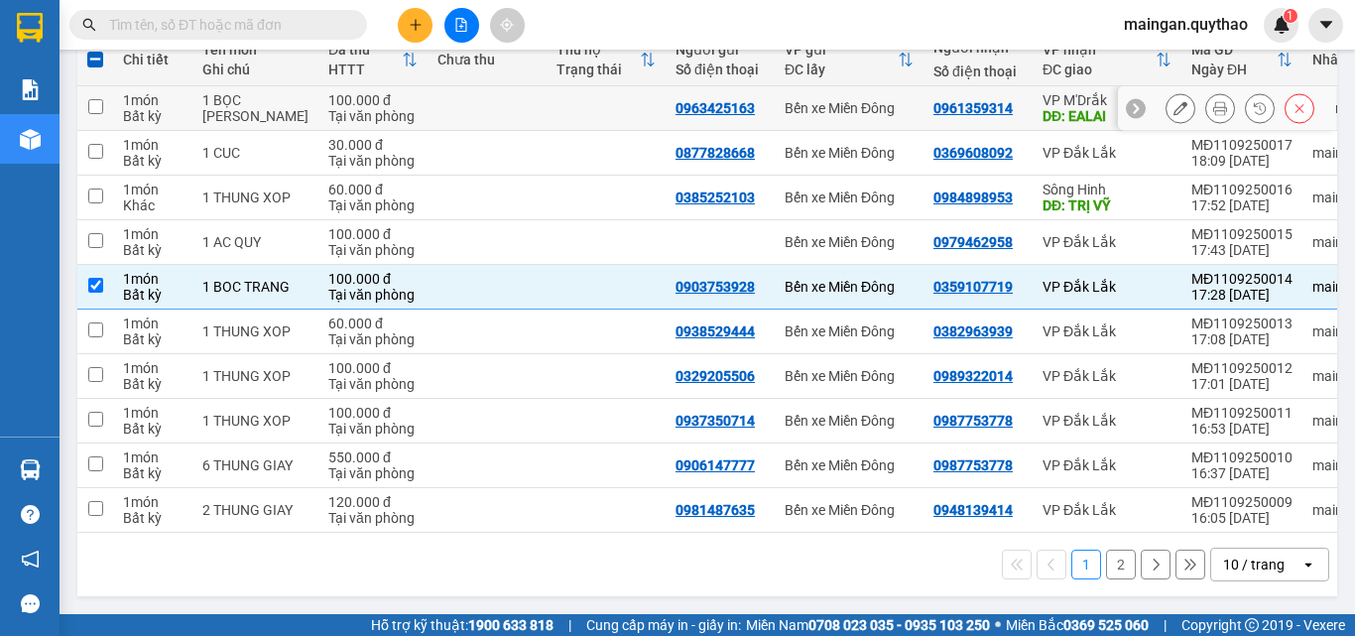
click at [95, 99] on input "checkbox" at bounding box center [95, 106] width 15 height 15
checkbox input "true"
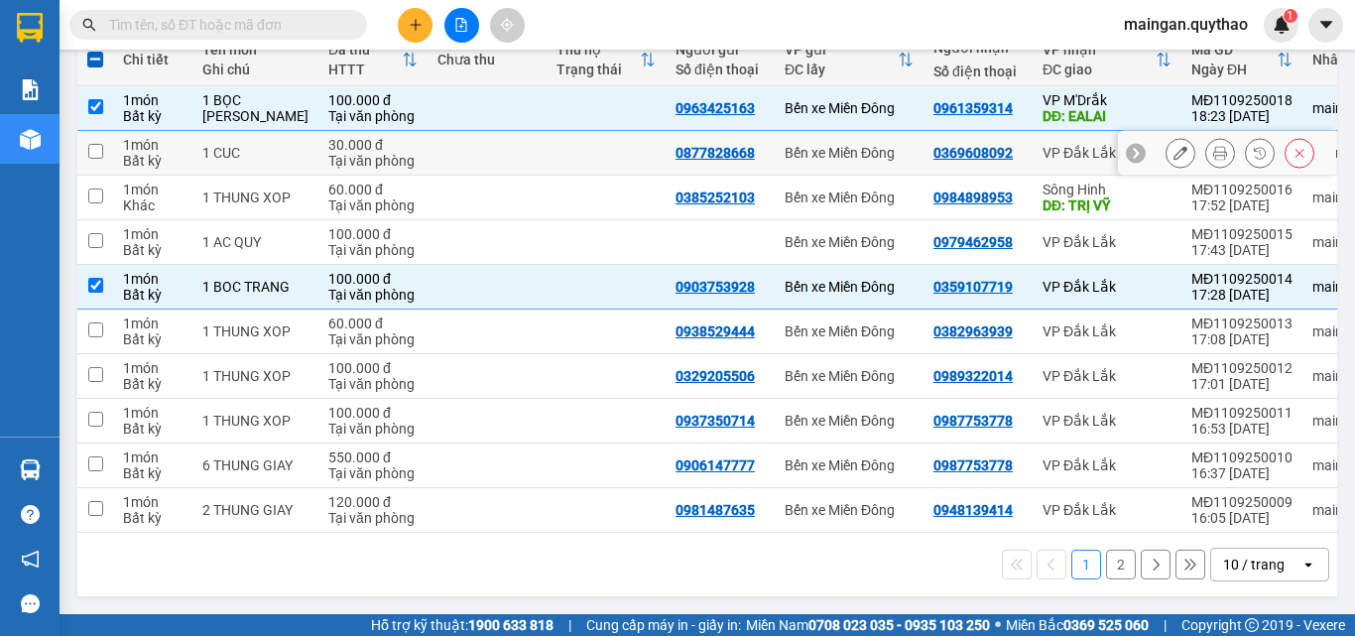
click at [98, 149] on input "checkbox" at bounding box center [95, 151] width 15 height 15
checkbox input "true"
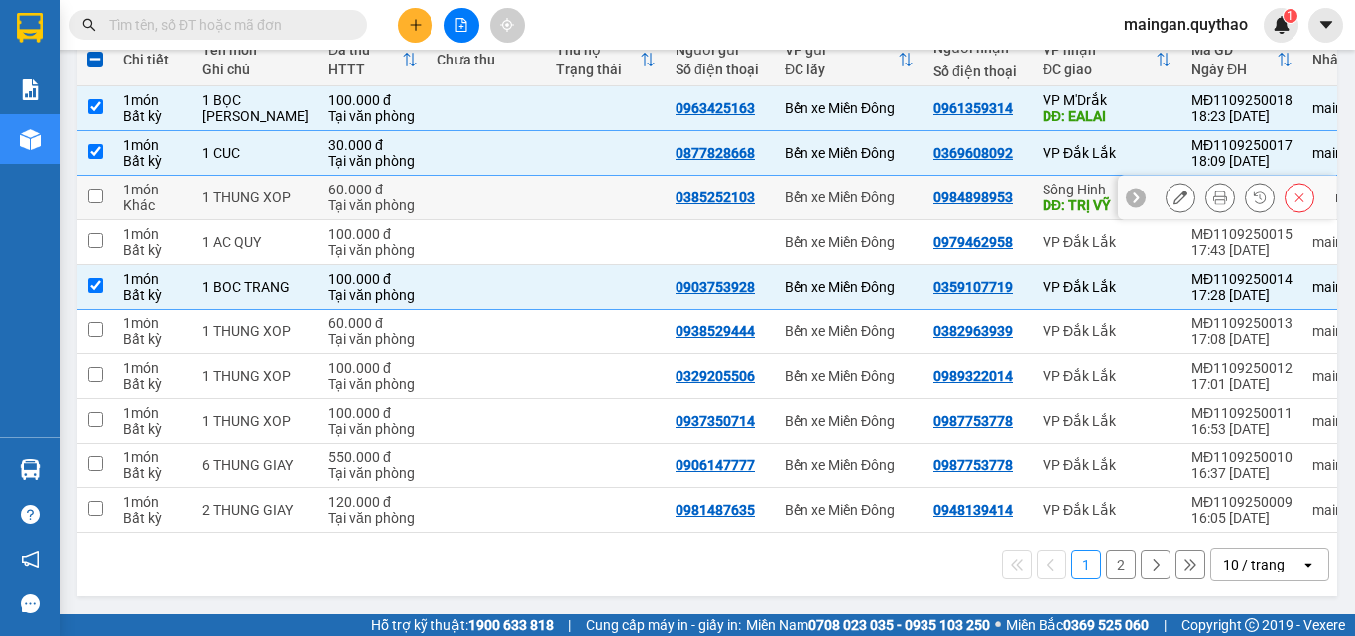
click at [99, 188] on input "checkbox" at bounding box center [95, 195] width 15 height 15
checkbox input "true"
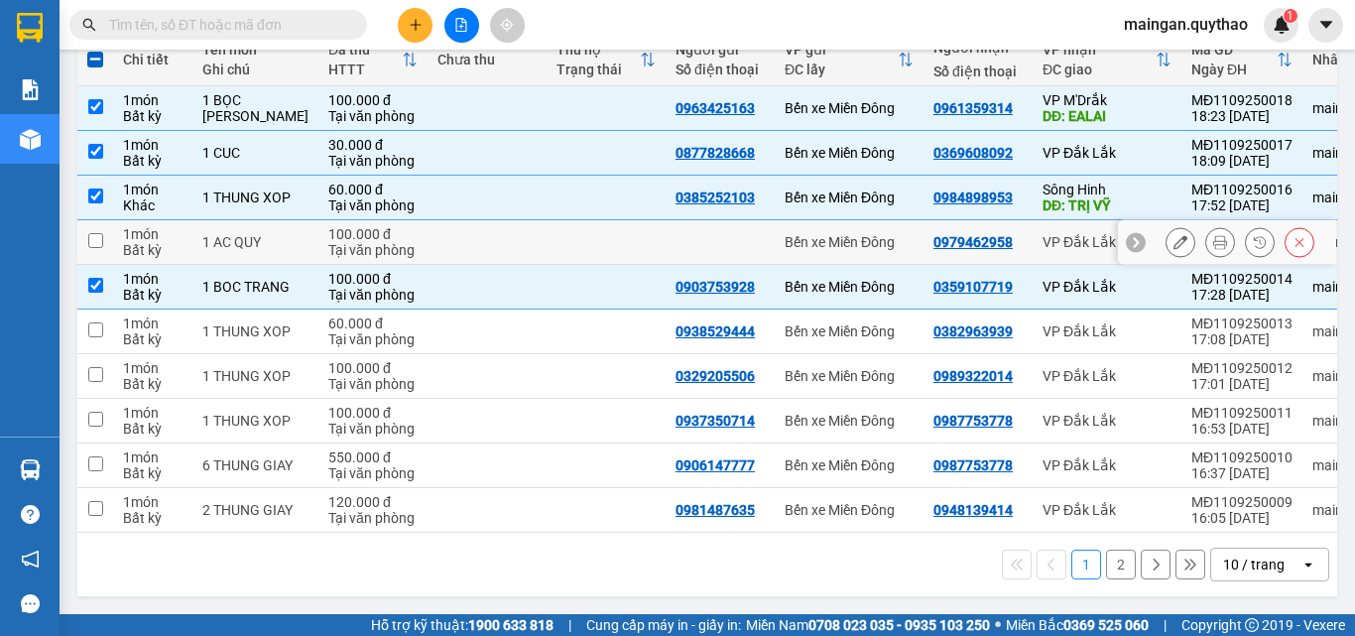
click at [100, 236] on input "checkbox" at bounding box center [95, 240] width 15 height 15
checkbox input "true"
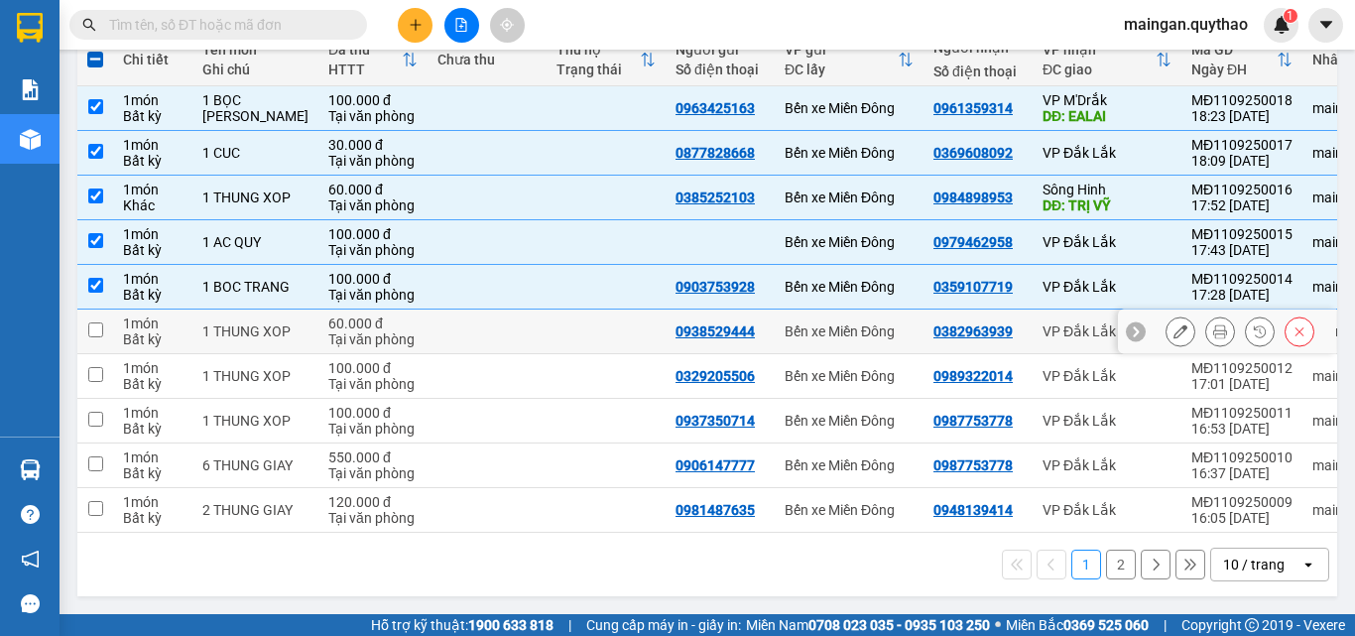
click at [100, 322] on input "checkbox" at bounding box center [95, 329] width 15 height 15
checkbox input "true"
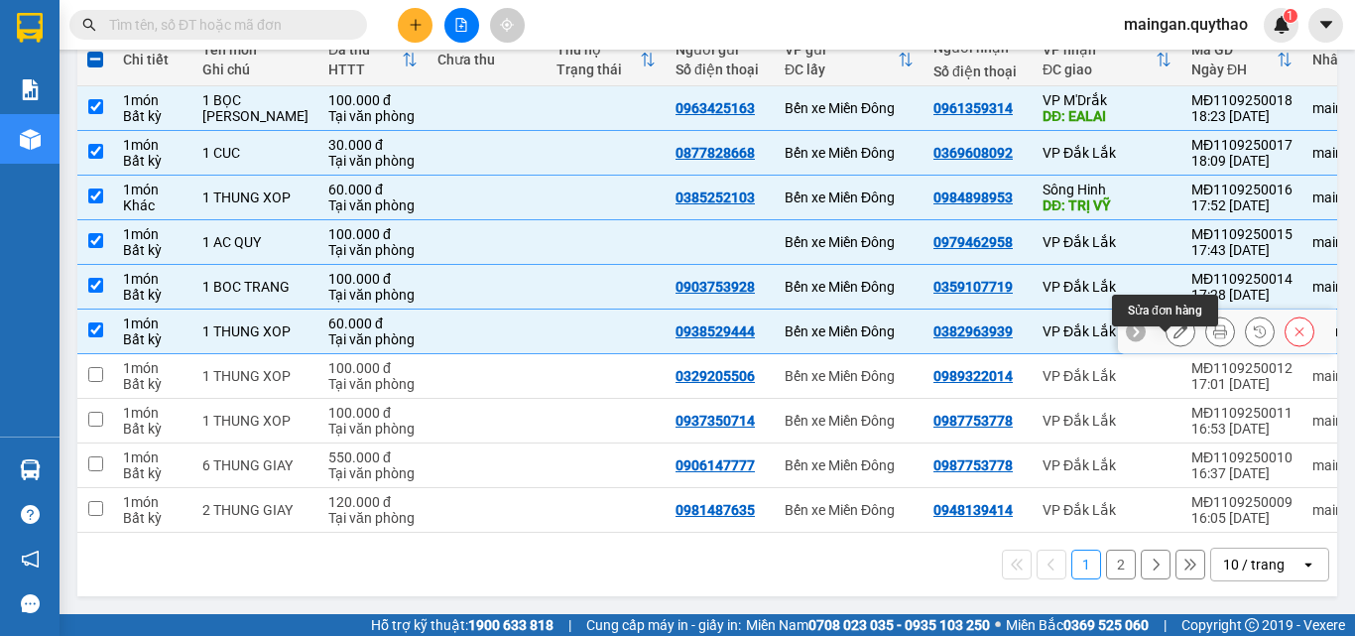
click at [1173, 327] on icon at bounding box center [1180, 331] width 14 height 14
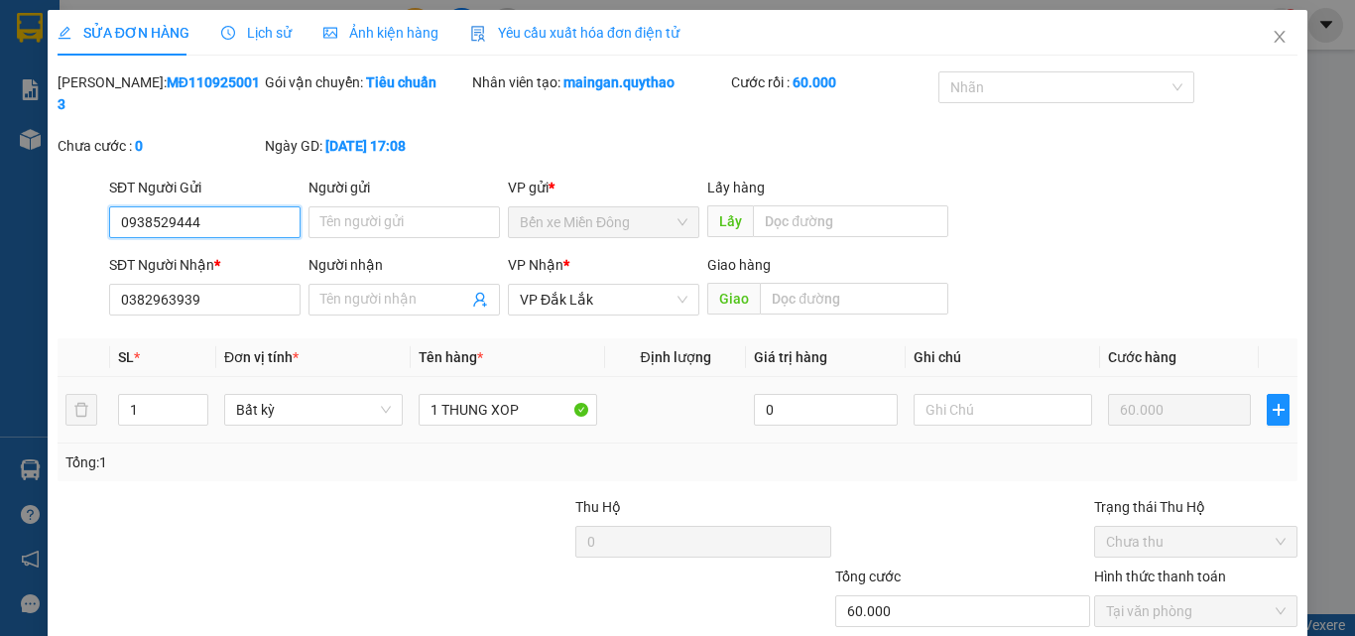
type input "0938529444"
type input "0382963939"
type input "60.000"
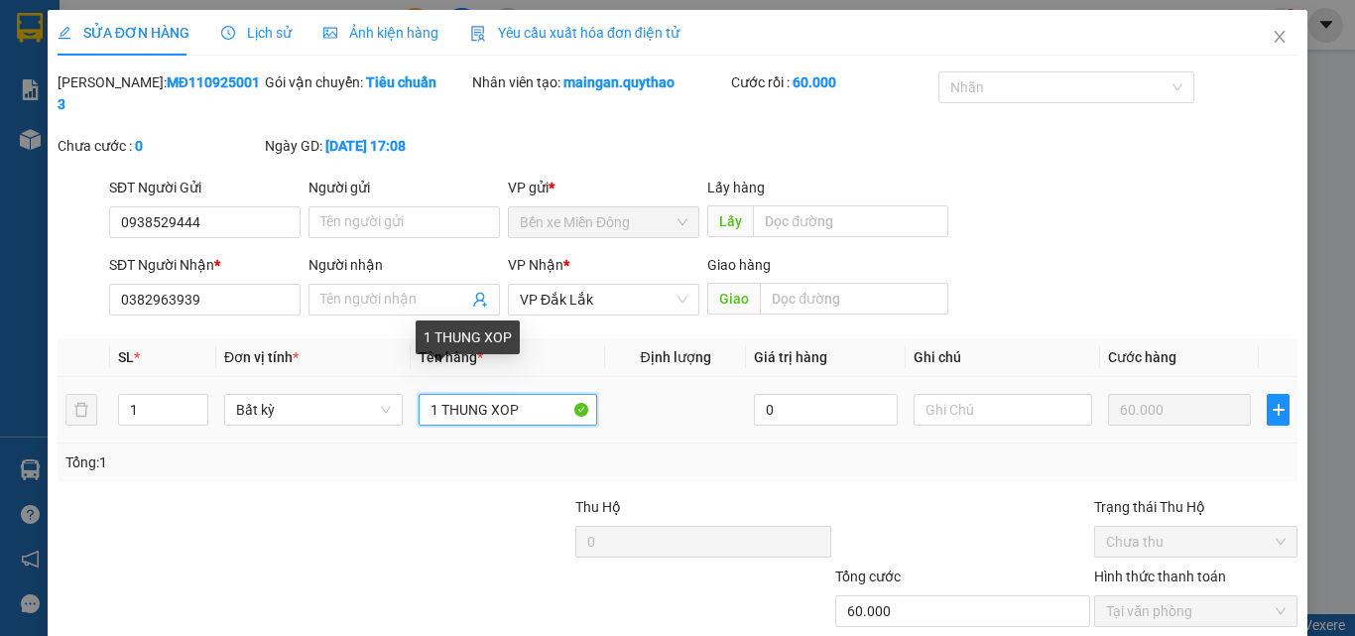
drag, startPoint x: 520, startPoint y: 387, endPoint x: 508, endPoint y: 410, distance: 25.7
click at [513, 394] on input "1 THUNG XOP" at bounding box center [507, 410] width 178 height 32
type input "1 THUNG GIAY"
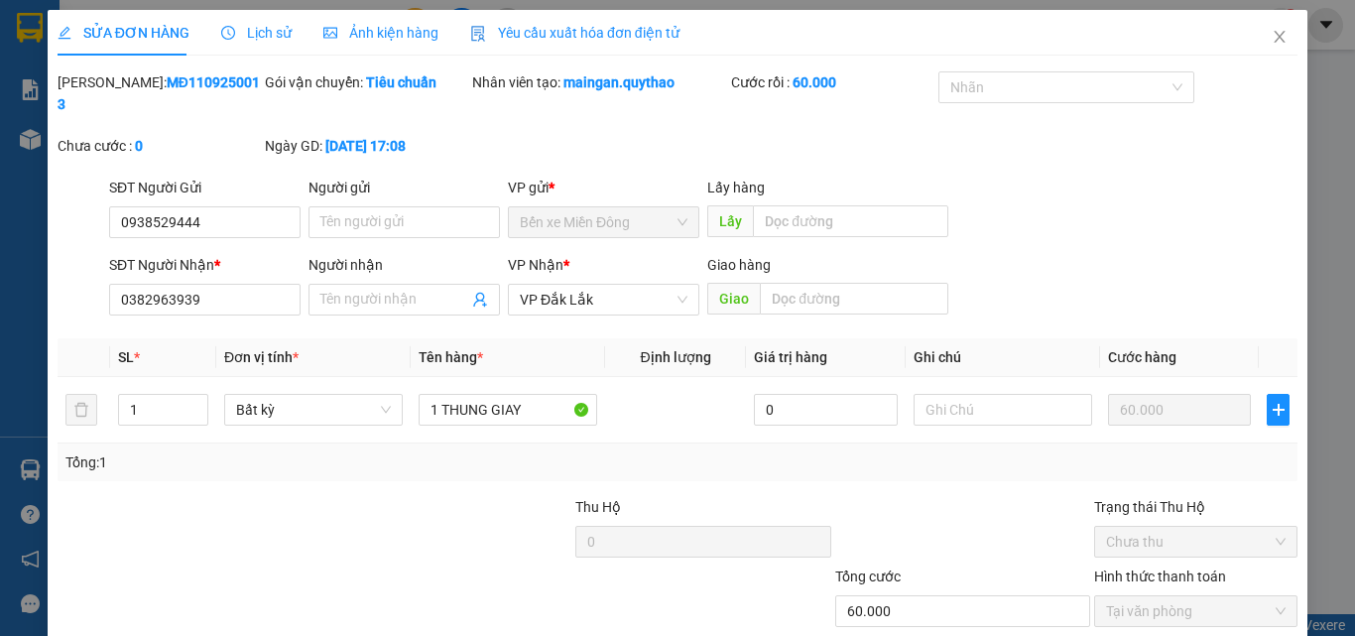
click at [542, 138] on div "[PERSON_NAME]: MĐ1109250013 Gói vận chuyển: Tiêu chuẩn Nhân viên tạo: maingan.q…" at bounding box center [678, 123] width 1244 height 105
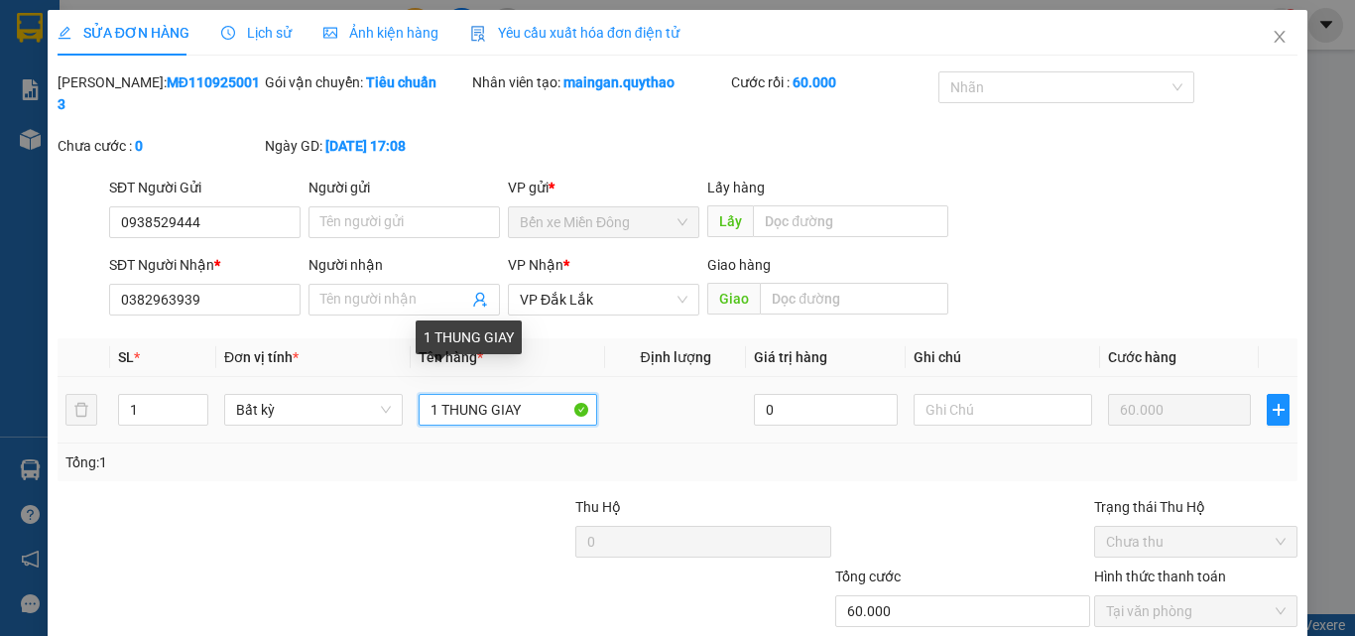
click at [522, 396] on input "1 THUNG GIAY" at bounding box center [507, 410] width 178 height 32
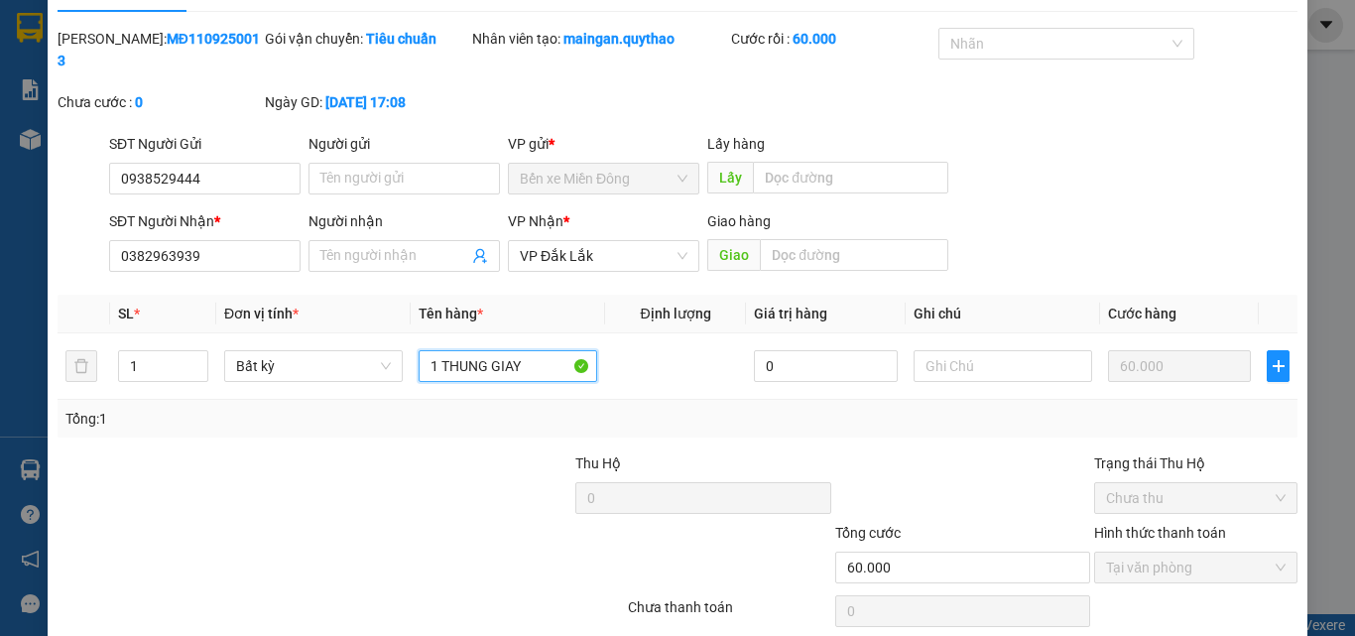
scroll to position [102, 0]
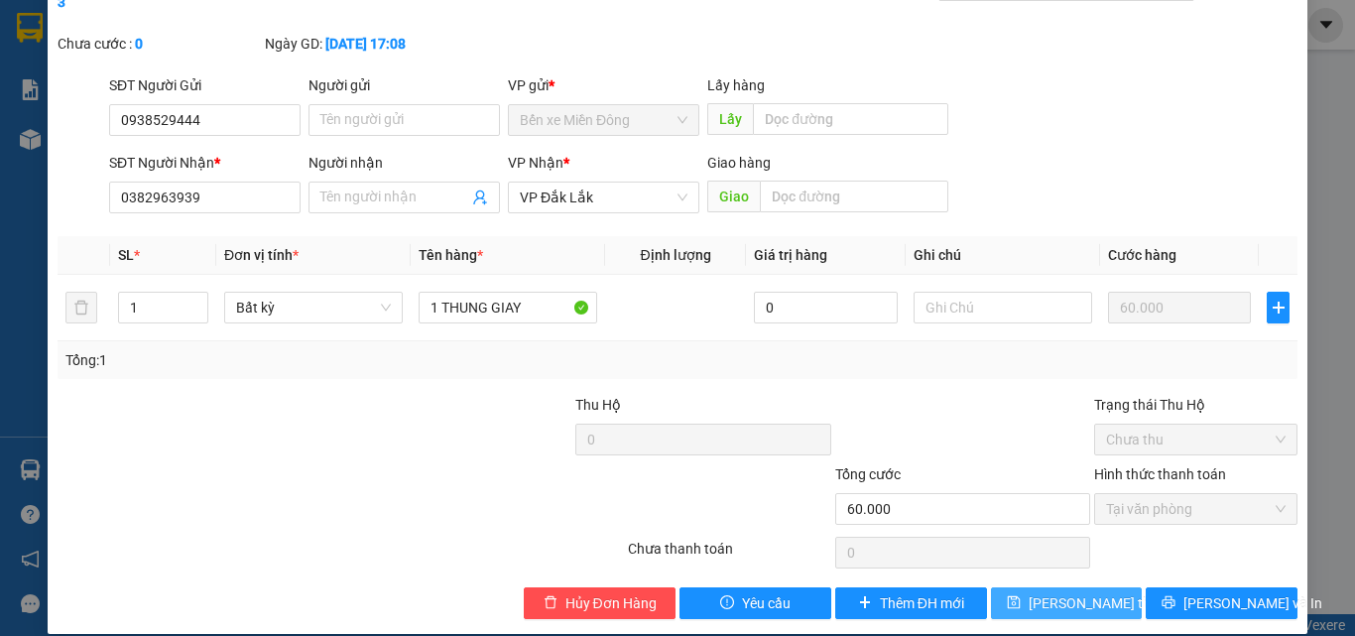
click at [1067, 592] on span "[PERSON_NAME] thay đổi" at bounding box center [1107, 603] width 159 height 22
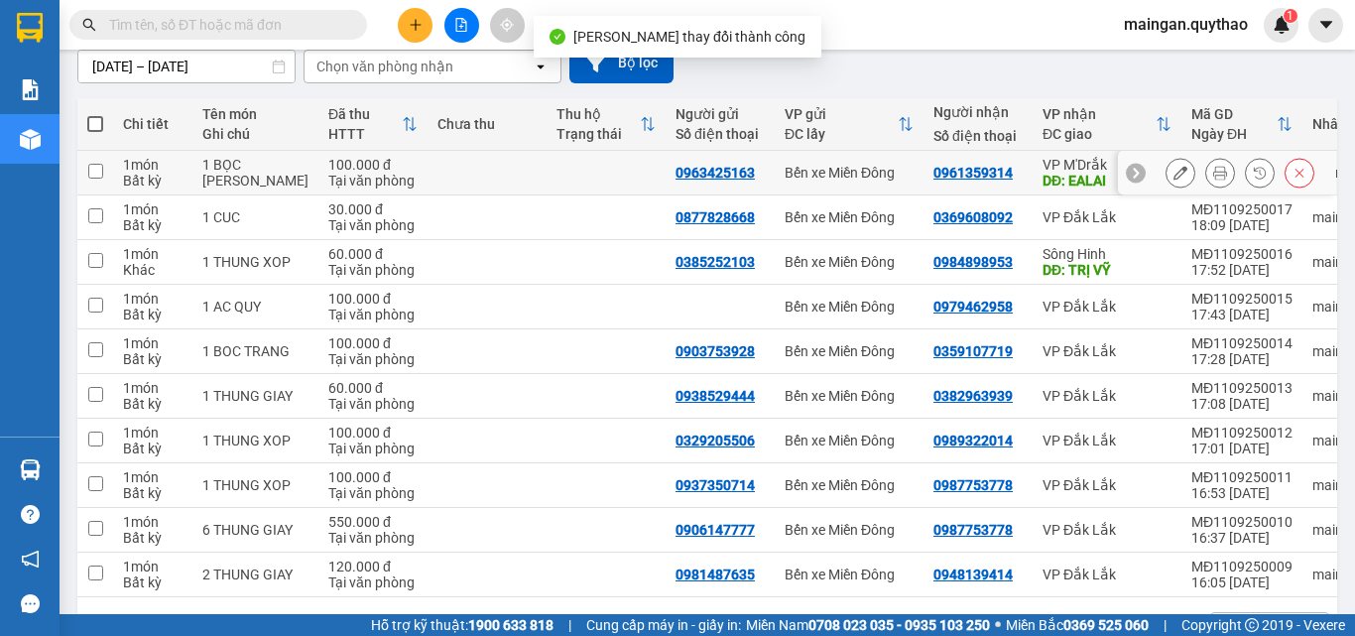
scroll to position [198, 0]
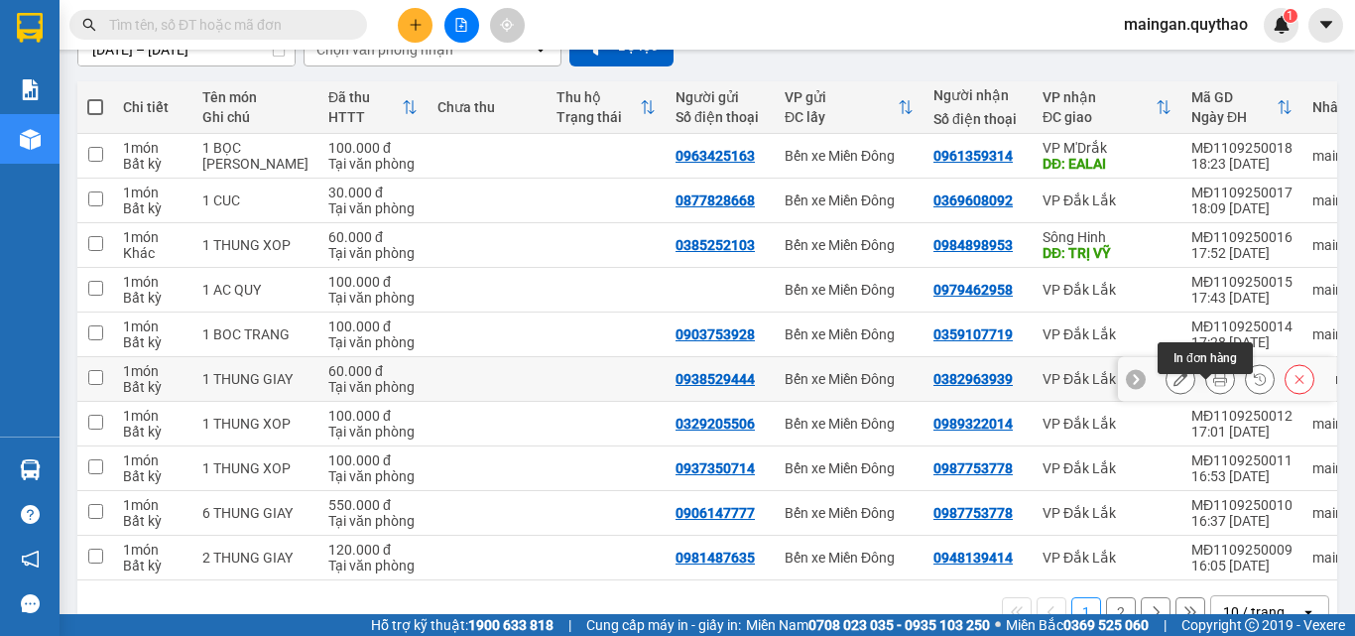
click at [1213, 386] on icon at bounding box center [1220, 379] width 14 height 14
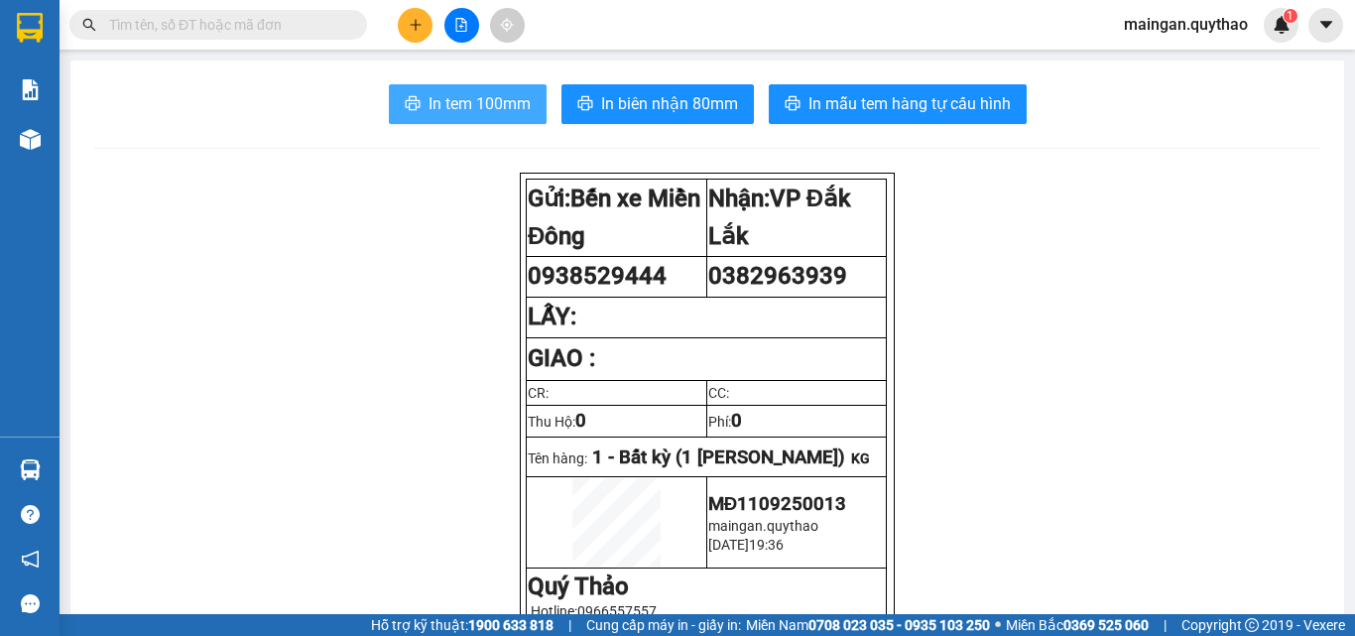
click at [487, 115] on span "In tem 100mm" at bounding box center [479, 103] width 102 height 25
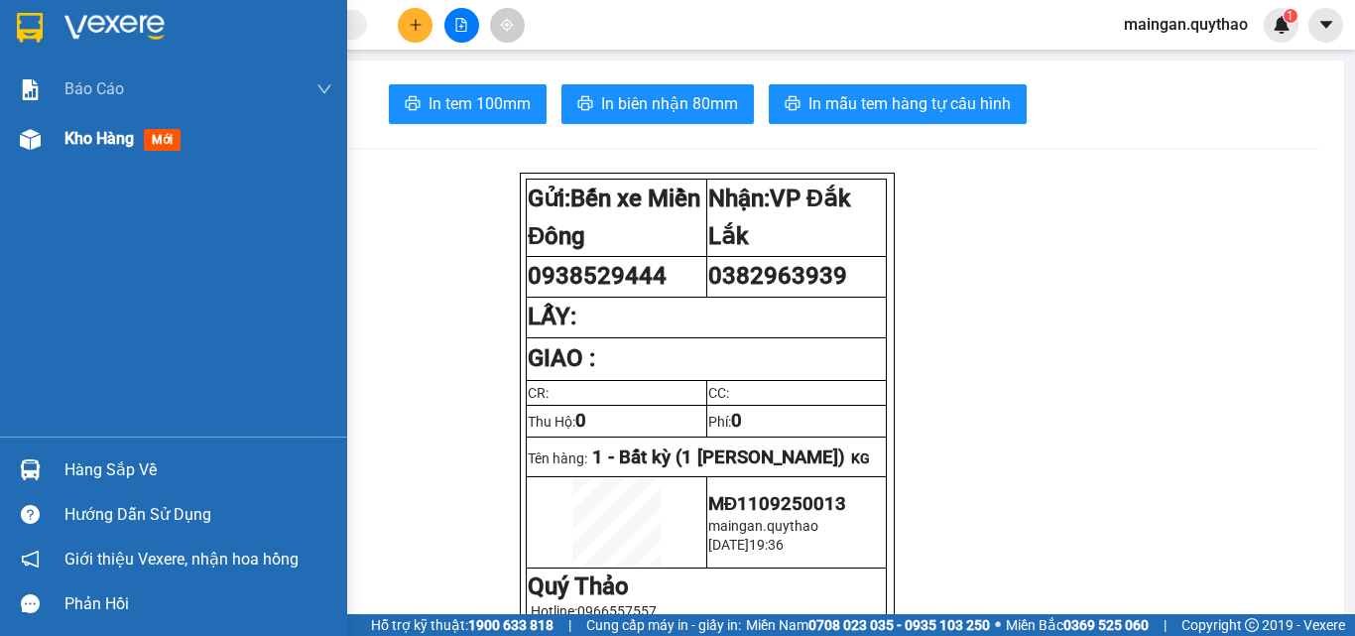
click at [43, 129] on div at bounding box center [30, 139] width 35 height 35
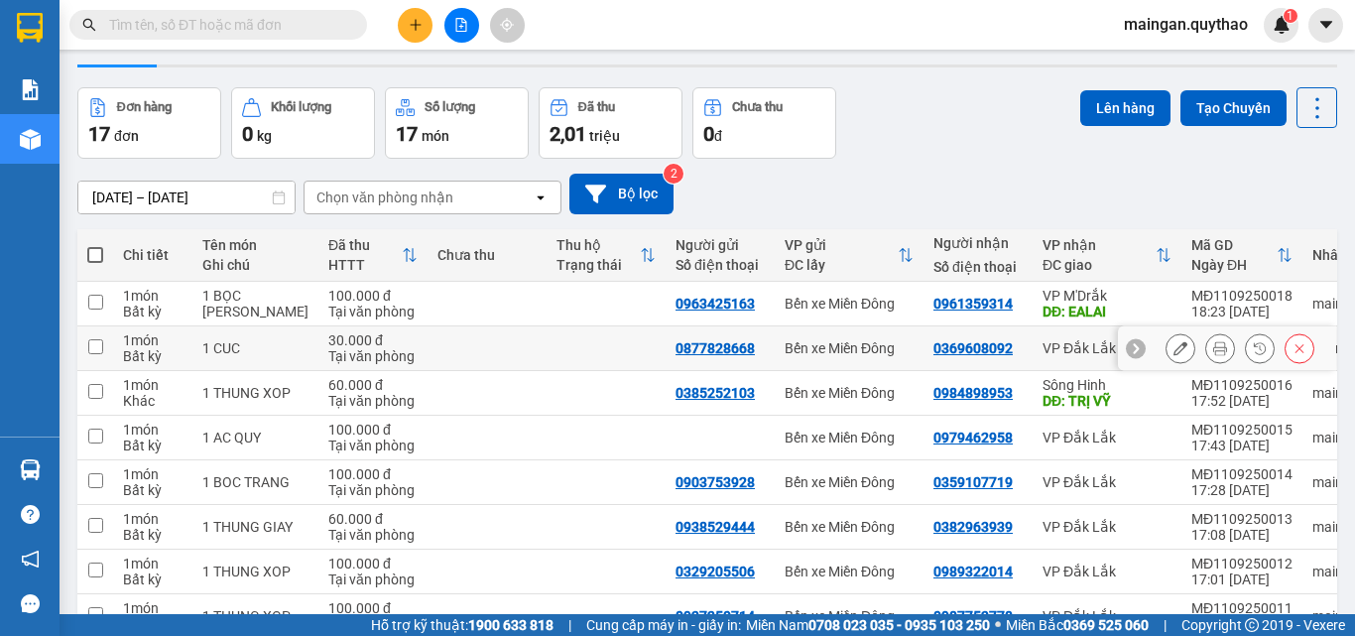
scroll to position [99, 0]
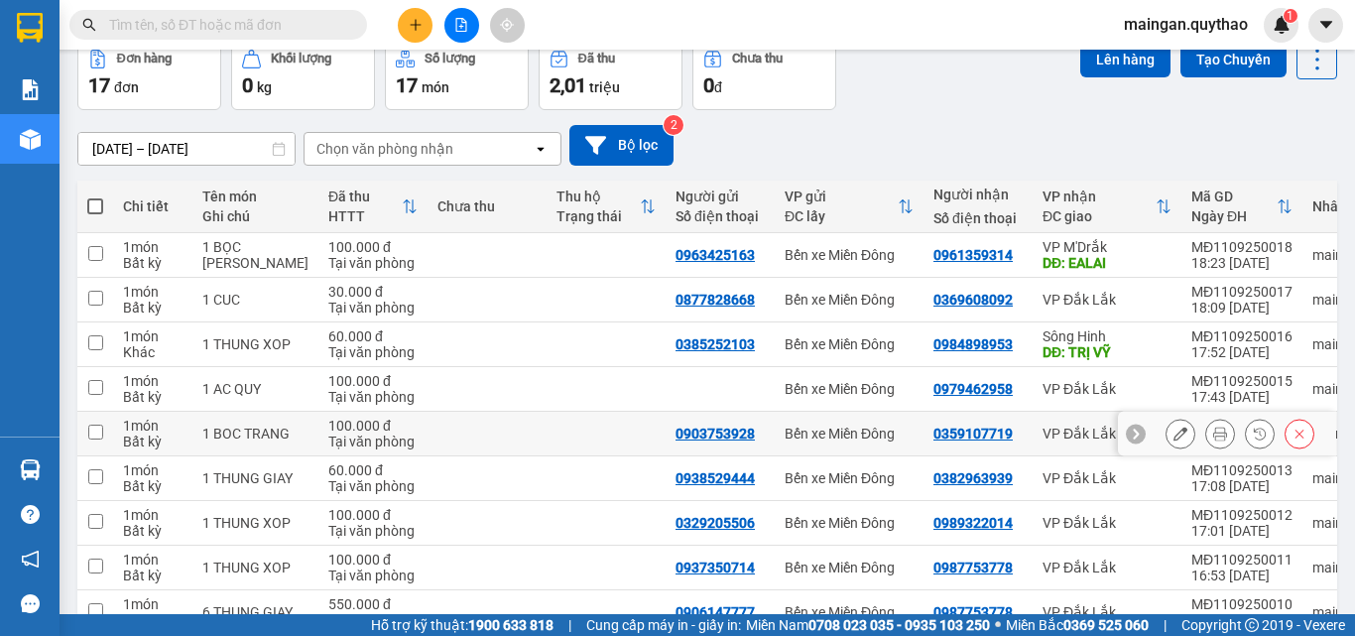
click at [100, 439] on input "checkbox" at bounding box center [95, 431] width 15 height 15
checkbox input "true"
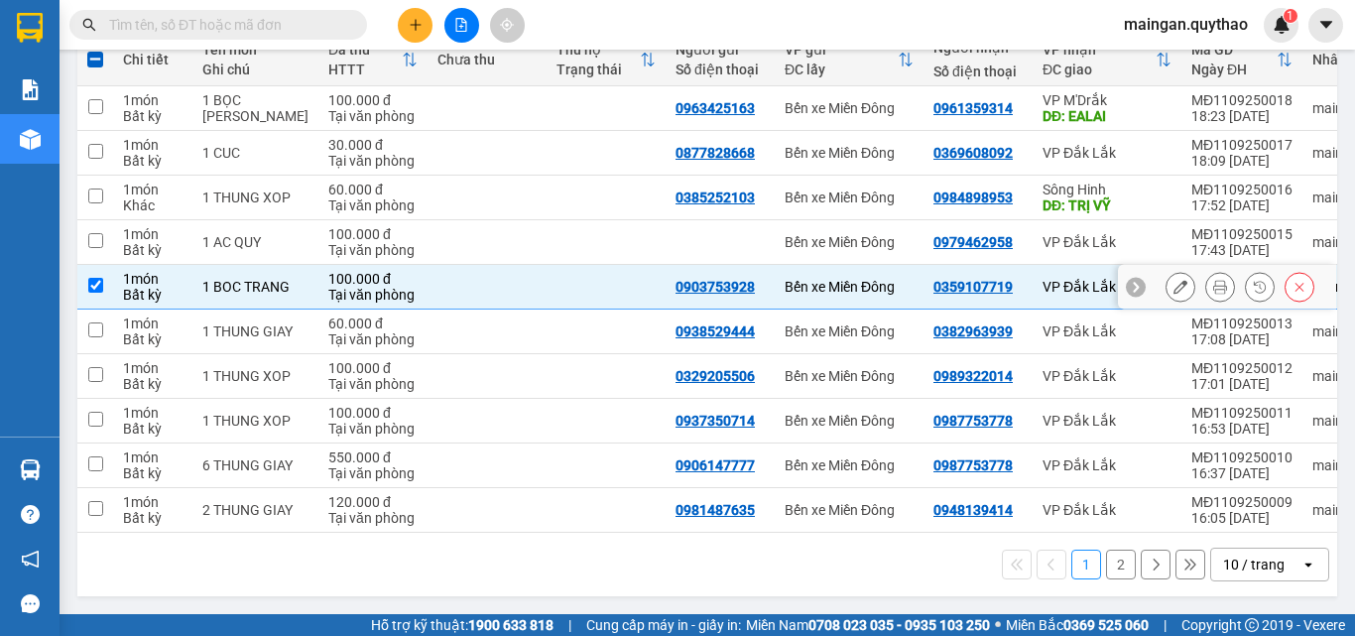
scroll to position [270, 0]
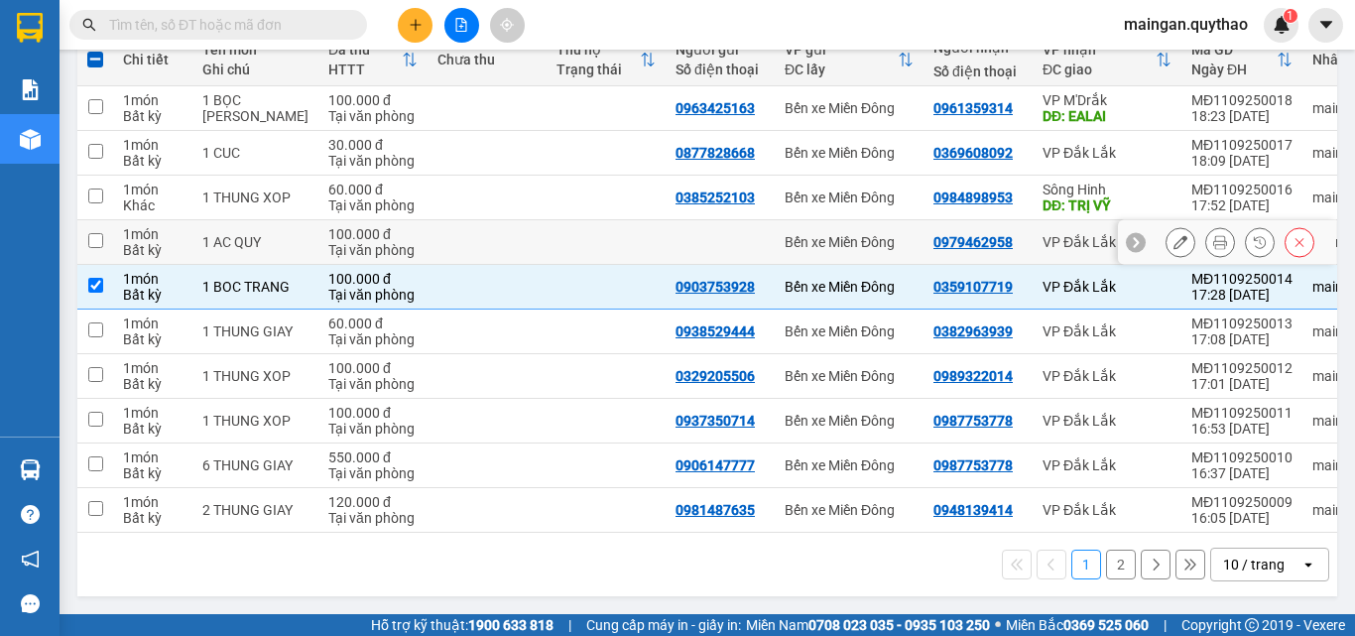
click at [94, 241] on td at bounding box center [95, 242] width 36 height 45
checkbox input "true"
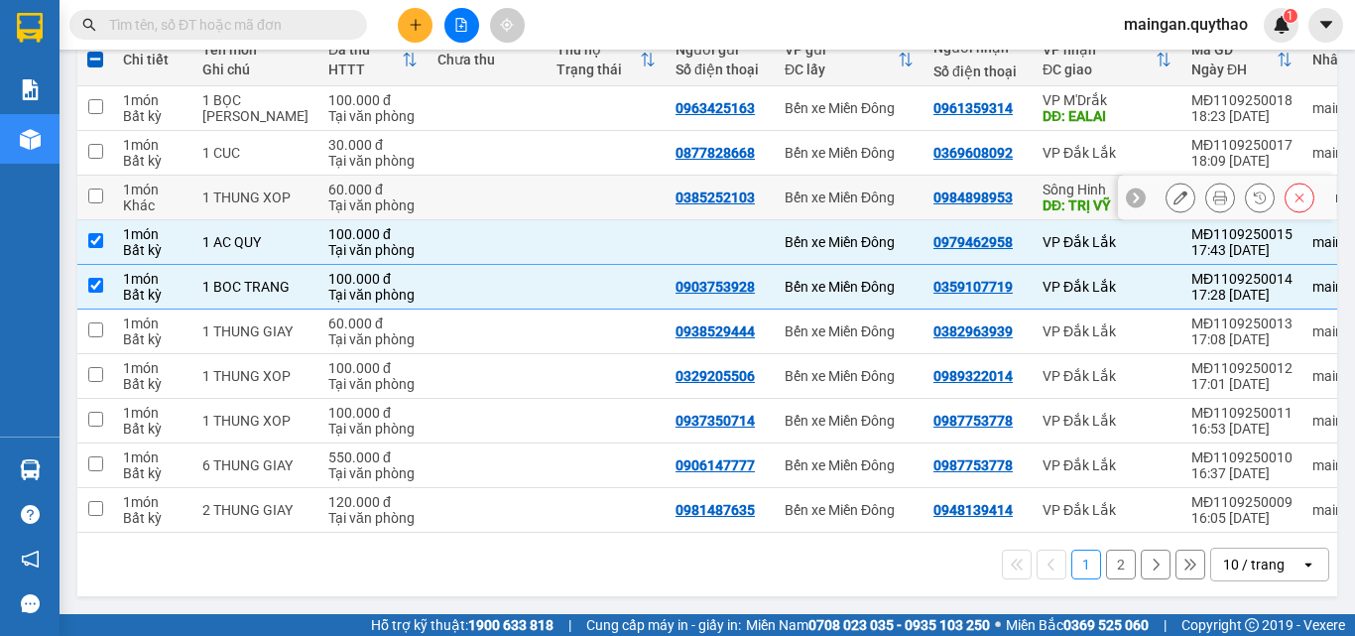
click at [101, 188] on input "checkbox" at bounding box center [95, 195] width 15 height 15
checkbox input "true"
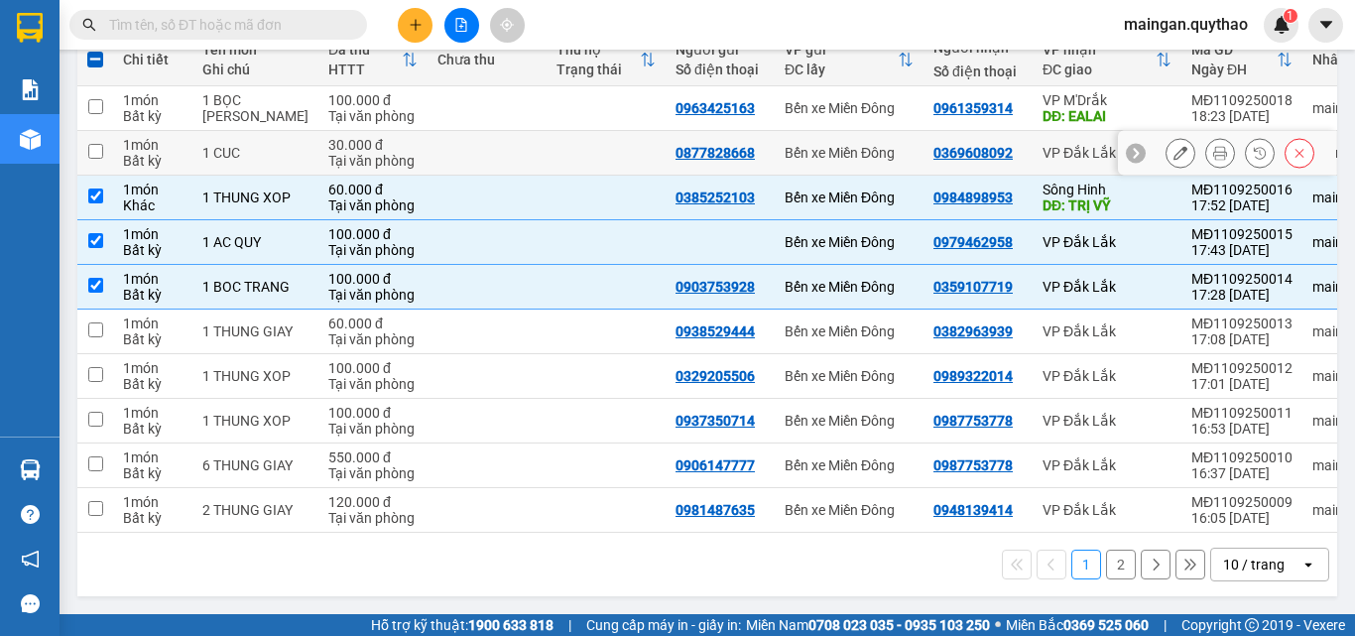
drag, startPoint x: 104, startPoint y: 145, endPoint x: 106, endPoint y: 131, distance: 14.0
click at [105, 144] on td at bounding box center [95, 153] width 36 height 45
checkbox input "true"
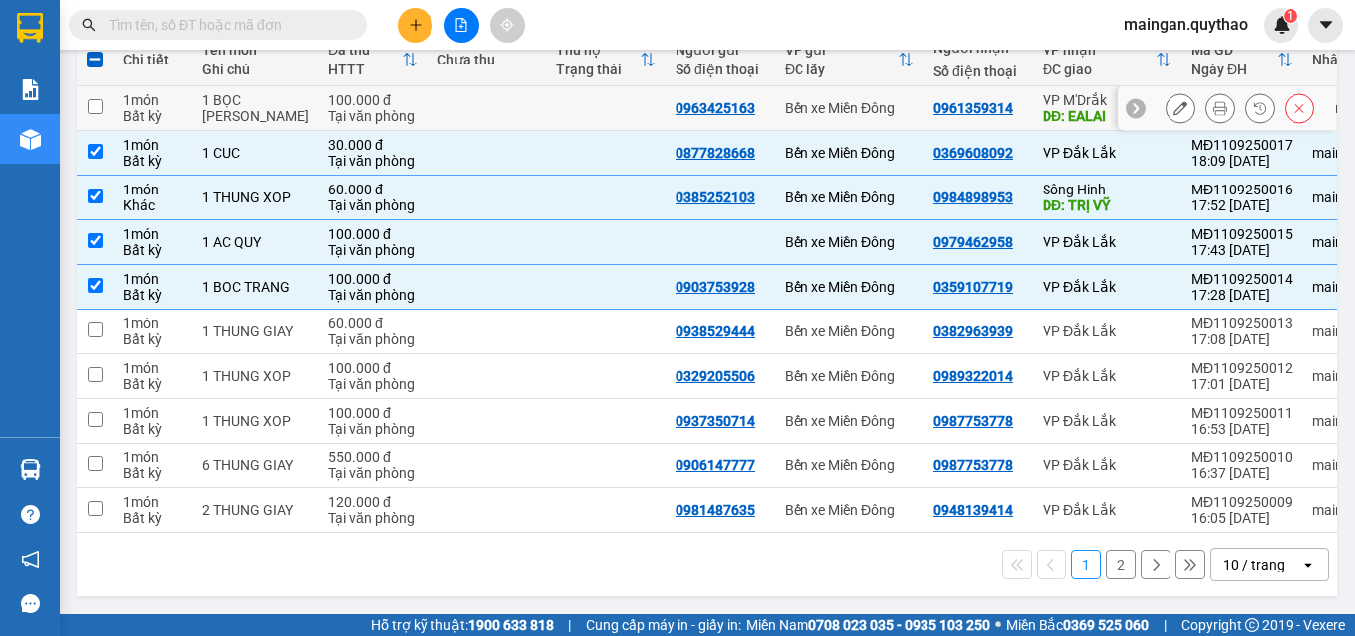
click at [105, 89] on td at bounding box center [95, 108] width 36 height 45
checkbox input "true"
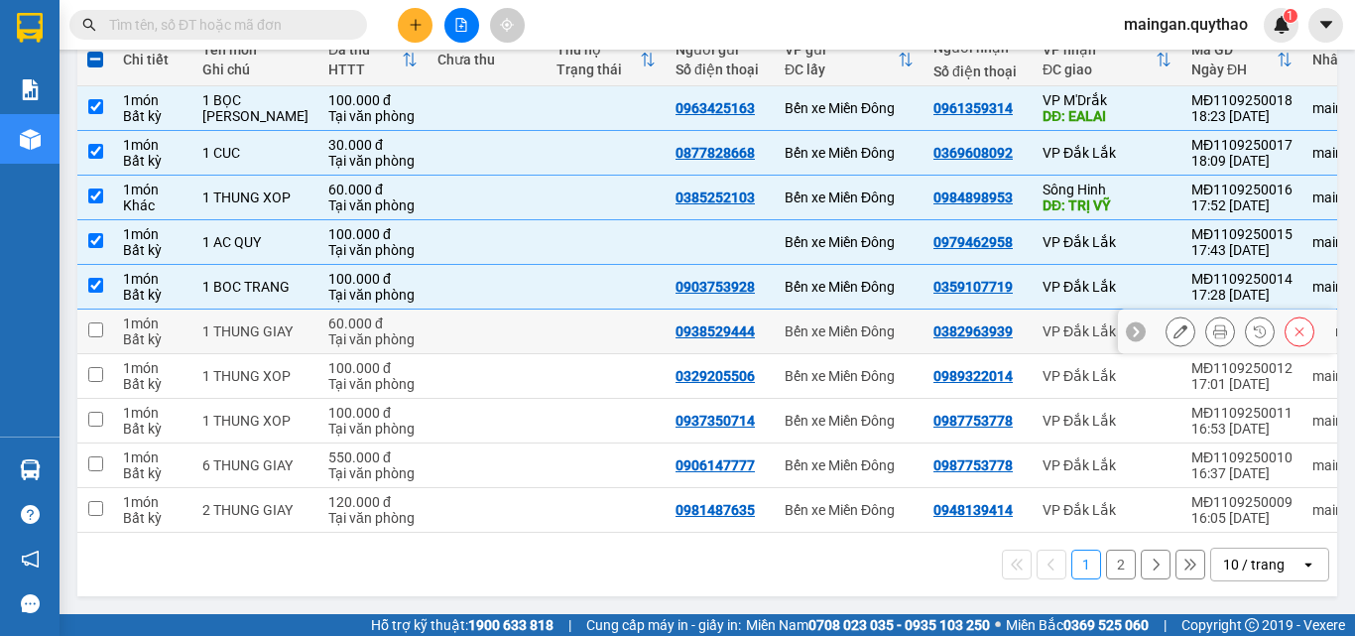
click at [97, 322] on input "checkbox" at bounding box center [95, 329] width 15 height 15
checkbox input "true"
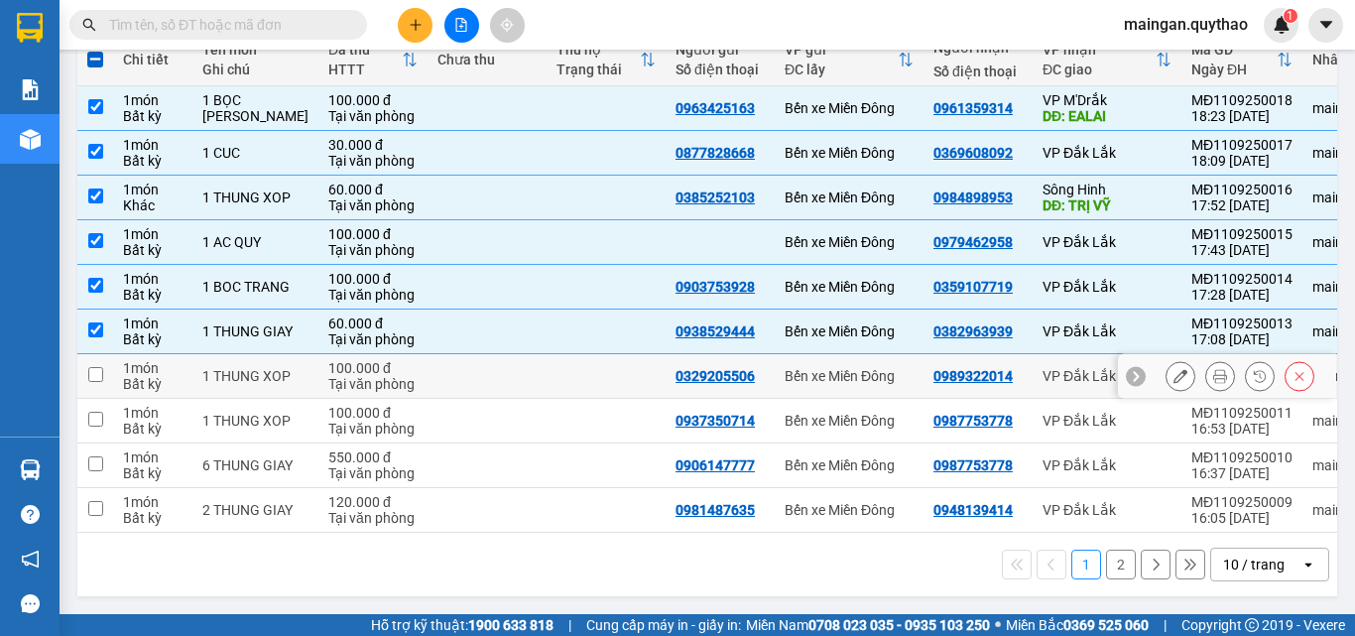
click at [95, 367] on input "checkbox" at bounding box center [95, 374] width 15 height 15
checkbox input "true"
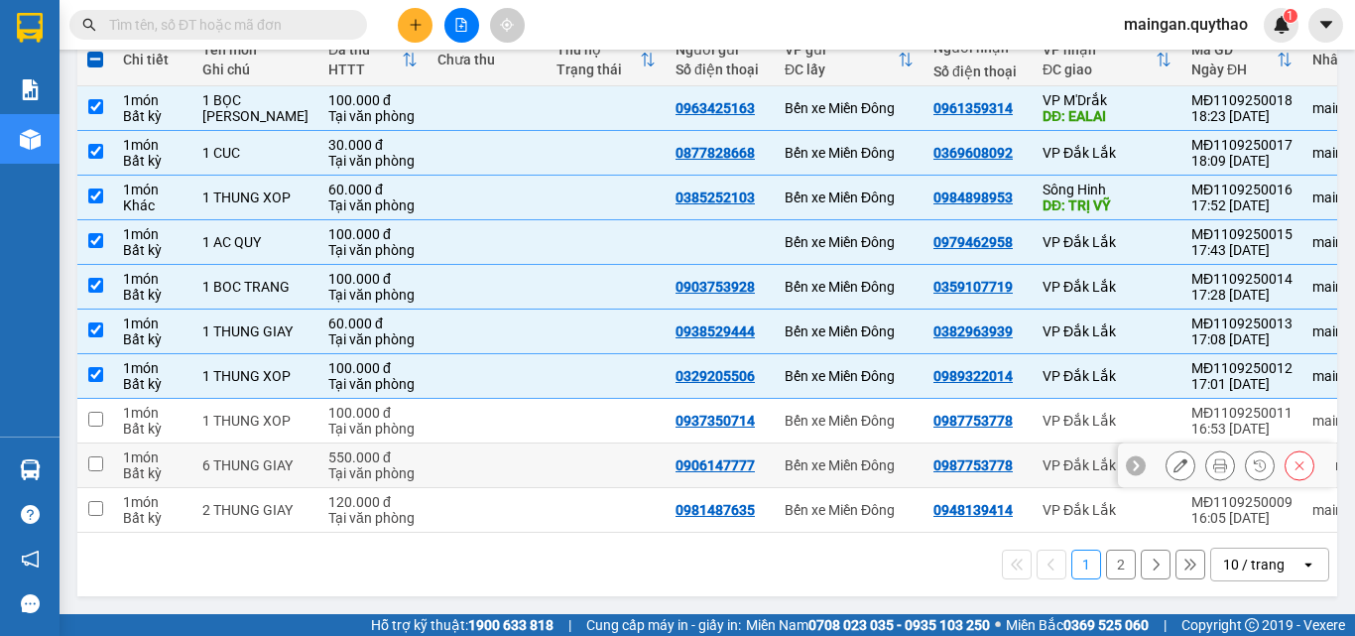
click at [93, 457] on input "checkbox" at bounding box center [95, 463] width 15 height 15
checkbox input "true"
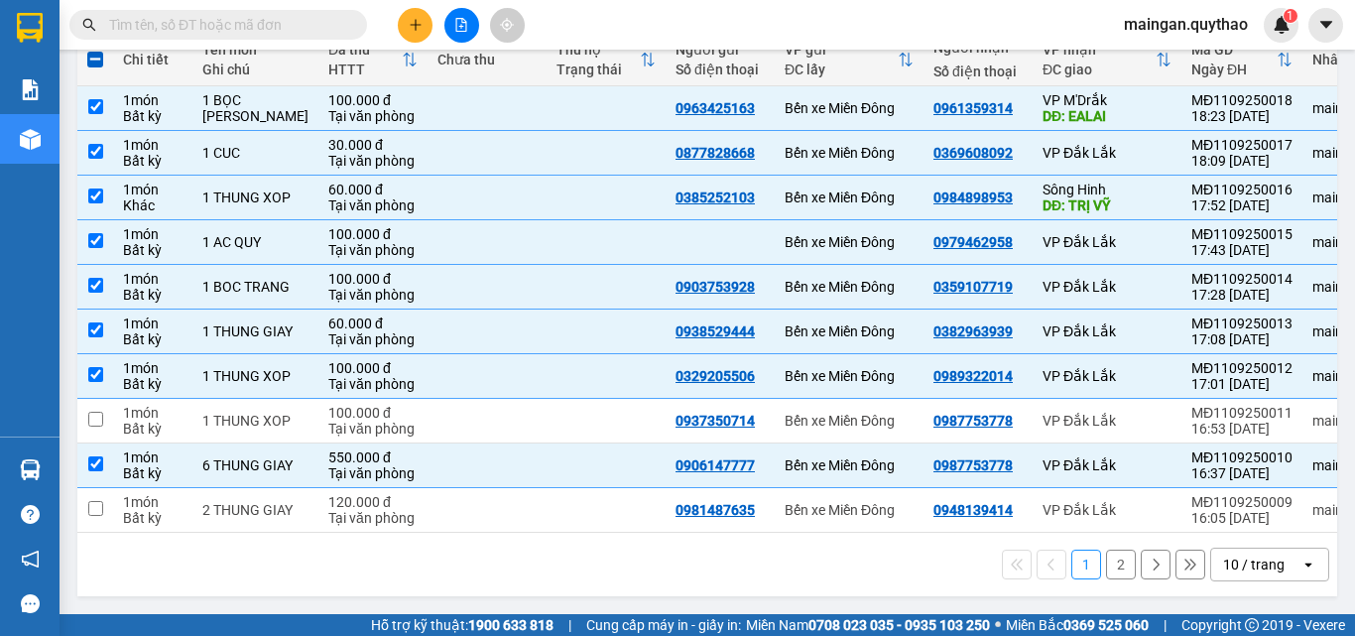
click at [1324, 355] on div "ver 1.8.143 Kho gửi Trên xe Kho nhận Hàng đã giao Đơn hàng 17 đơn Khối lượng 0 …" at bounding box center [706, 209] width 1275 height 790
click at [99, 502] on input "checkbox" at bounding box center [95, 508] width 15 height 15
checkbox input "true"
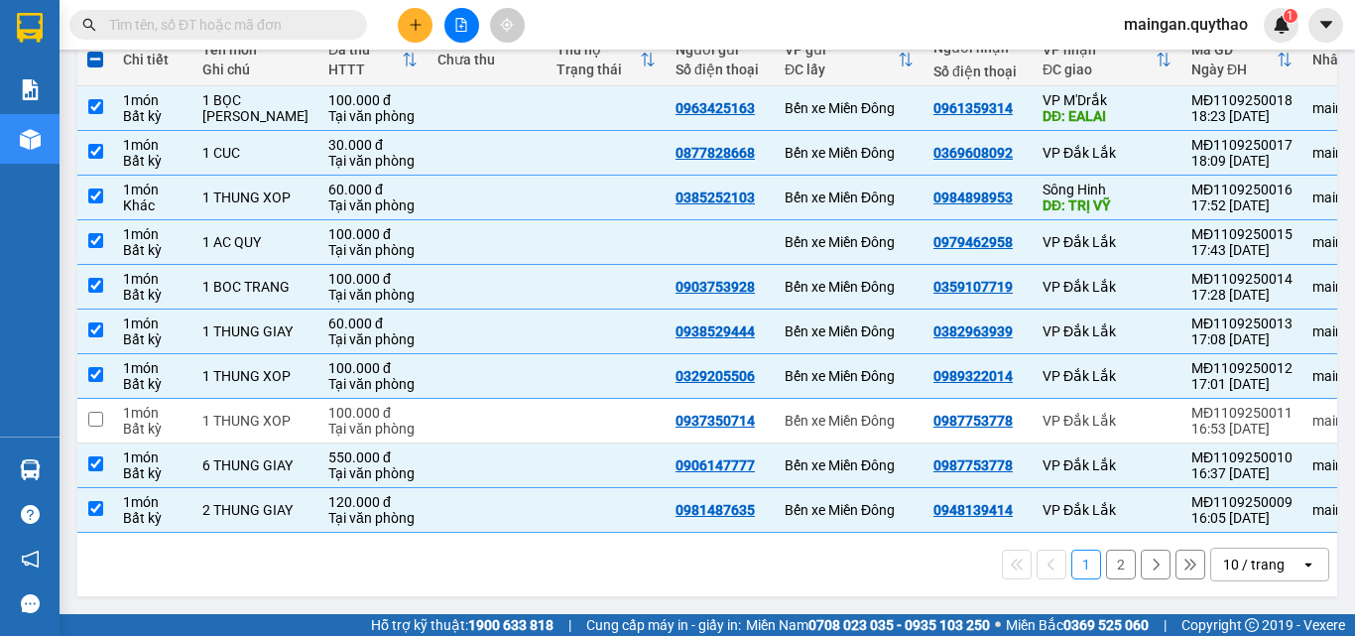
click at [1111, 568] on button "2" at bounding box center [1121, 564] width 30 height 30
checkbox input "false"
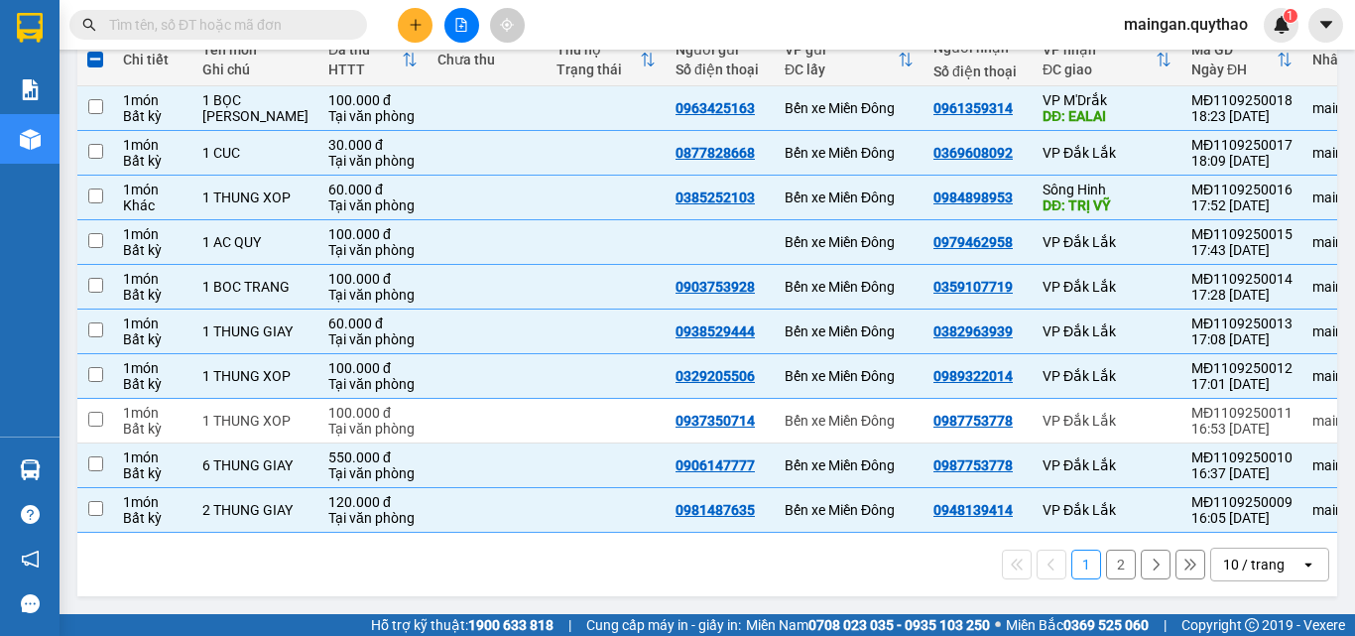
checkbox input "false"
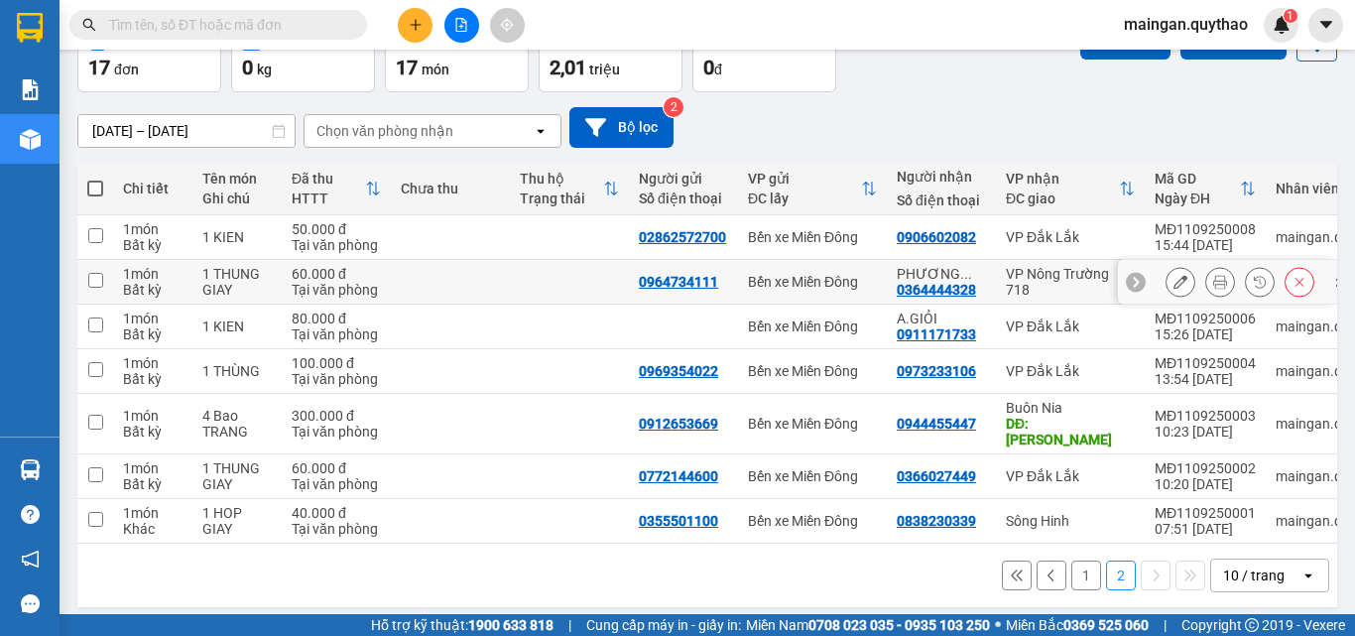
scroll to position [120, 0]
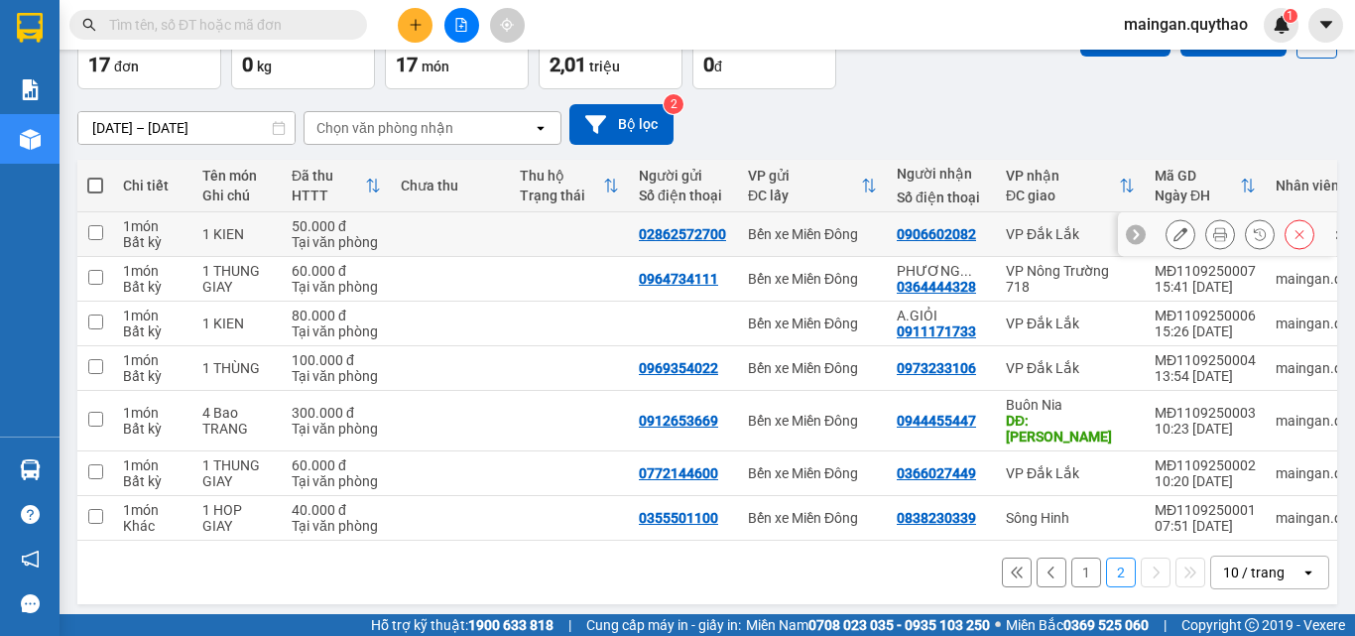
click at [93, 235] on input "checkbox" at bounding box center [95, 232] width 15 height 15
checkbox input "true"
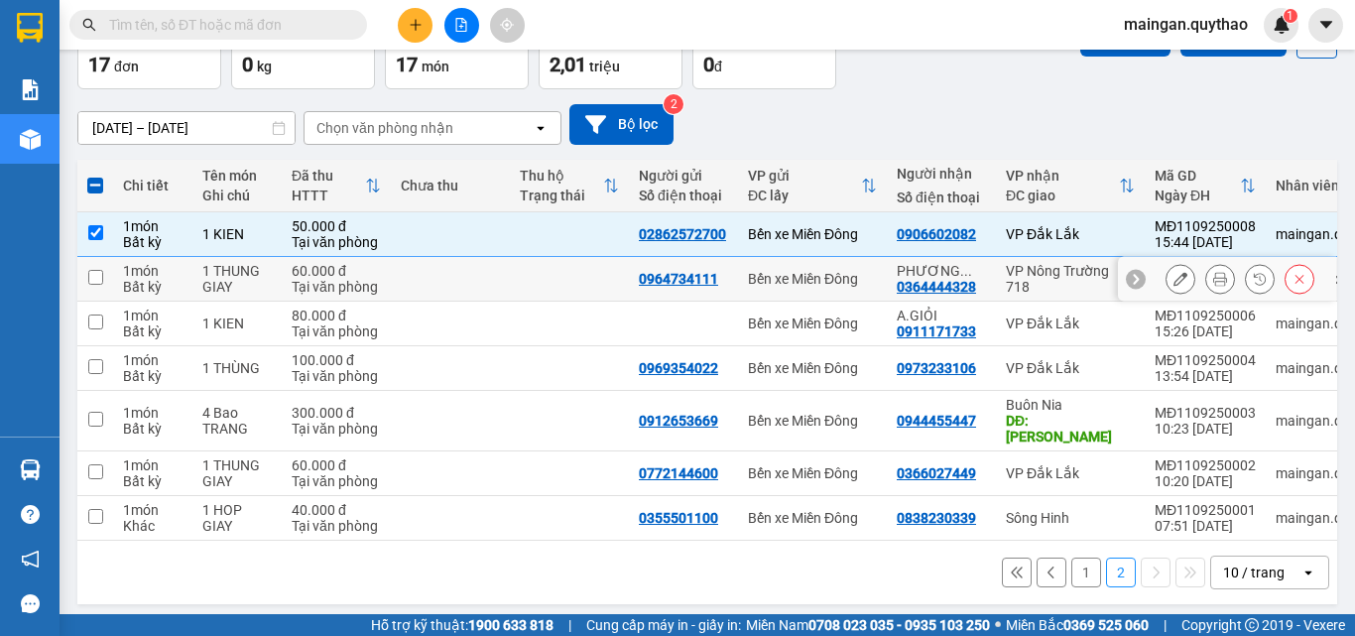
click at [105, 274] on td at bounding box center [95, 279] width 36 height 45
checkbox input "true"
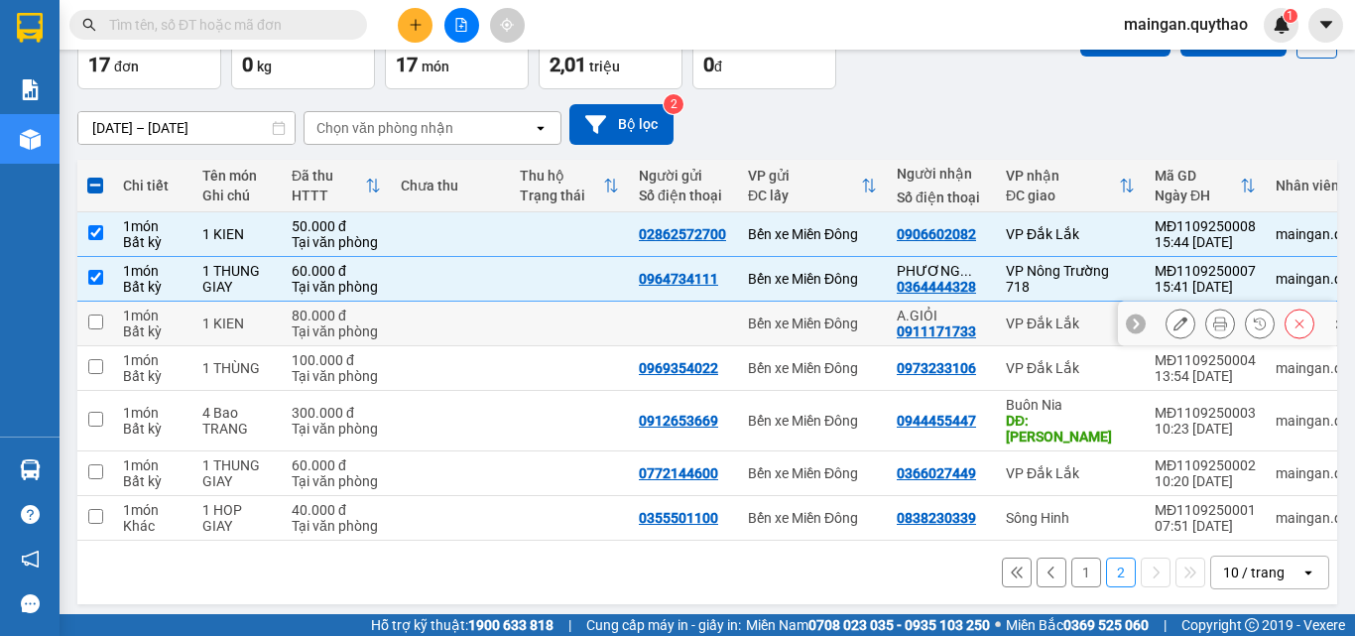
click at [102, 324] on input "checkbox" at bounding box center [95, 321] width 15 height 15
checkbox input "true"
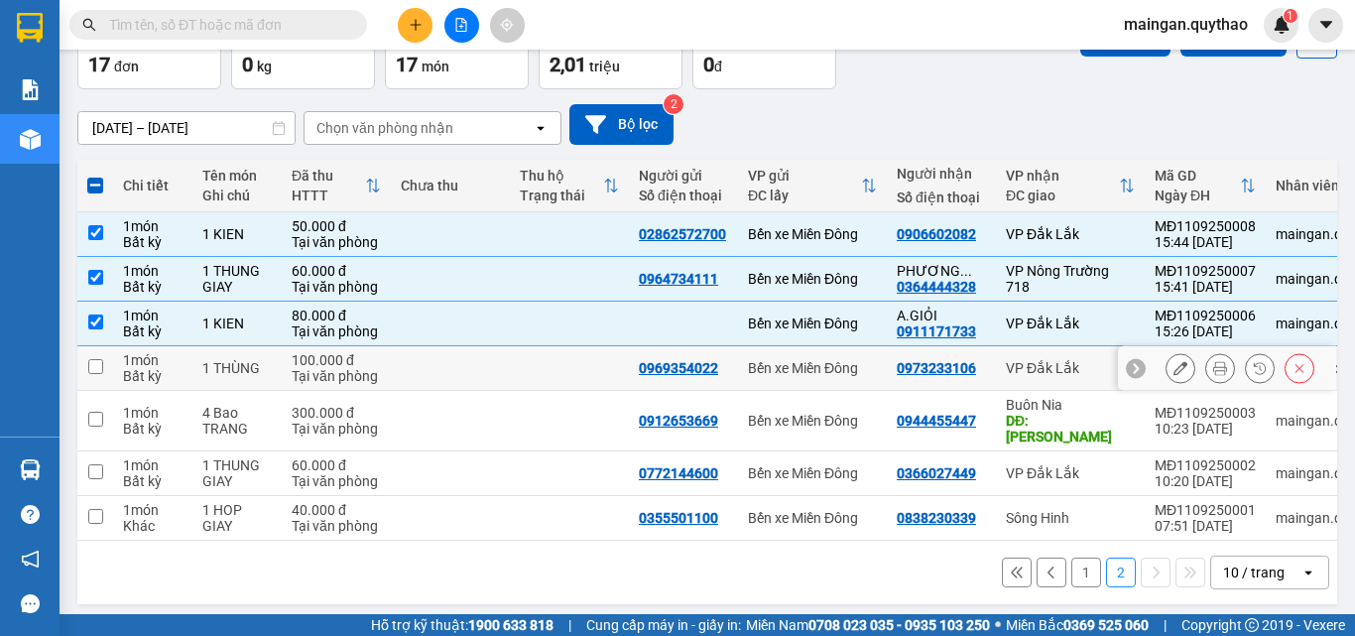
click at [97, 366] on input "checkbox" at bounding box center [95, 366] width 15 height 15
checkbox input "true"
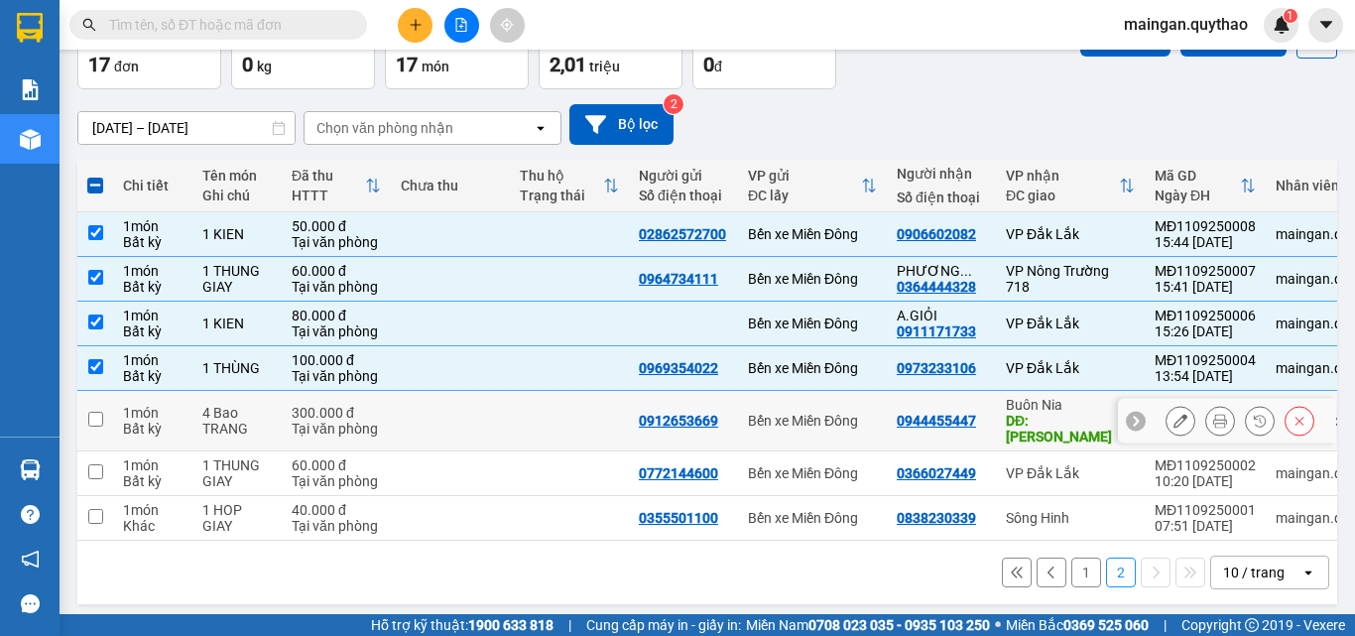
click at [96, 416] on input "checkbox" at bounding box center [95, 419] width 15 height 15
checkbox input "true"
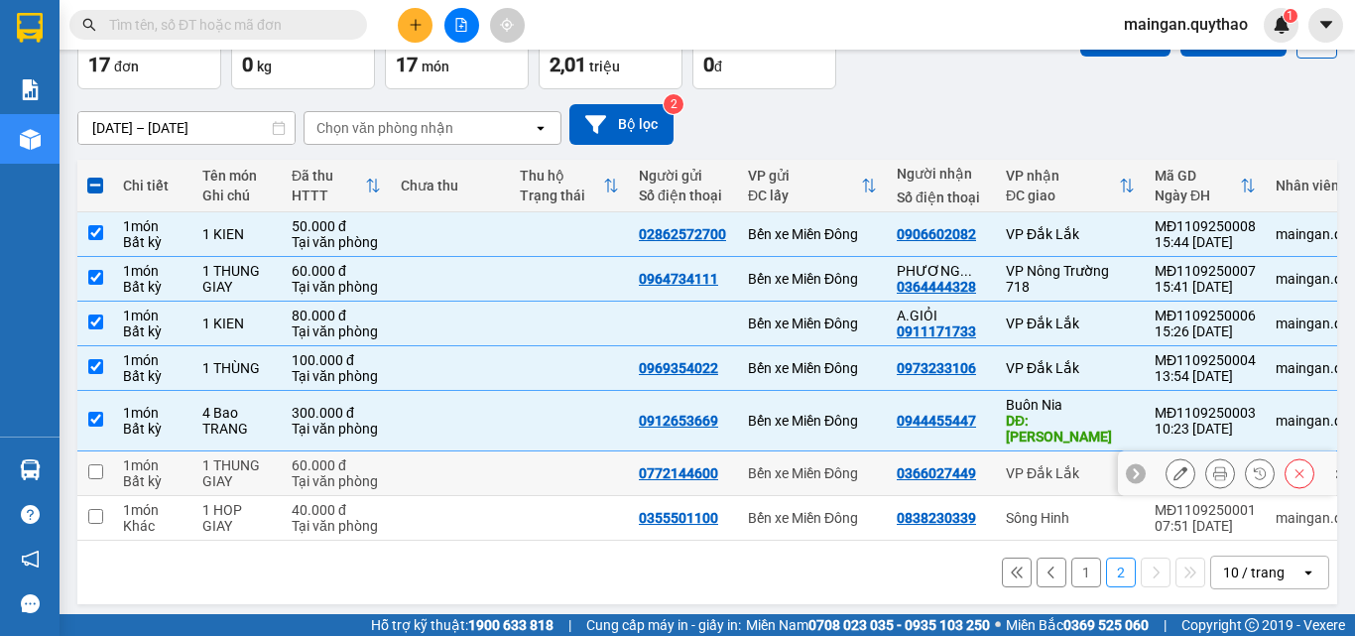
click at [101, 464] on input "checkbox" at bounding box center [95, 471] width 15 height 15
checkbox input "true"
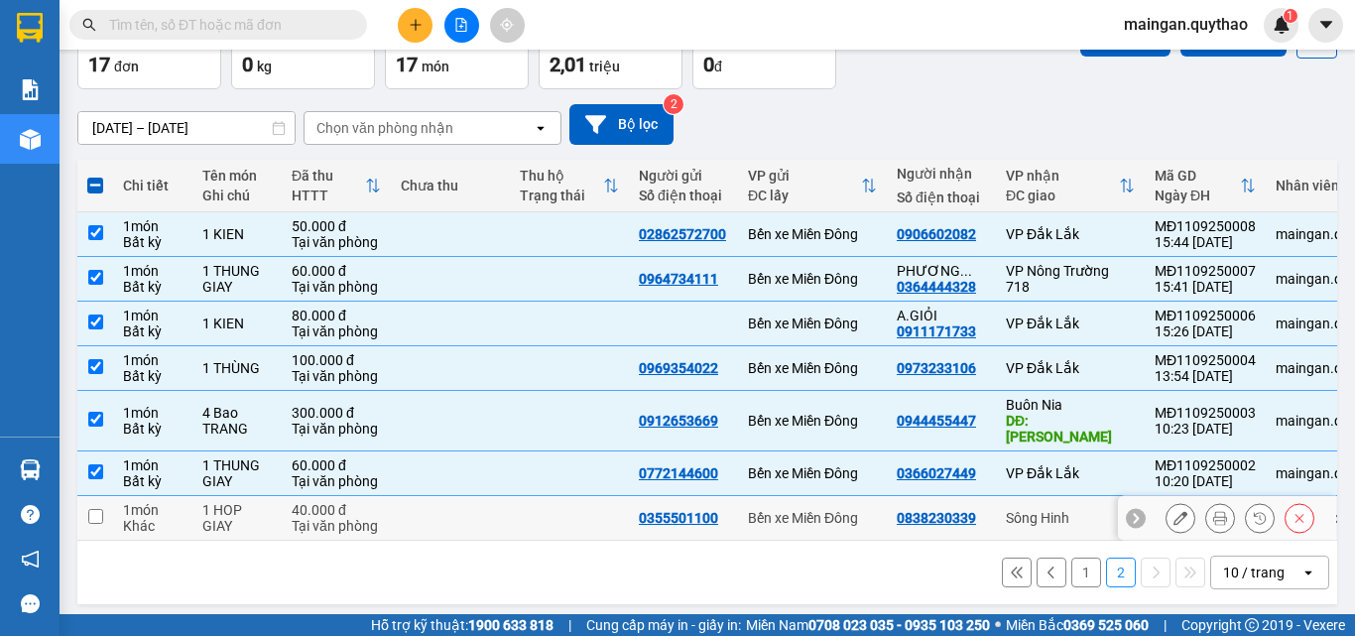
click at [97, 509] on input "checkbox" at bounding box center [95, 516] width 15 height 15
checkbox input "true"
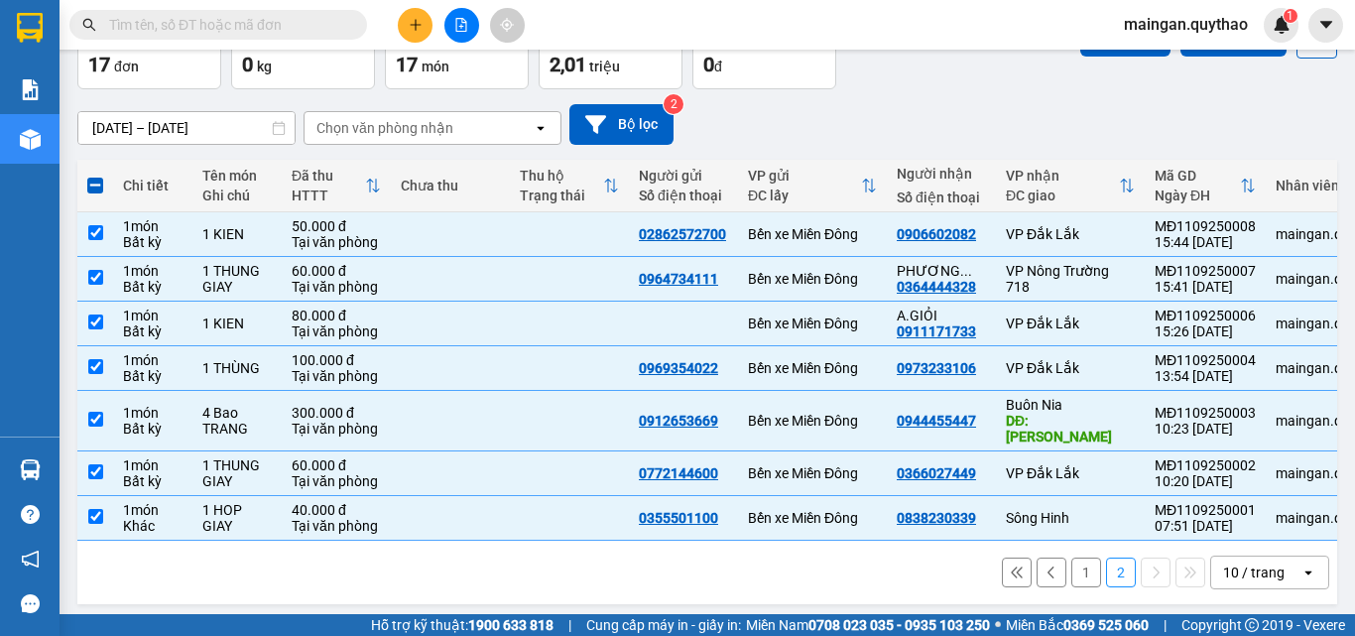
click at [1071, 559] on button "1" at bounding box center [1086, 572] width 30 height 30
checkbox input "false"
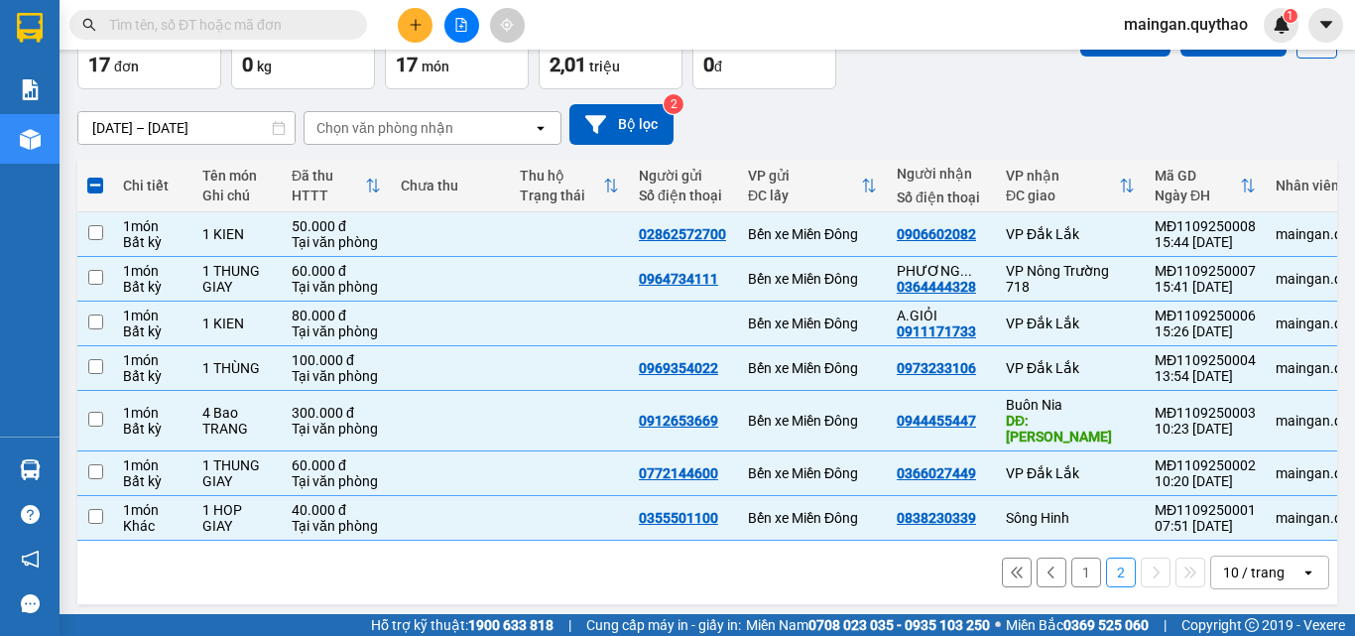
checkbox input "false"
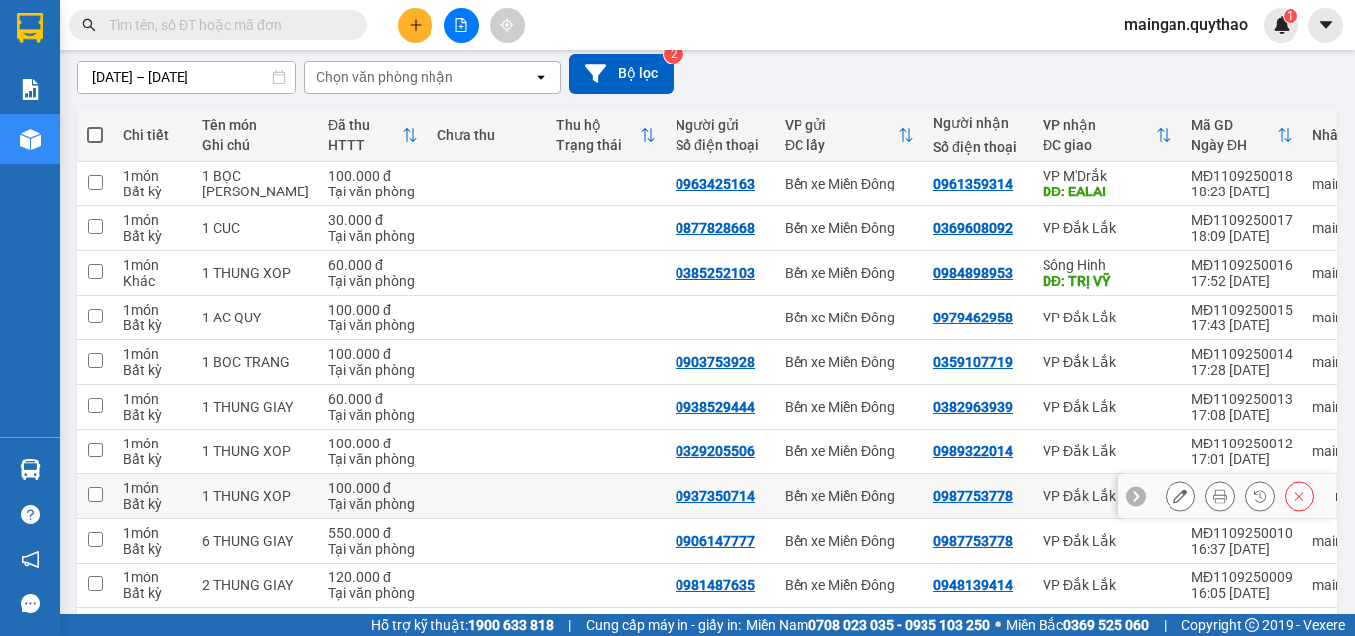
scroll to position [270, 0]
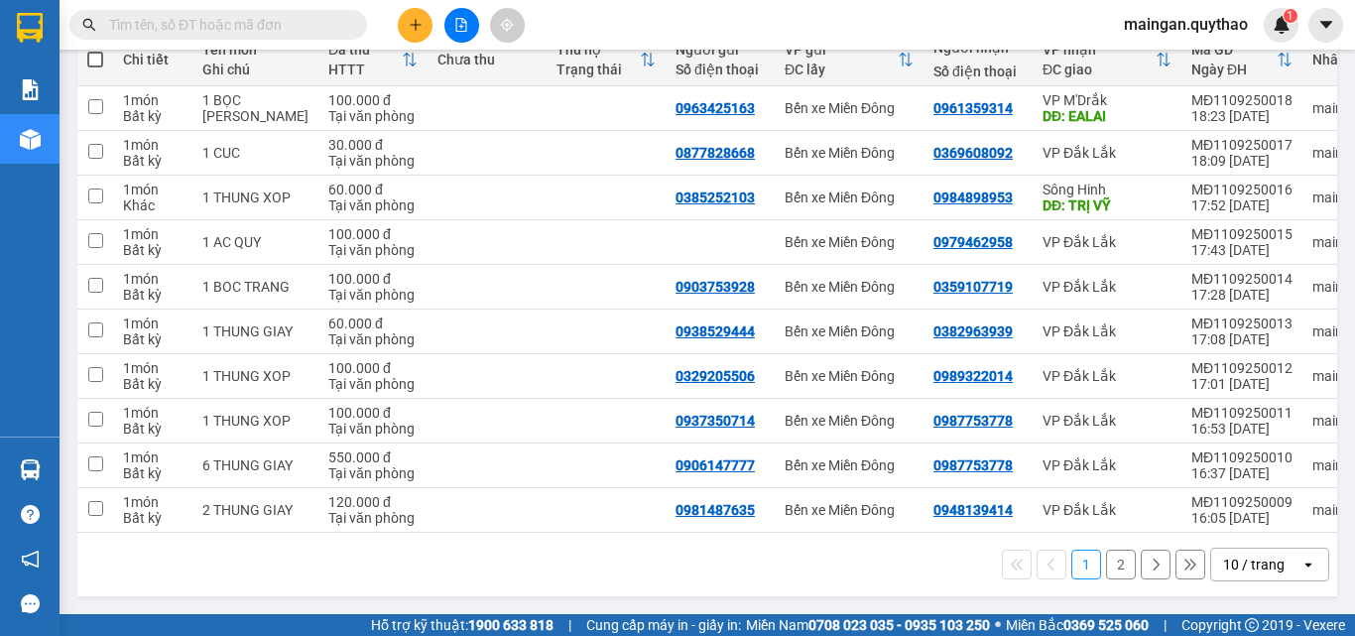
click at [1106, 551] on button "2" at bounding box center [1121, 564] width 30 height 30
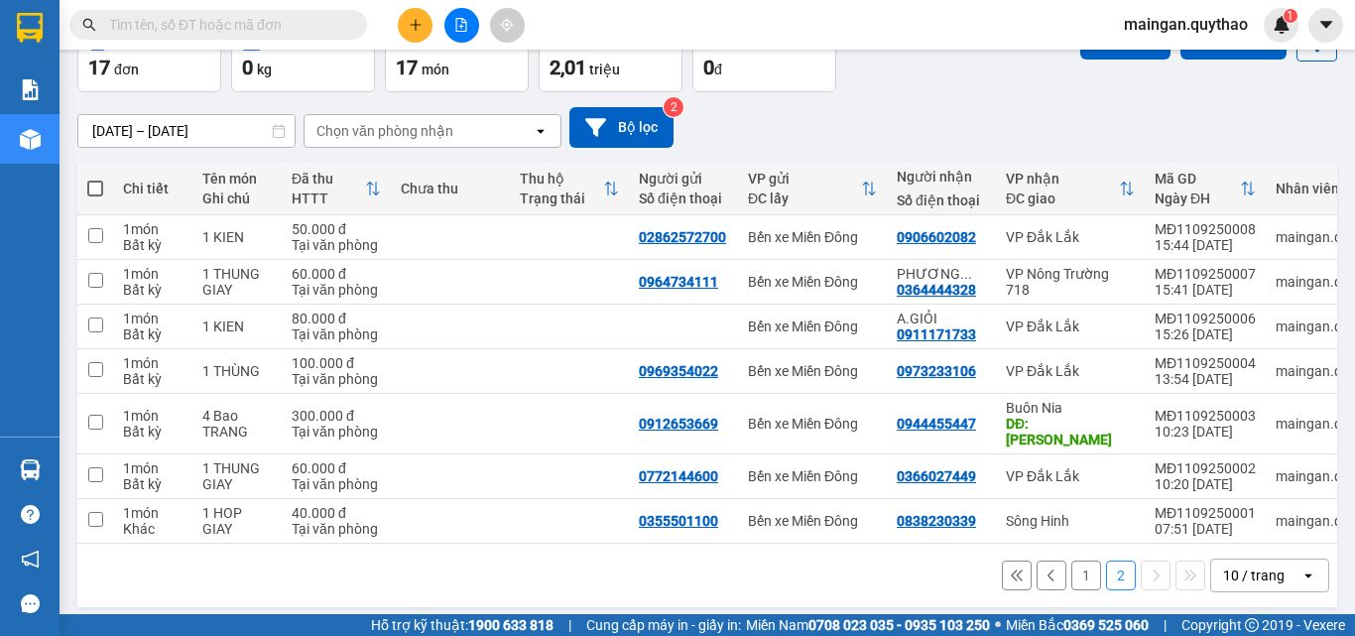
scroll to position [120, 0]
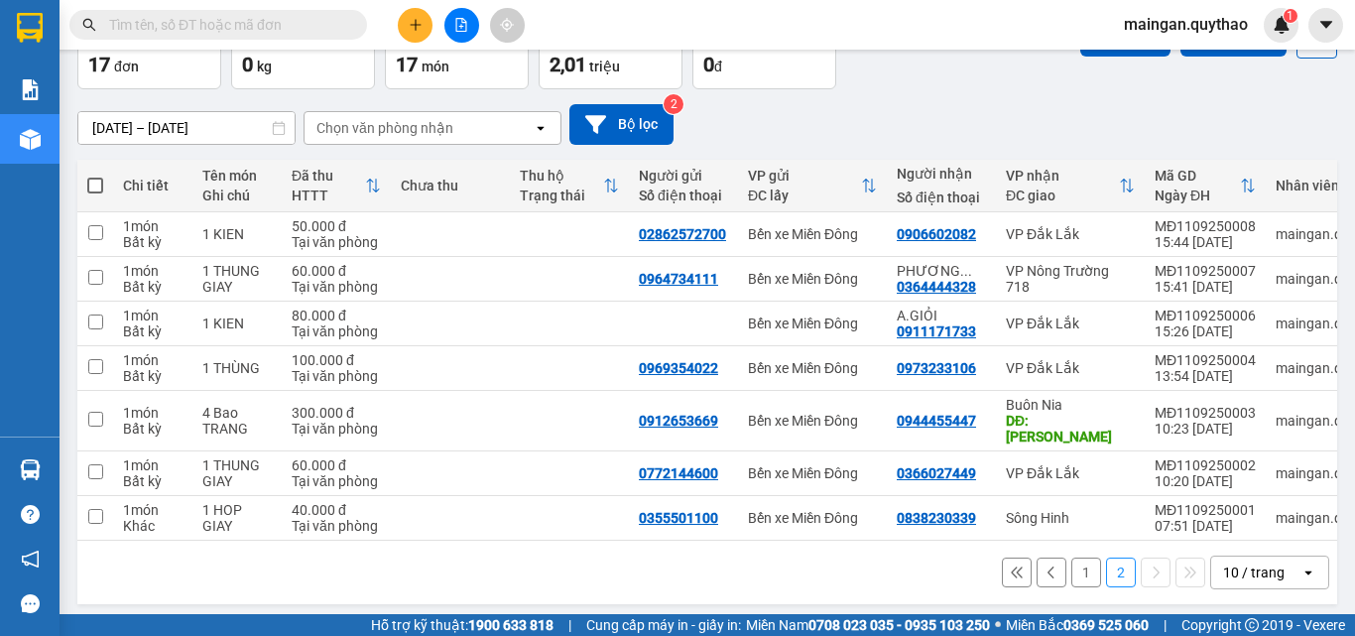
click at [1071, 564] on button "1" at bounding box center [1086, 572] width 30 height 30
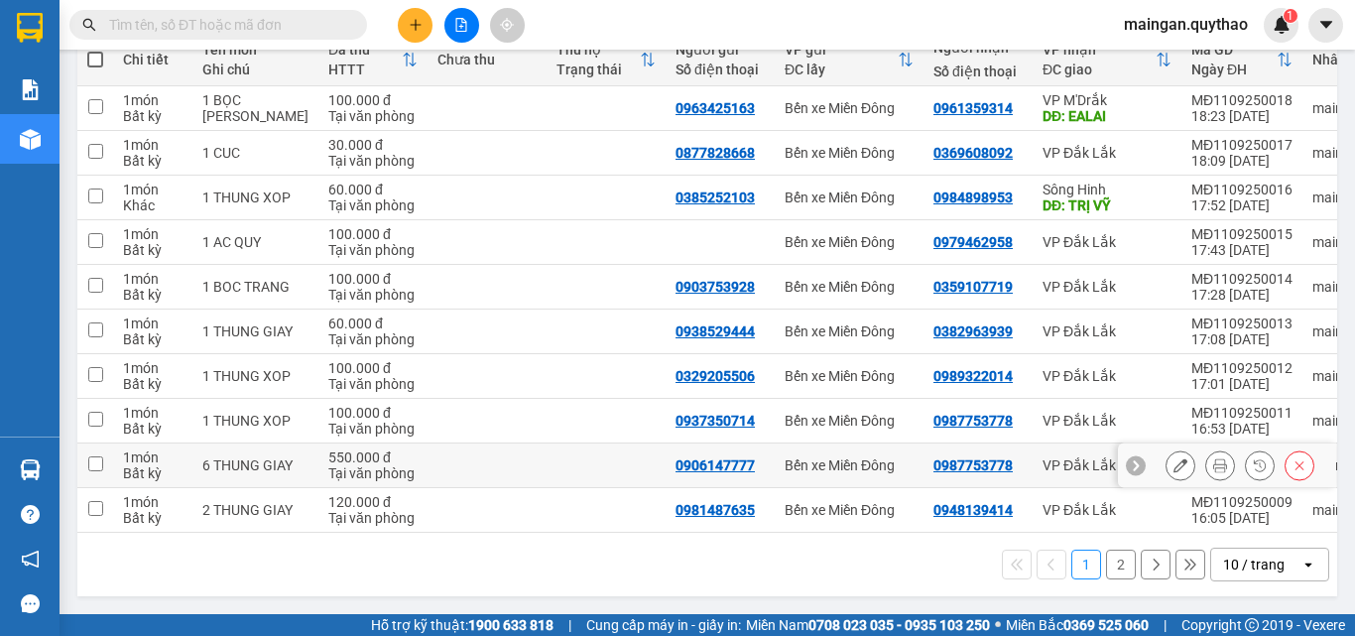
scroll to position [270, 0]
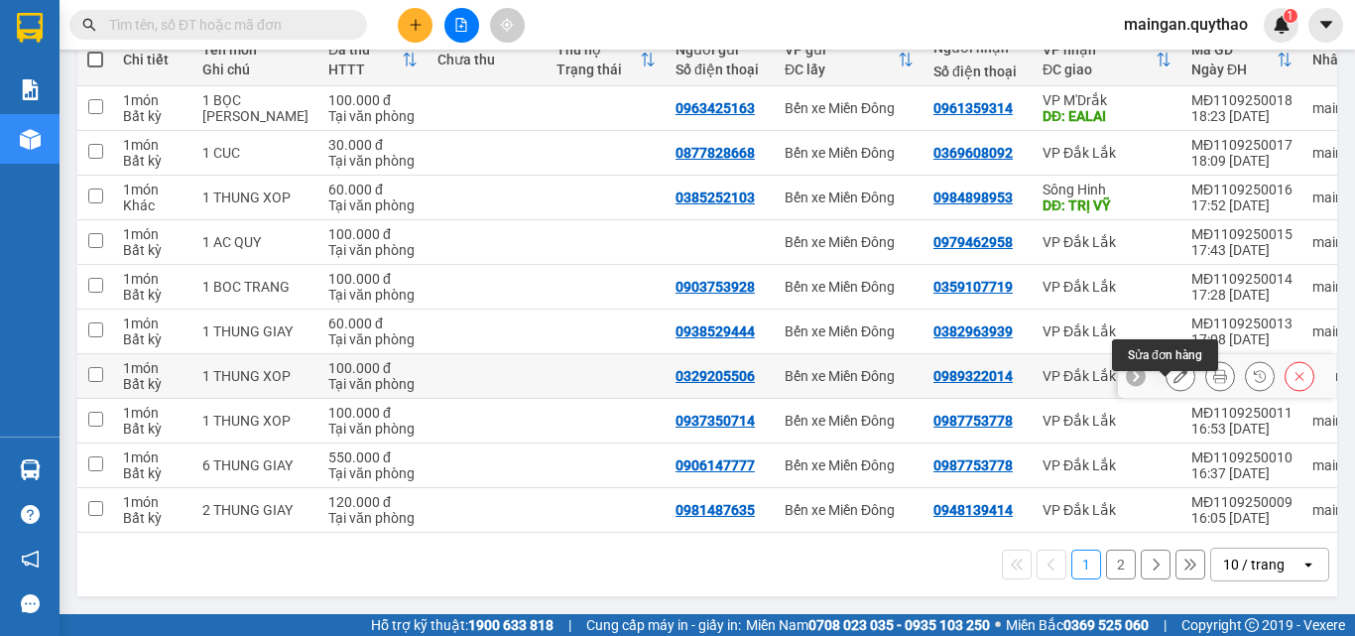
click at [1173, 369] on icon at bounding box center [1180, 376] width 14 height 14
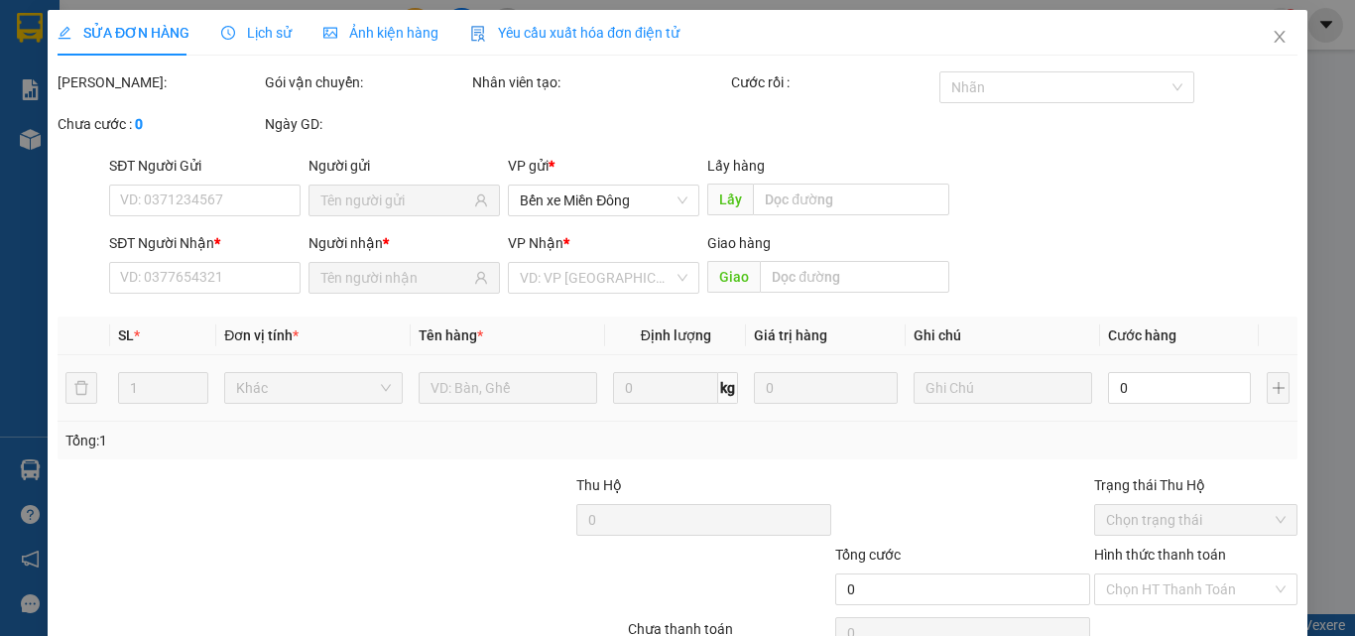
type input "0329205506"
type input "0989322014"
type input "100.000"
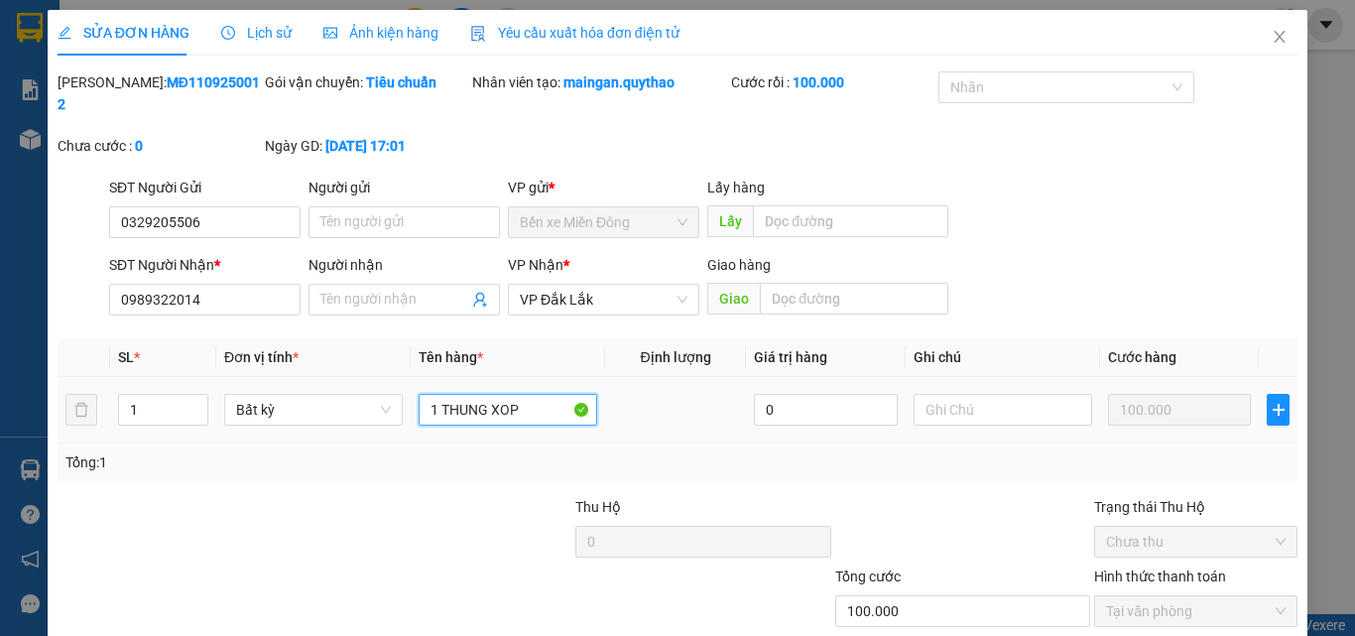
click at [521, 394] on input "1 THUNG XOP" at bounding box center [507, 410] width 178 height 32
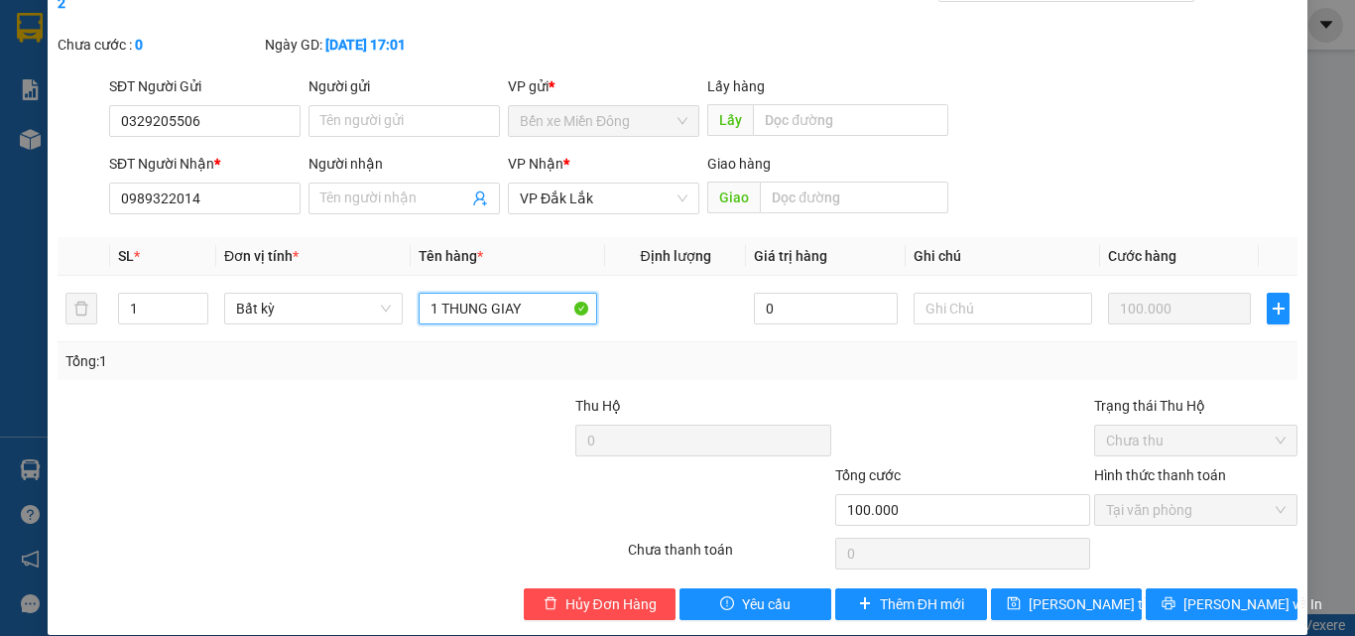
scroll to position [102, 0]
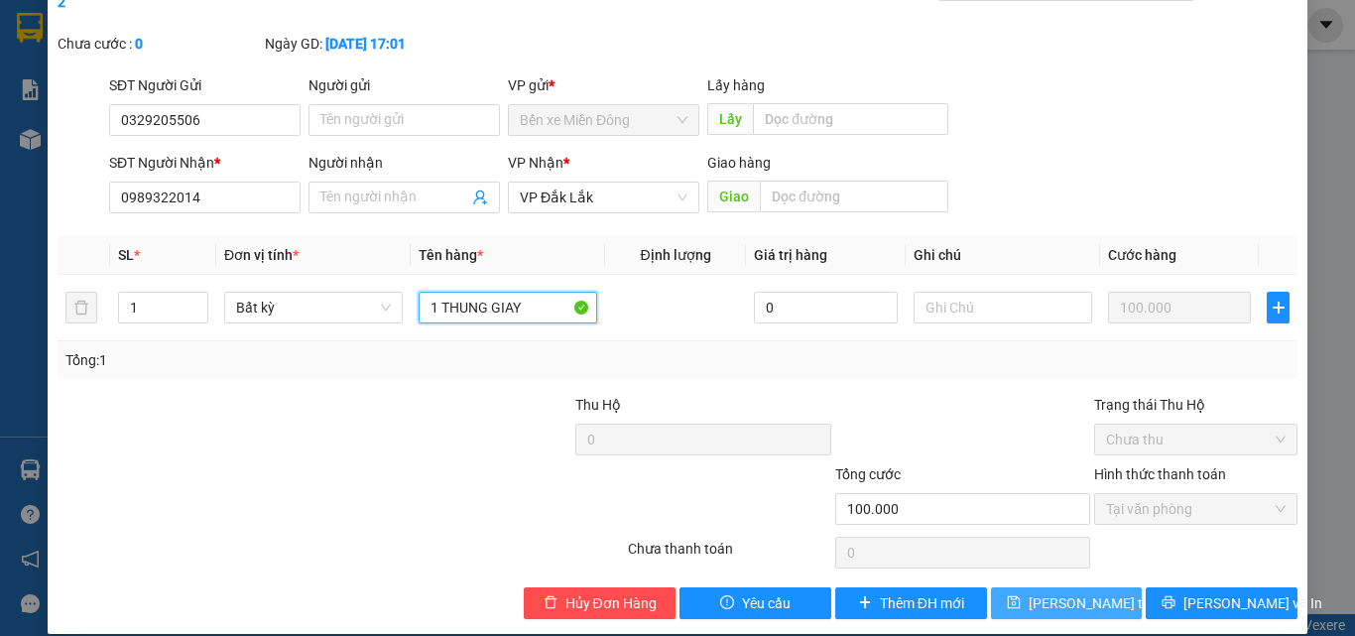
type input "1 THUNG GIAY"
click at [1048, 592] on span "[PERSON_NAME] thay đổi" at bounding box center [1107, 603] width 159 height 22
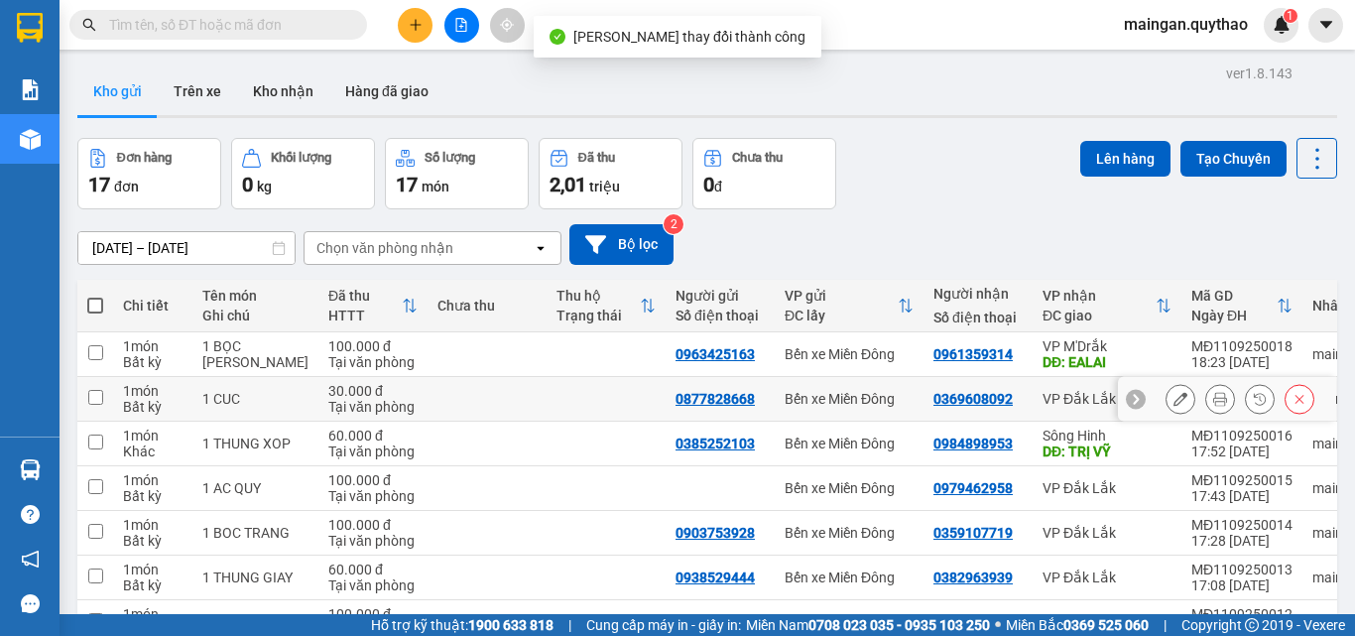
scroll to position [198, 0]
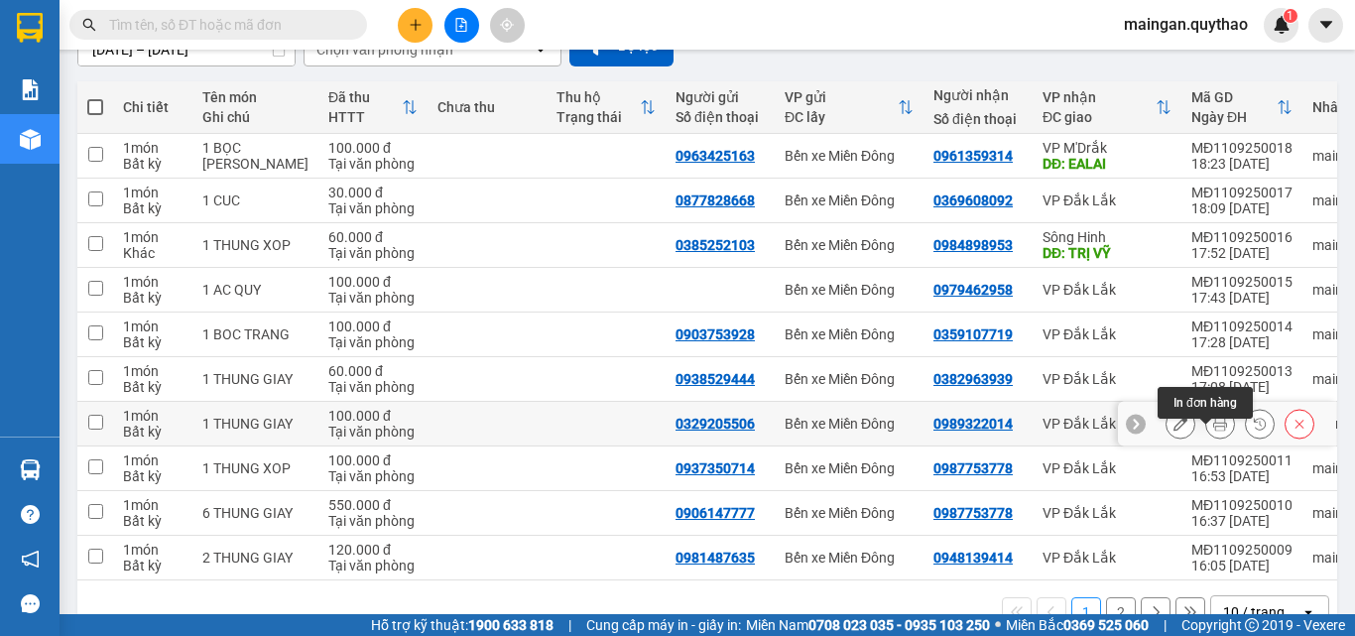
click at [1206, 437] on button at bounding box center [1220, 424] width 28 height 35
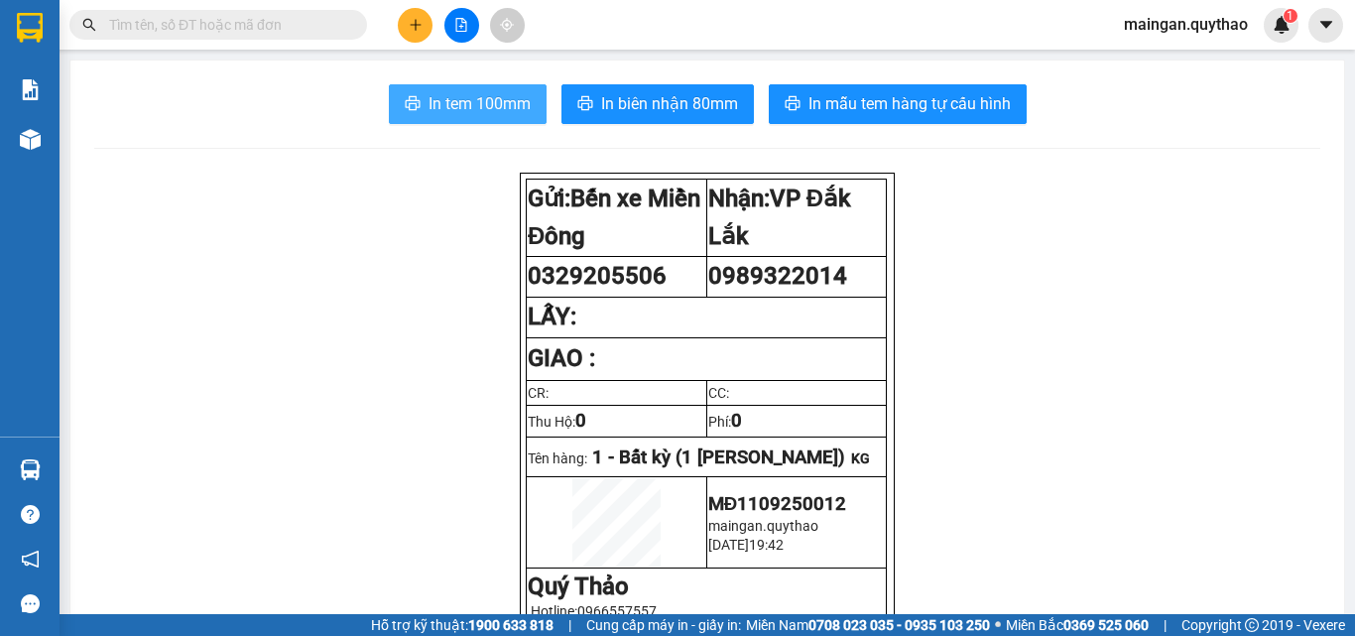
click at [480, 109] on span "In tem 100mm" at bounding box center [479, 103] width 102 height 25
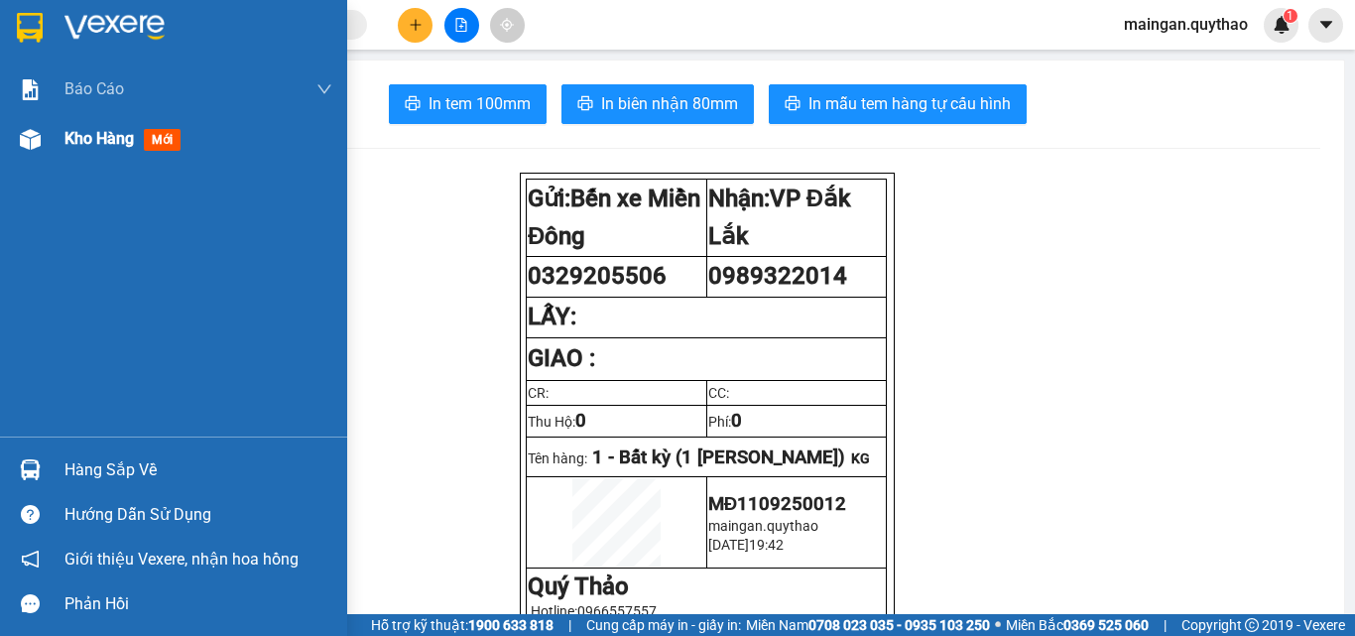
click at [24, 132] on img at bounding box center [30, 139] width 21 height 21
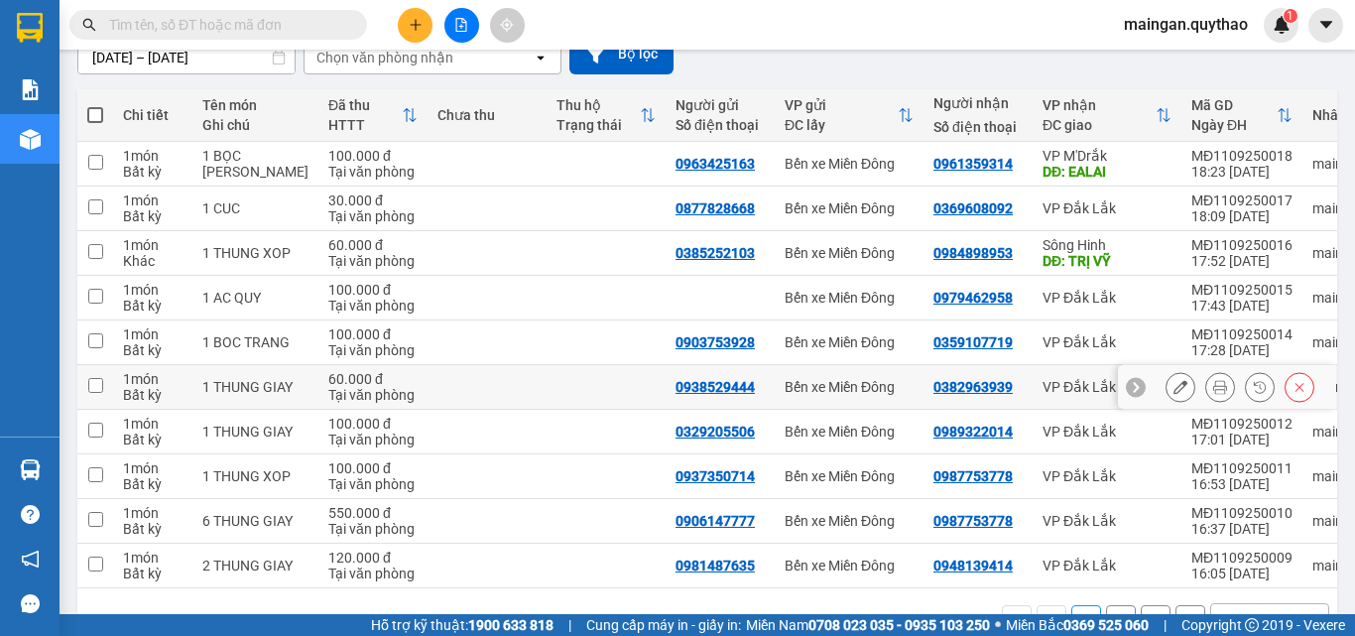
scroll to position [198, 0]
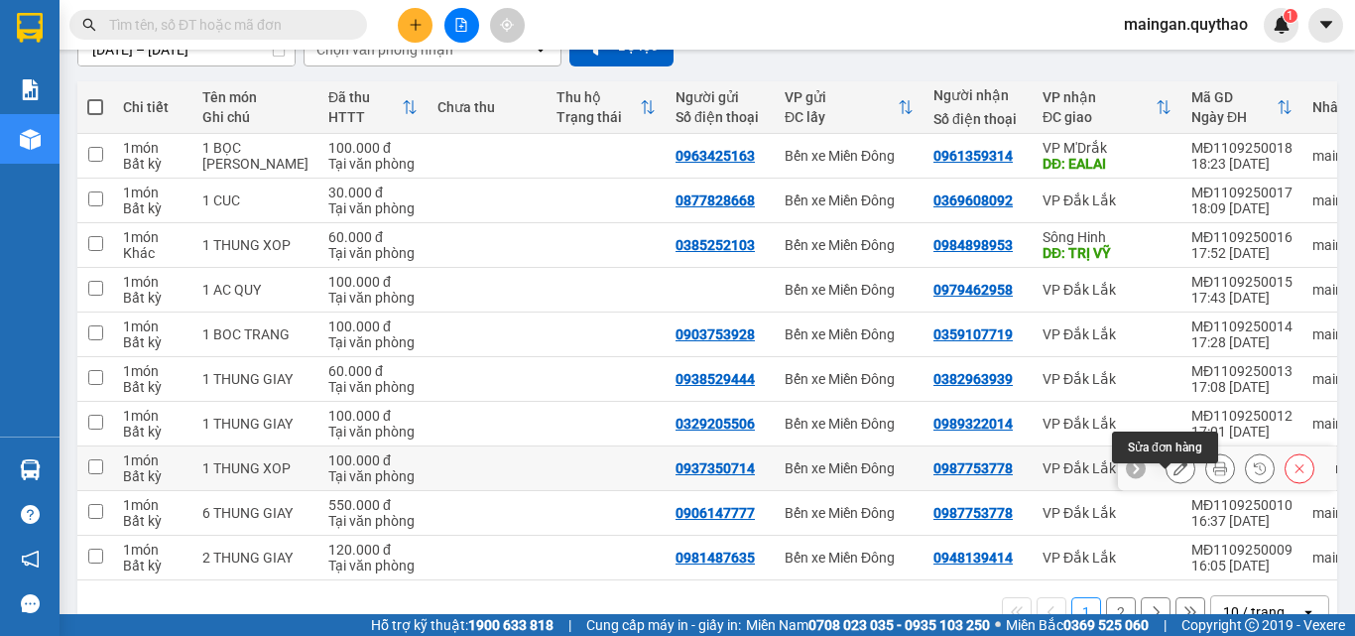
click at [1173, 475] on icon at bounding box center [1180, 468] width 14 height 14
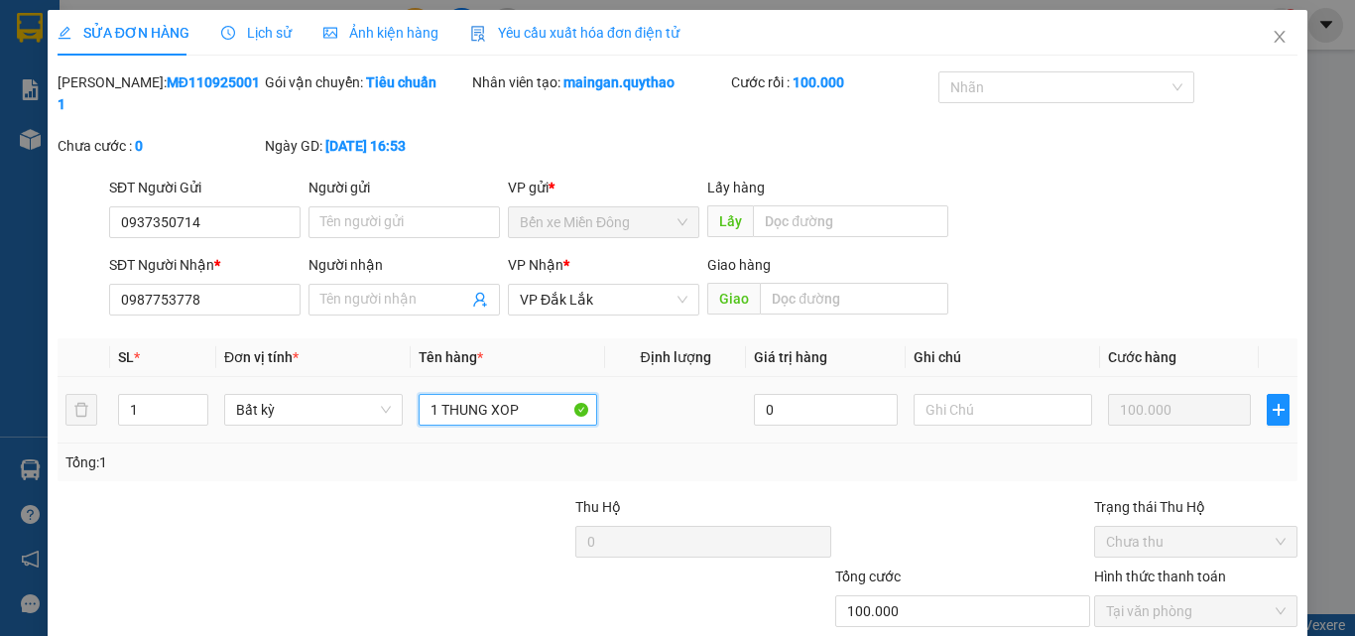
click at [523, 394] on input "1 THUNG XOP" at bounding box center [507, 410] width 178 height 32
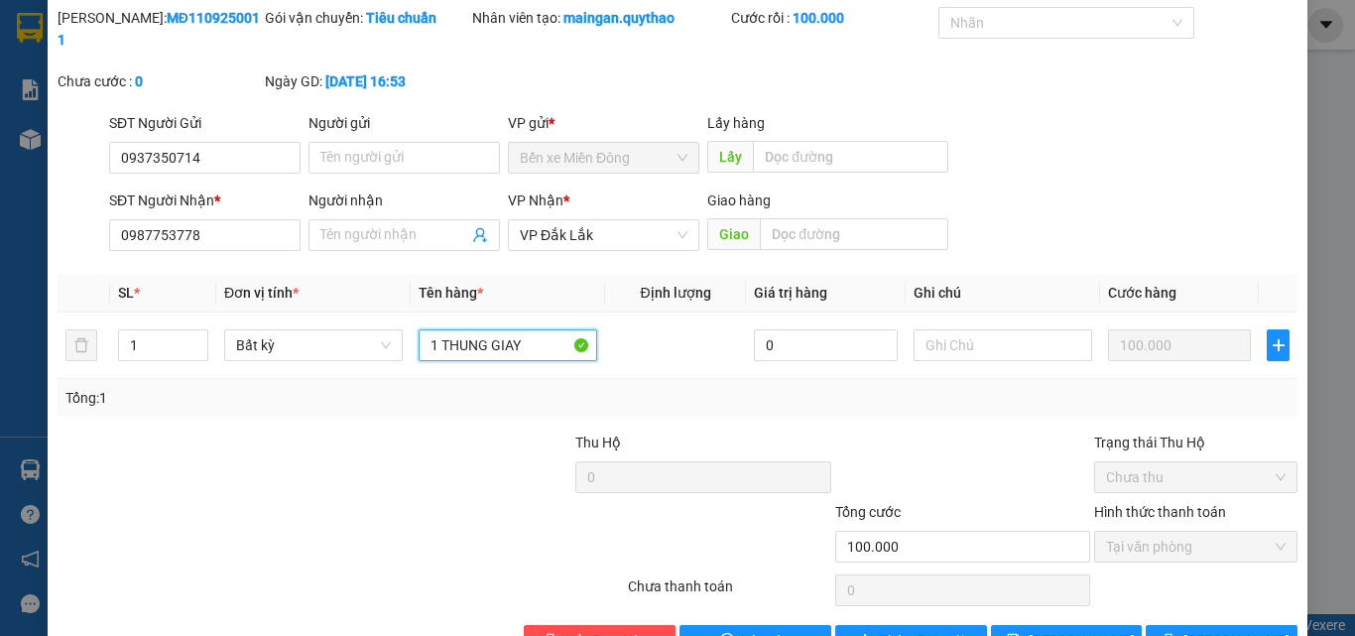
scroll to position [102, 0]
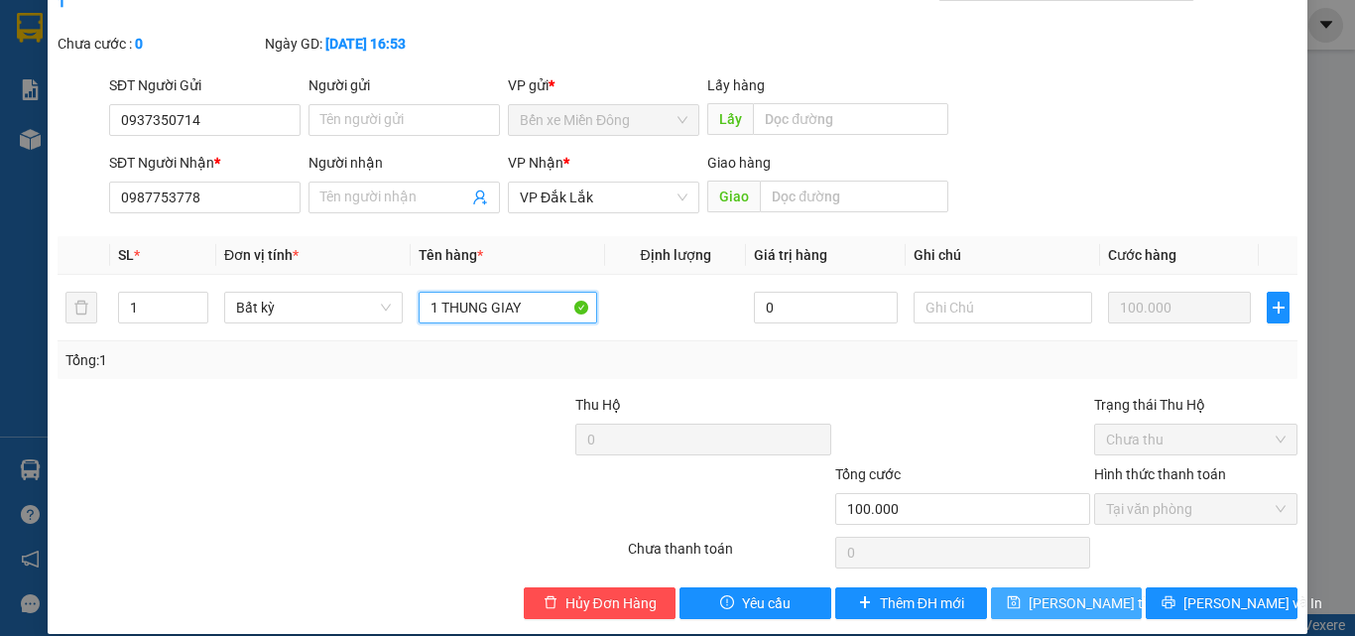
type input "1 THUNG GIAY"
click at [1070, 587] on button "[PERSON_NAME] thay đổi" at bounding box center [1067, 603] width 152 height 32
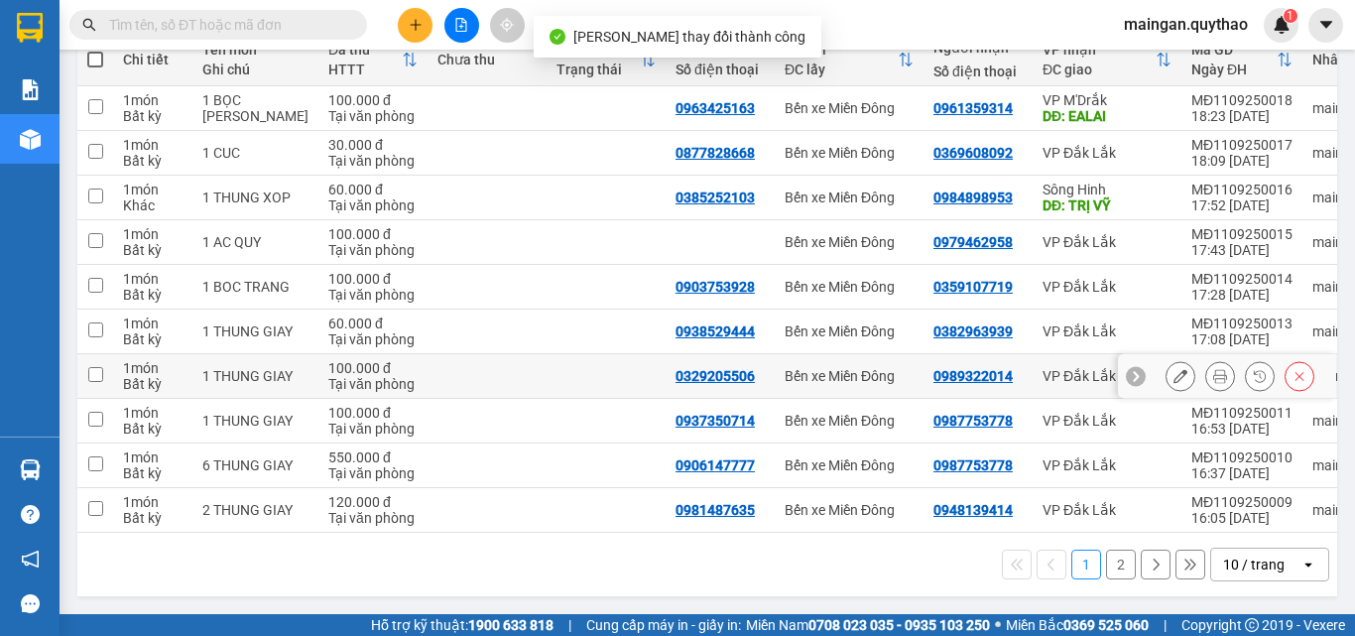
scroll to position [270, 0]
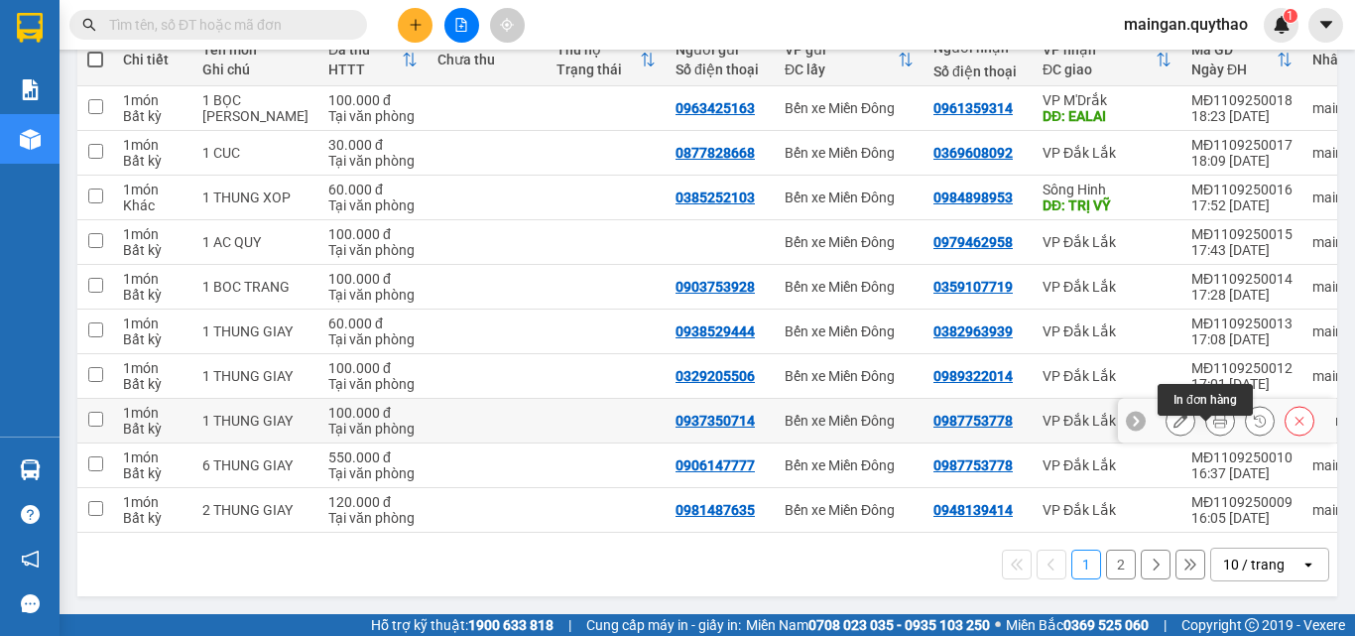
click at [1213, 414] on icon at bounding box center [1220, 421] width 14 height 14
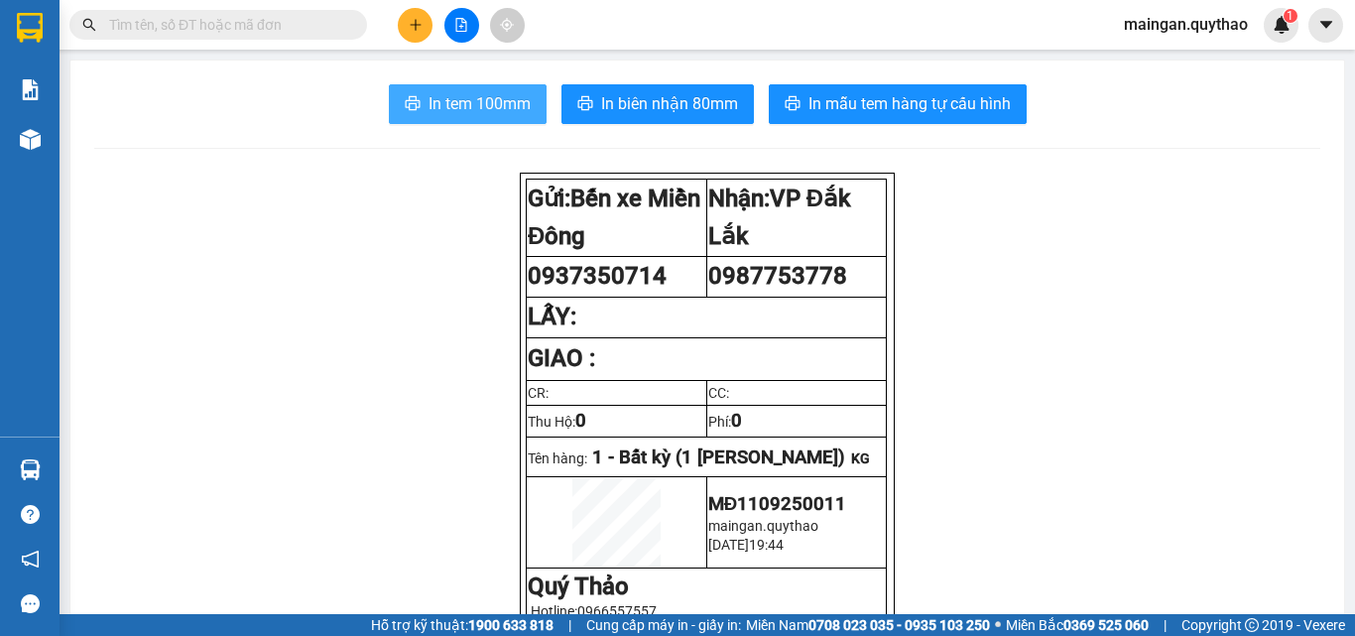
click at [486, 94] on span "In tem 100mm" at bounding box center [479, 103] width 102 height 25
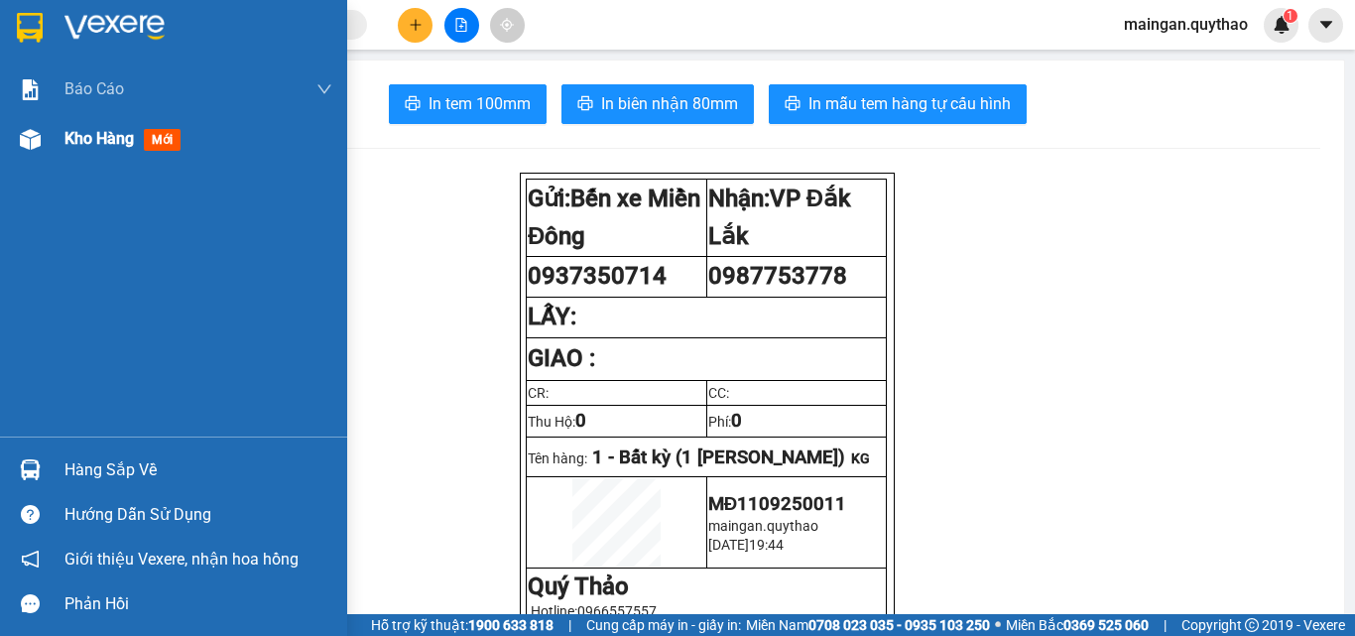
click at [73, 143] on span "Kho hàng" at bounding box center [98, 138] width 69 height 19
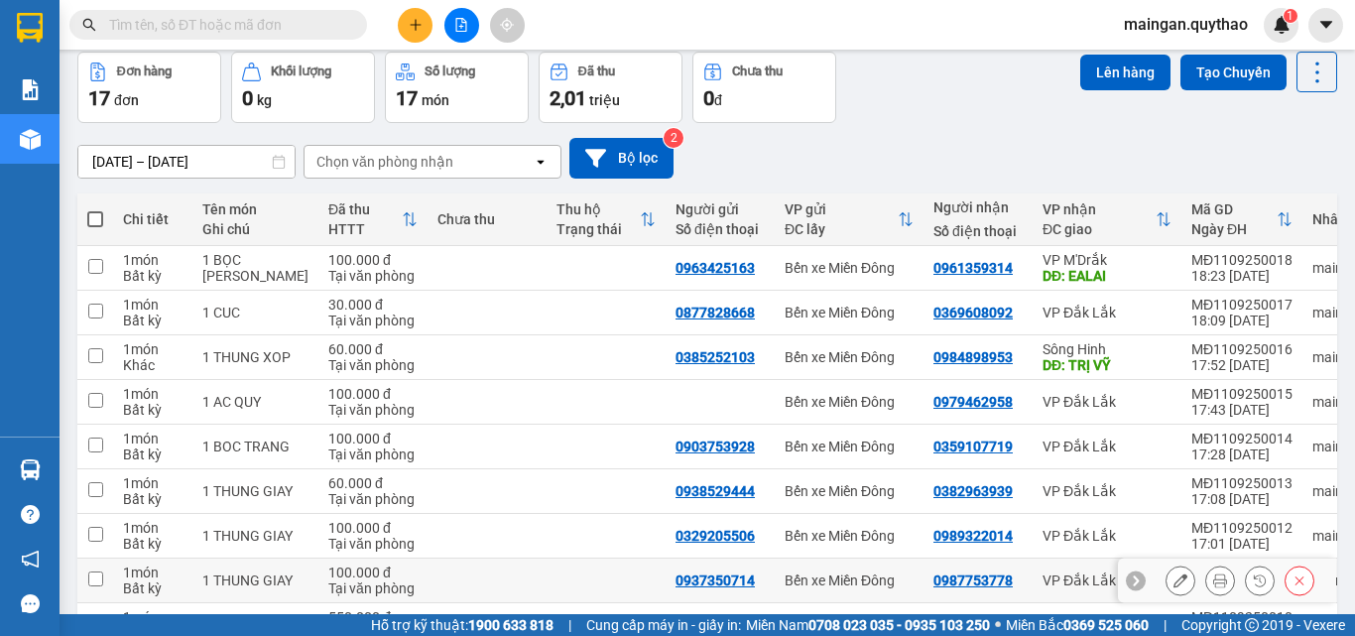
scroll to position [270, 0]
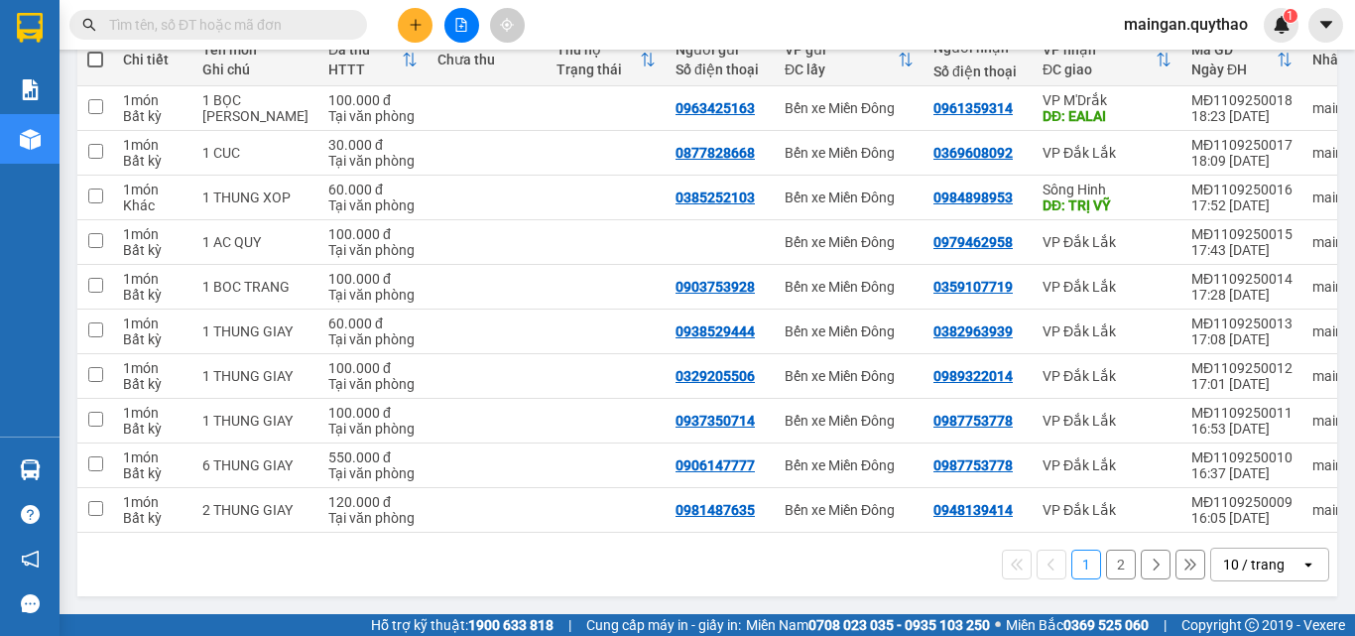
click at [1106, 569] on button "2" at bounding box center [1121, 564] width 30 height 30
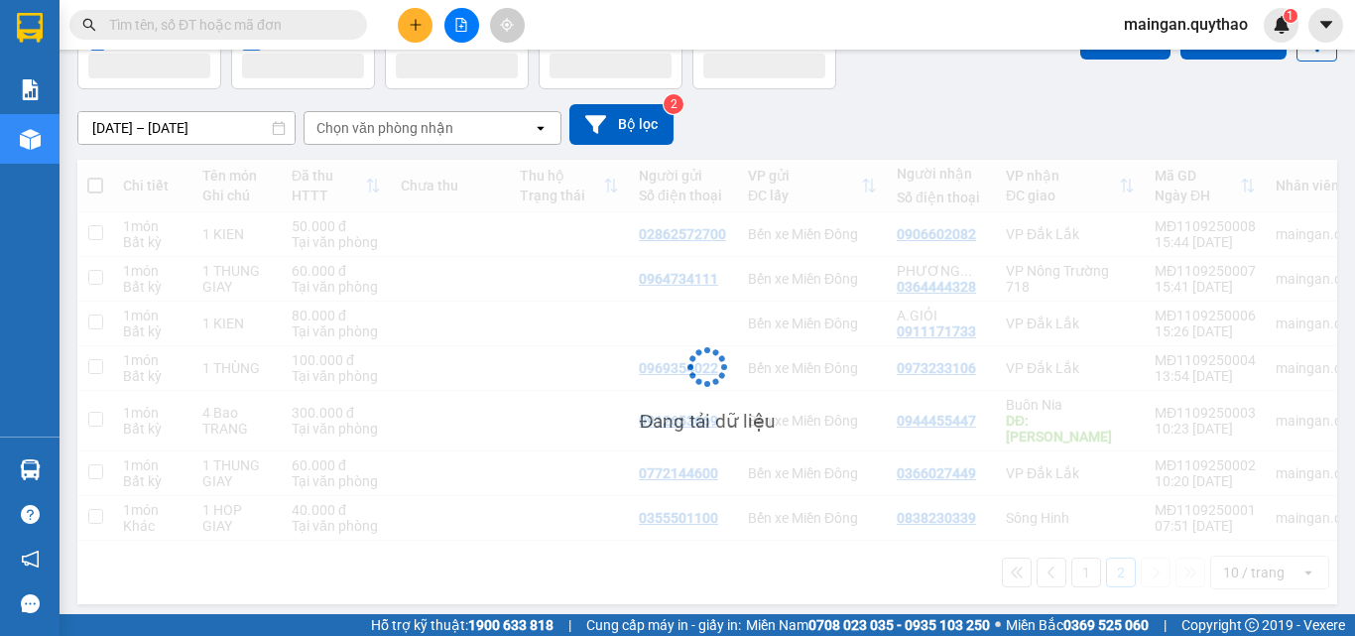
scroll to position [120, 0]
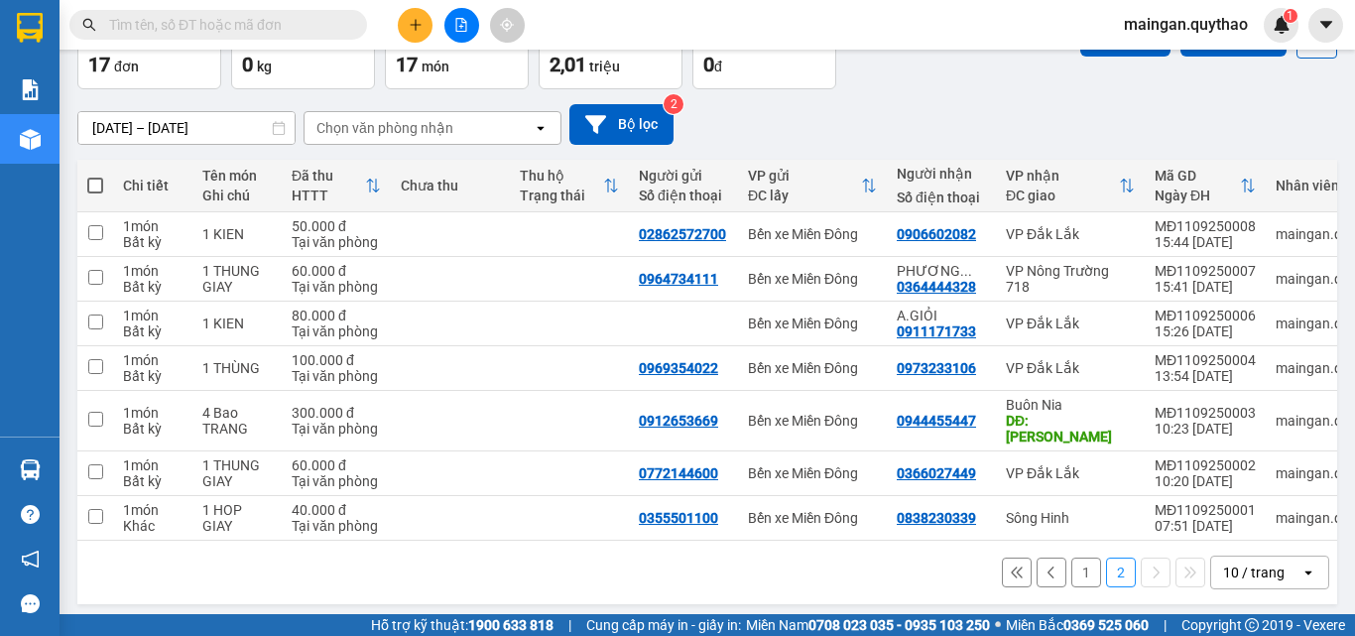
click at [1072, 567] on button "1" at bounding box center [1086, 572] width 30 height 30
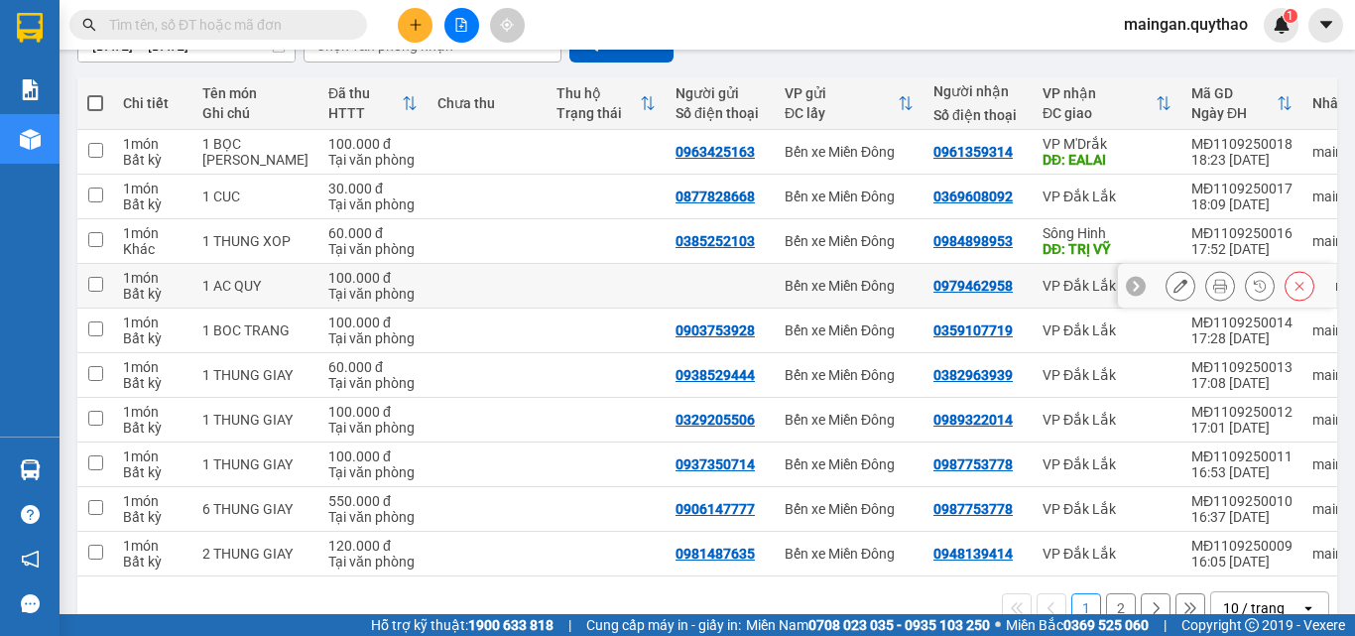
scroll to position [171, 0]
